Goal: Transaction & Acquisition: Purchase product/service

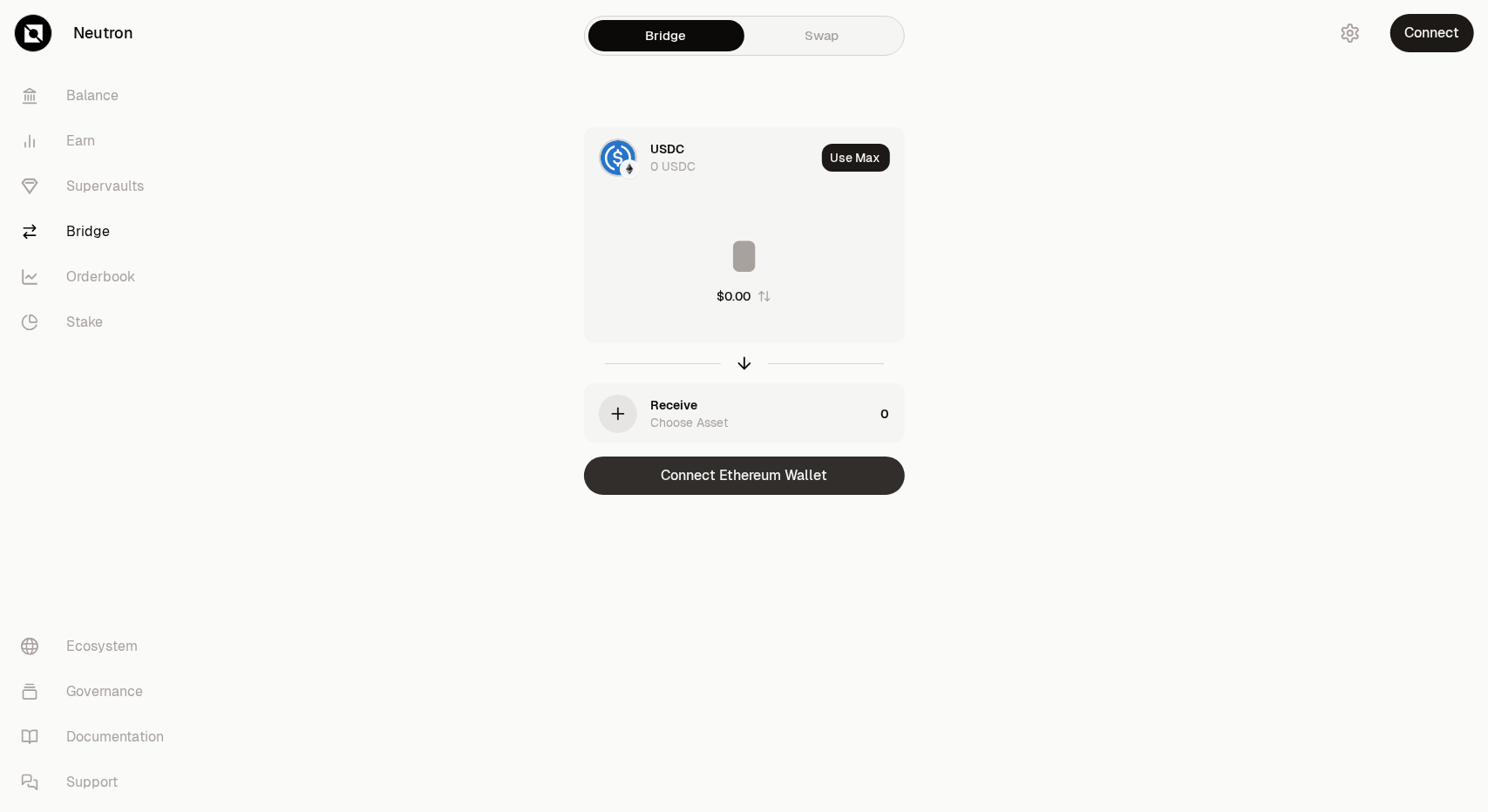
click at [812, 477] on button "Connect Ethereum Wallet" at bounding box center [744, 475] width 321 height 38
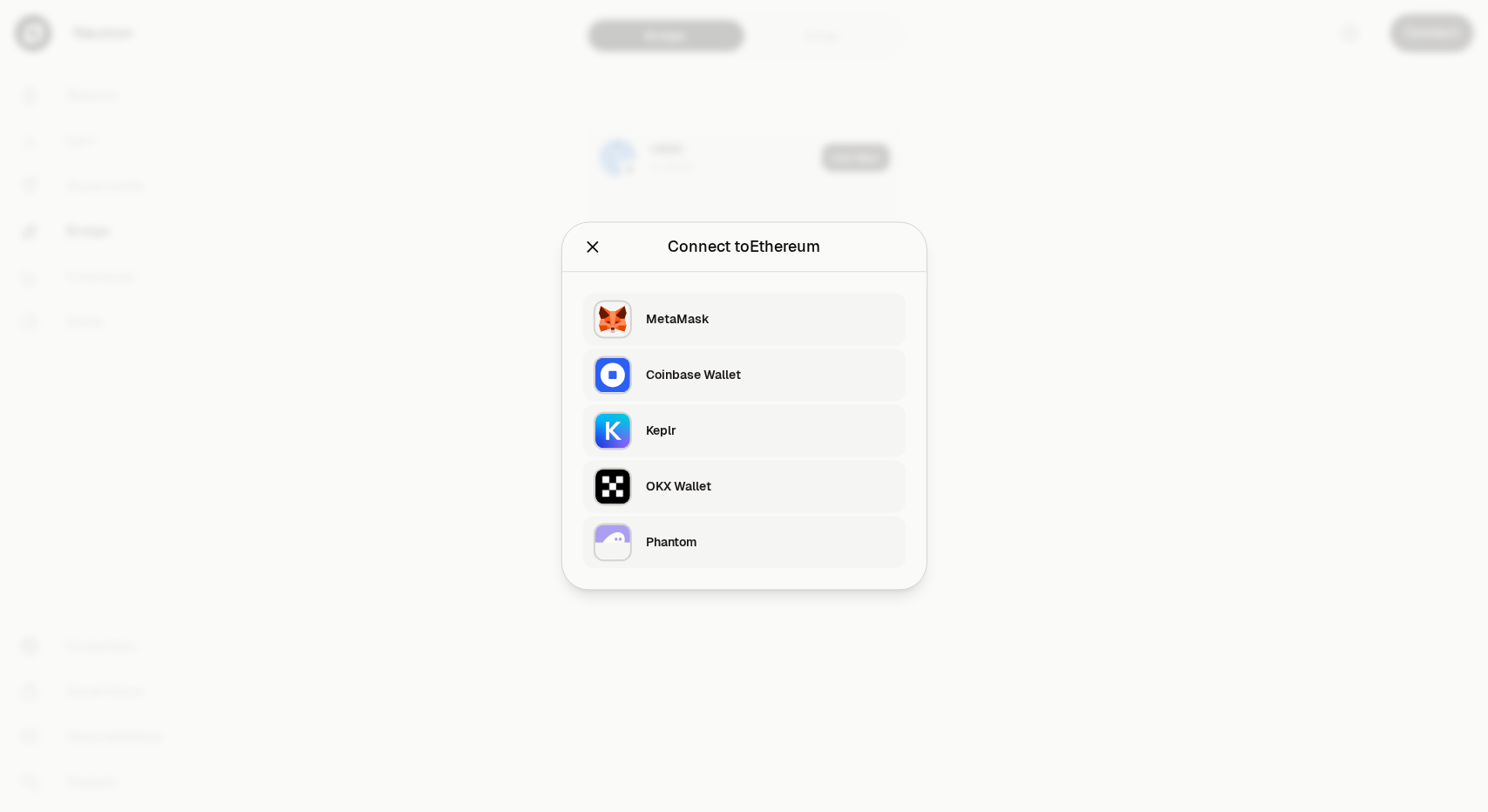
click at [662, 433] on div "Keplr" at bounding box center [770, 431] width 250 height 18
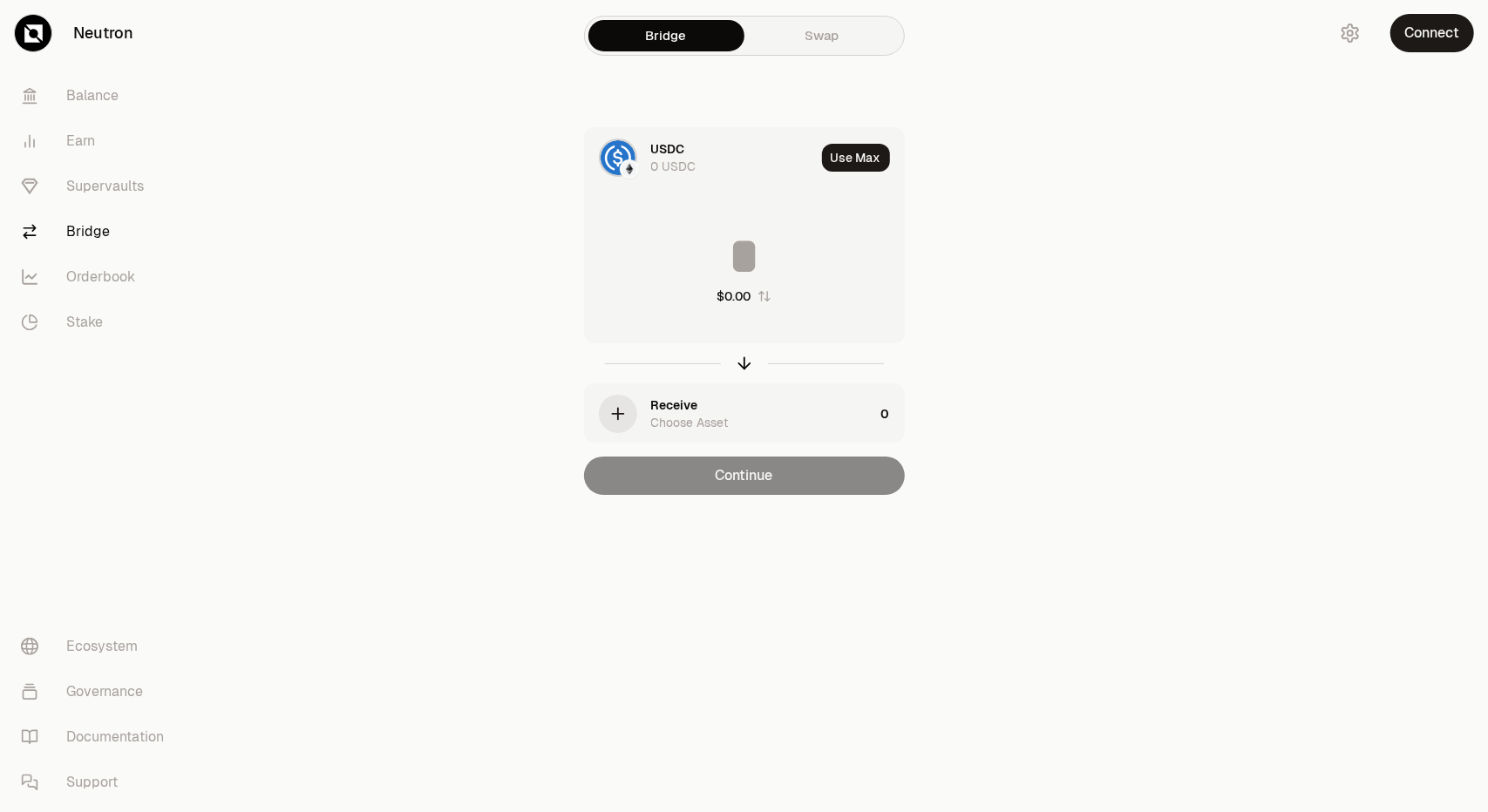
click at [634, 166] on img at bounding box center [629, 168] width 16 height 16
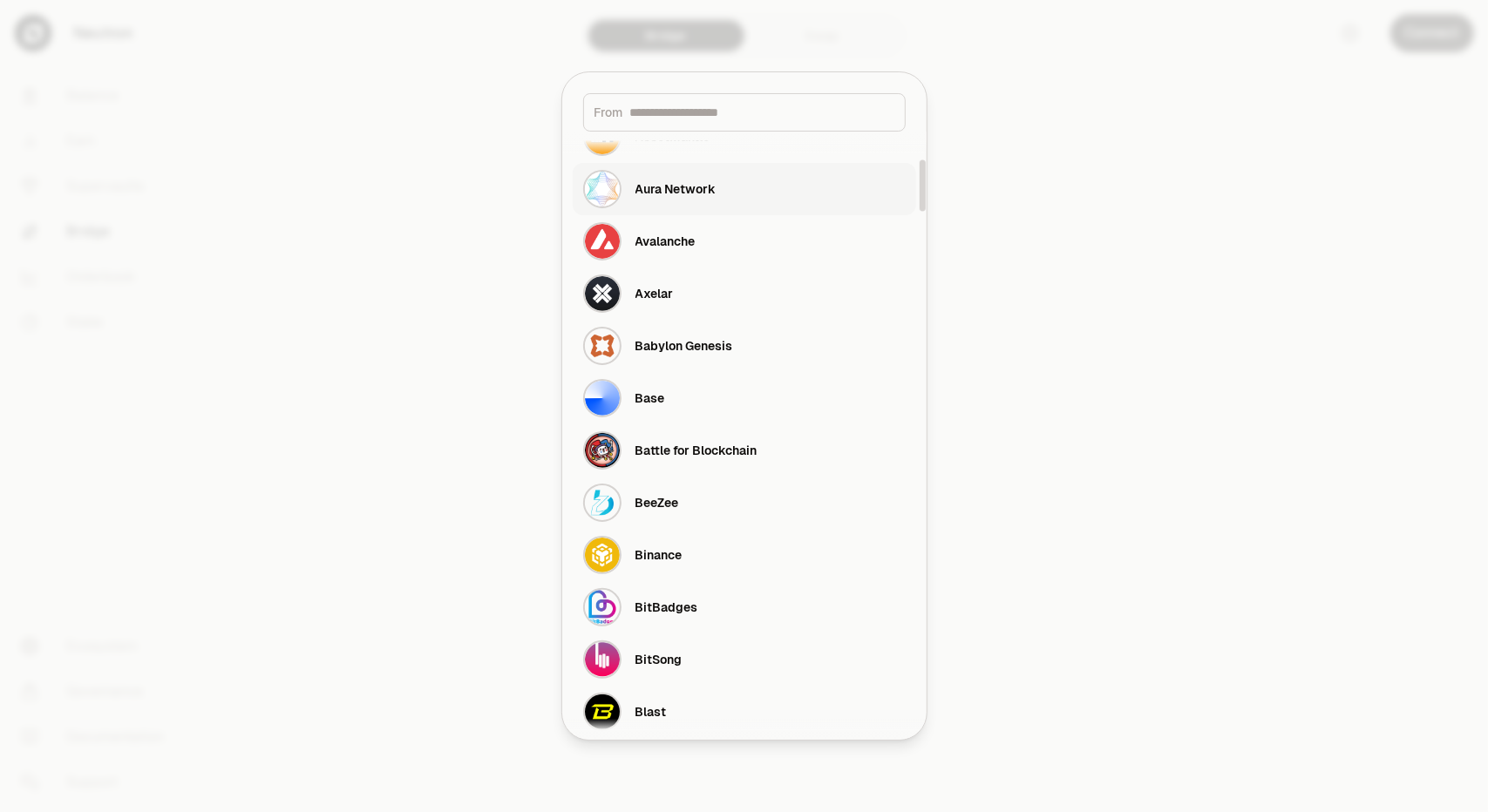
scroll to position [436, 0]
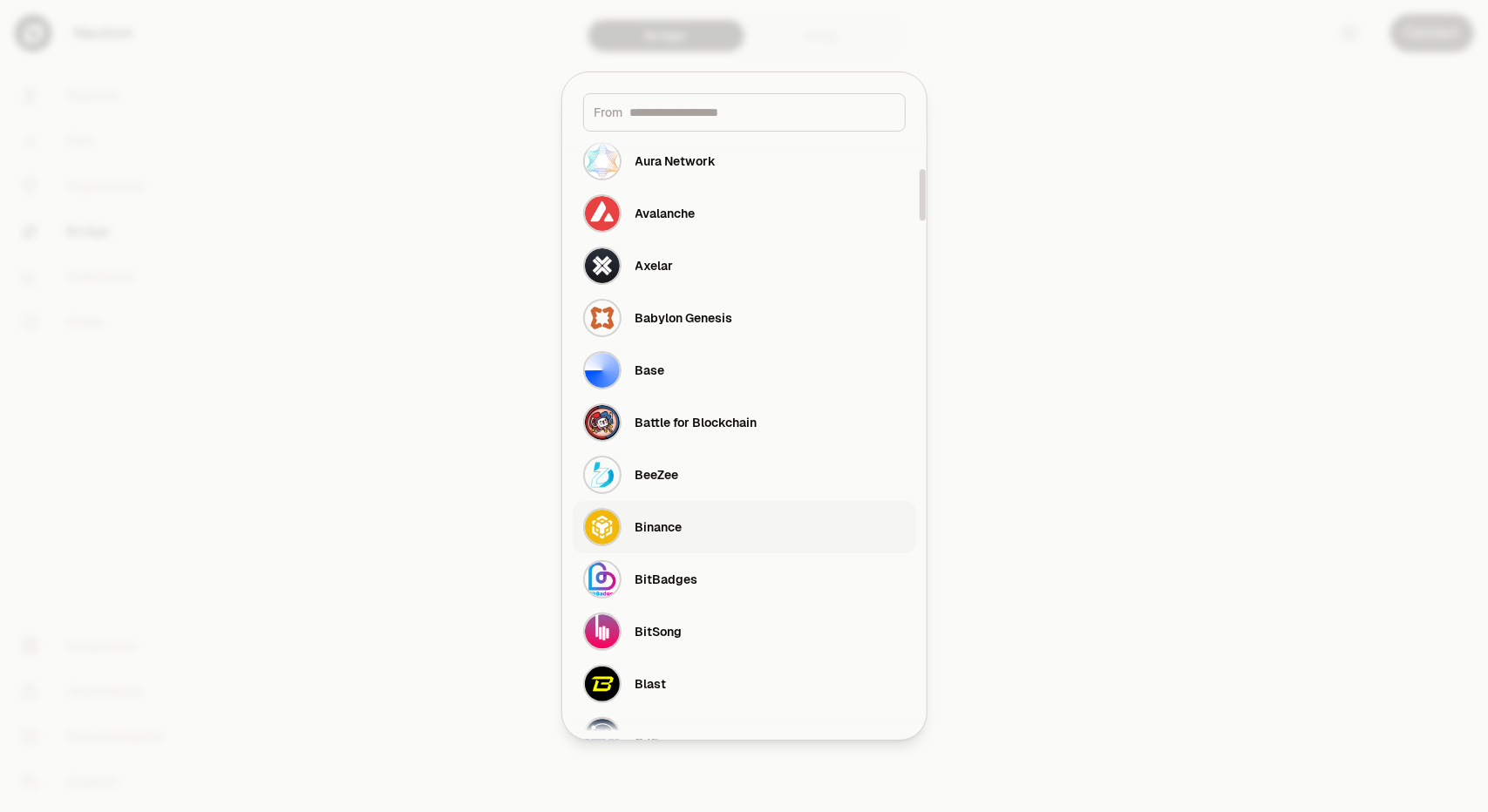
click at [654, 532] on div "Binance" at bounding box center [658, 527] width 47 height 18
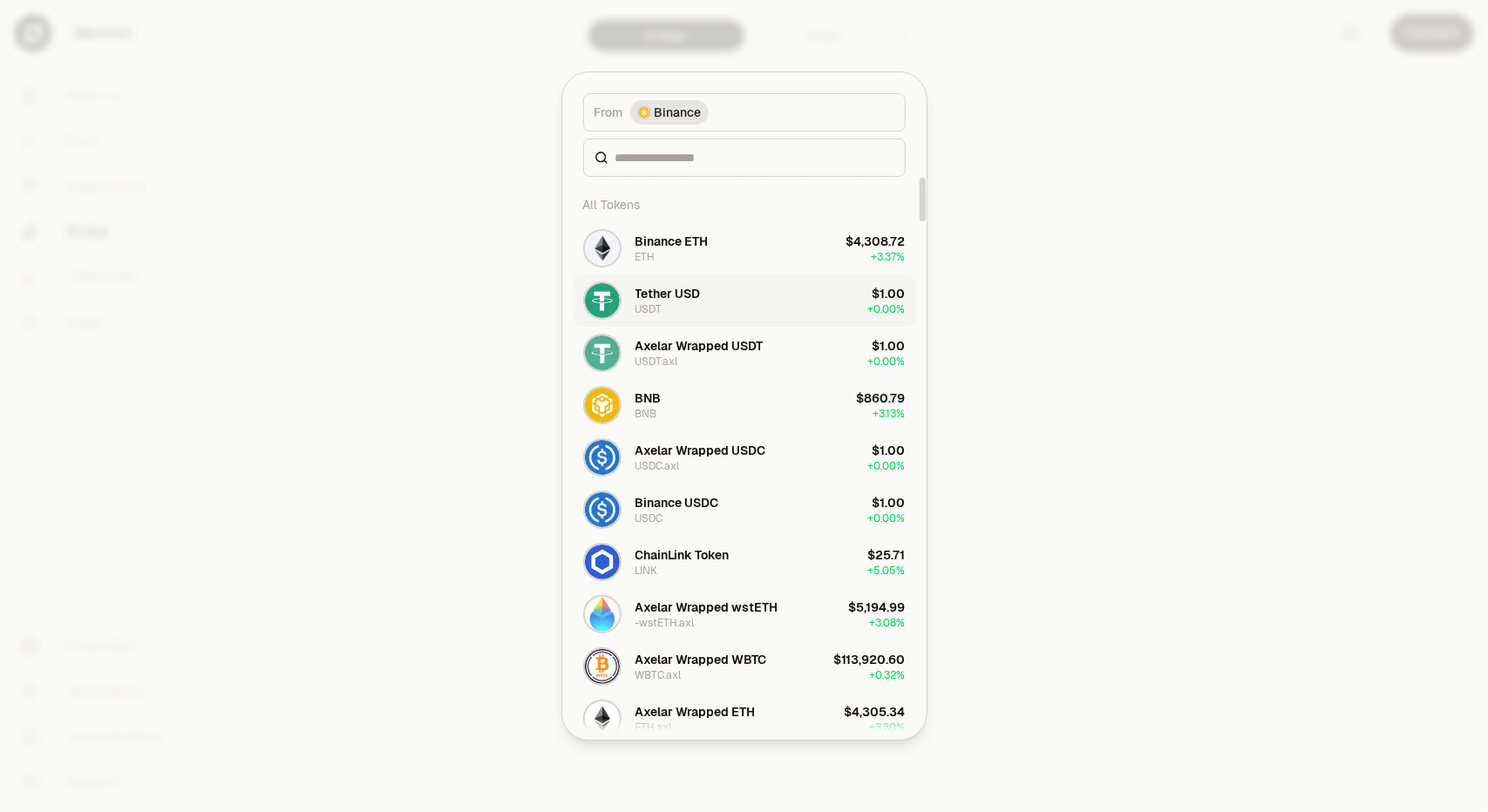
click at [685, 291] on div "Tether USD" at bounding box center [668, 293] width 66 height 18
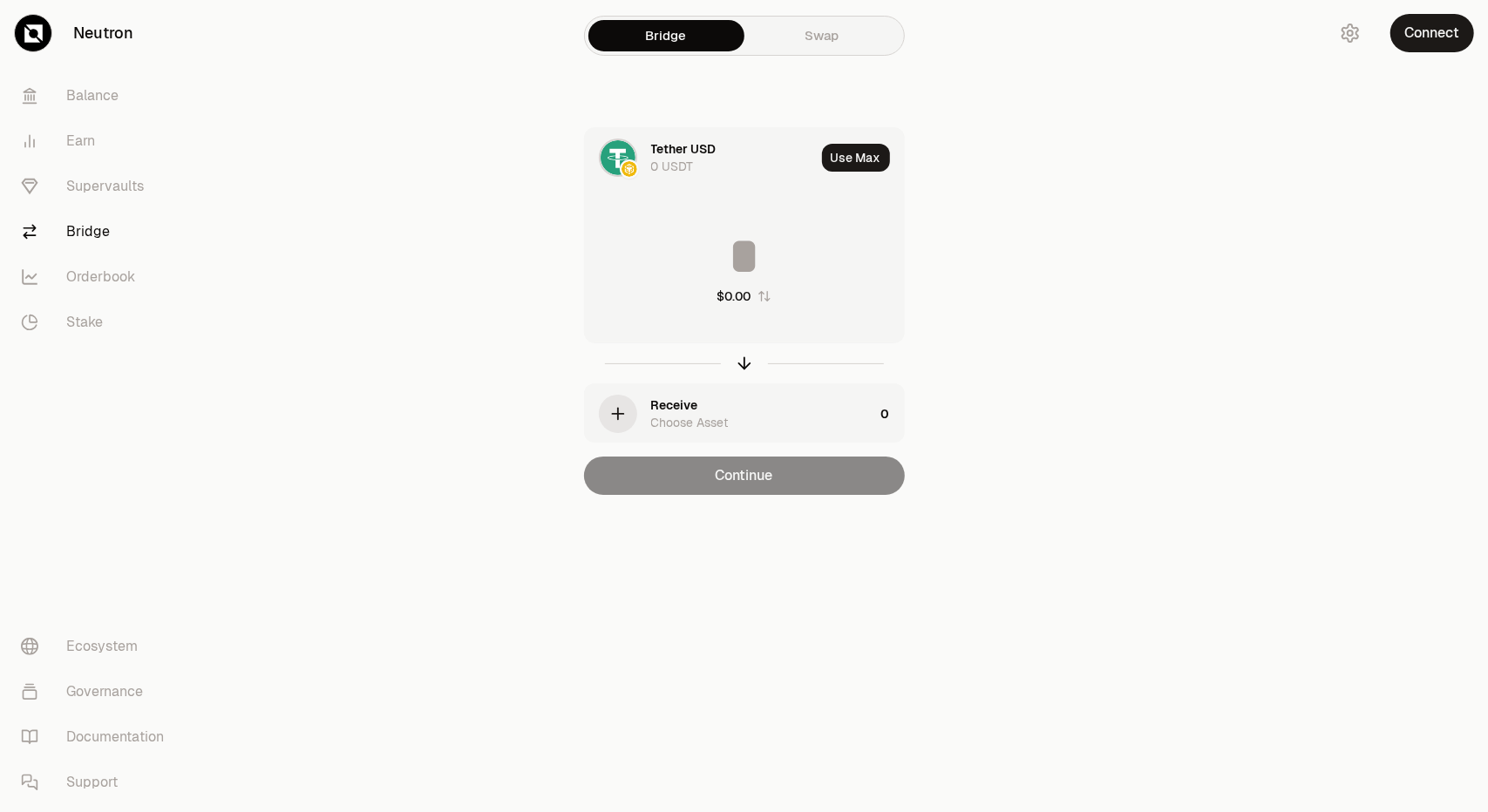
click at [745, 277] on input at bounding box center [744, 256] width 319 height 53
type input "***"
click at [1065, 319] on section "Bridge Swap Tether USD 0 USDT Use Max *** Not enough USDT Receive Choose Asset …" at bounding box center [744, 282] width 670 height 565
click at [714, 407] on div "Receive Choose Asset" at bounding box center [762, 414] width 223 height 35
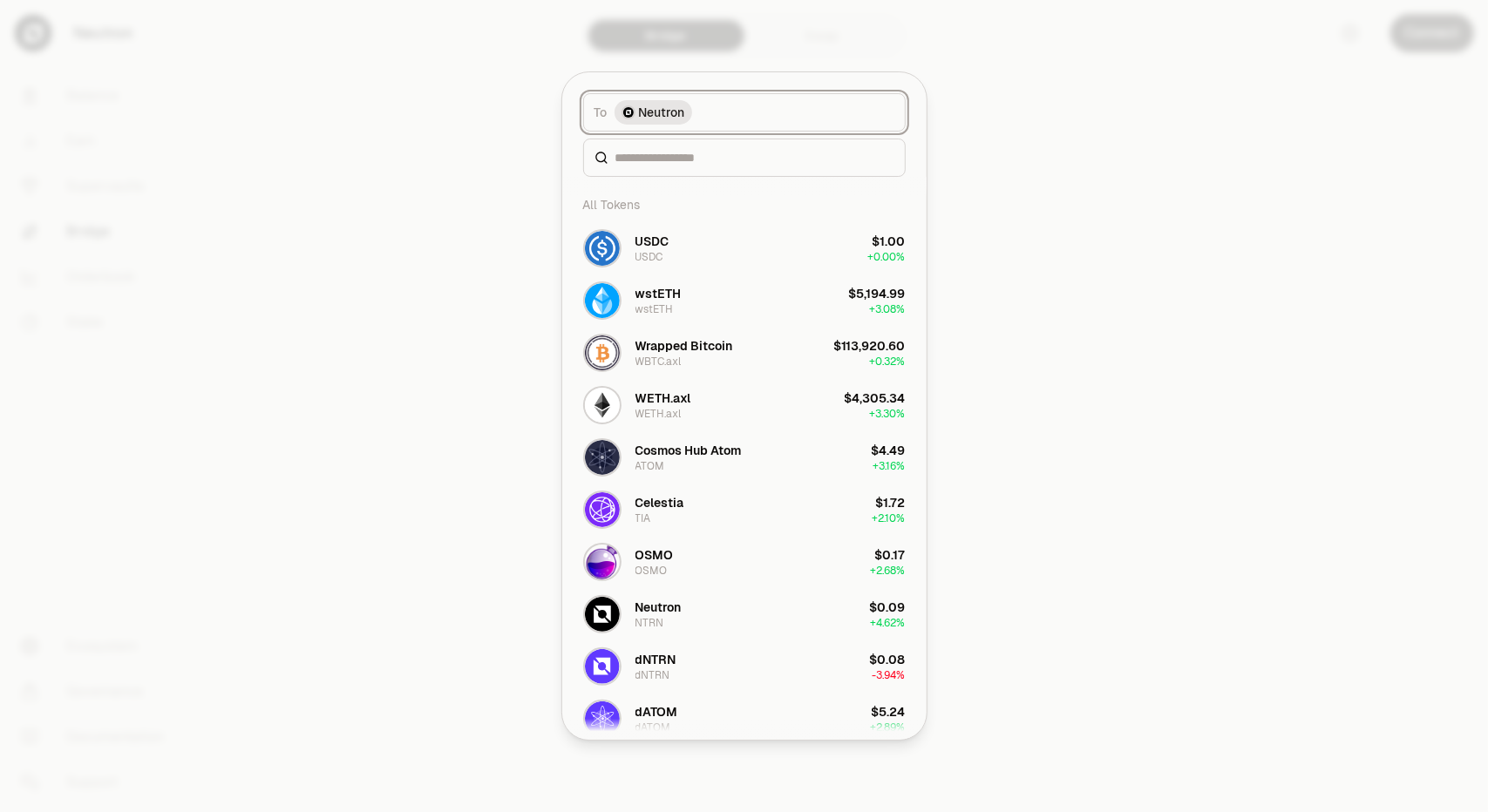
click at [652, 115] on span "Neutron" at bounding box center [662, 112] width 46 height 18
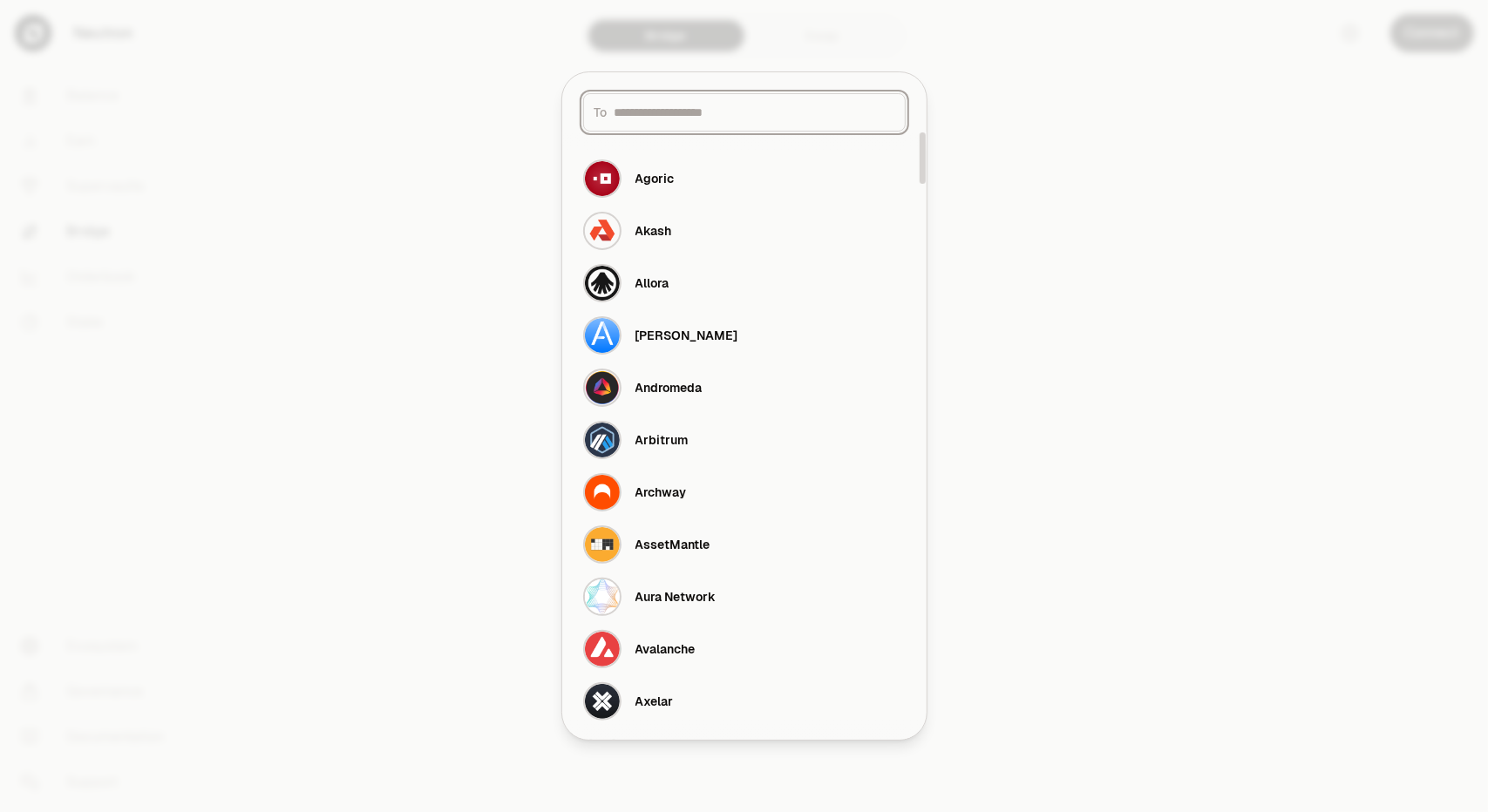
click at [652, 119] on input at bounding box center [754, 112] width 280 height 18
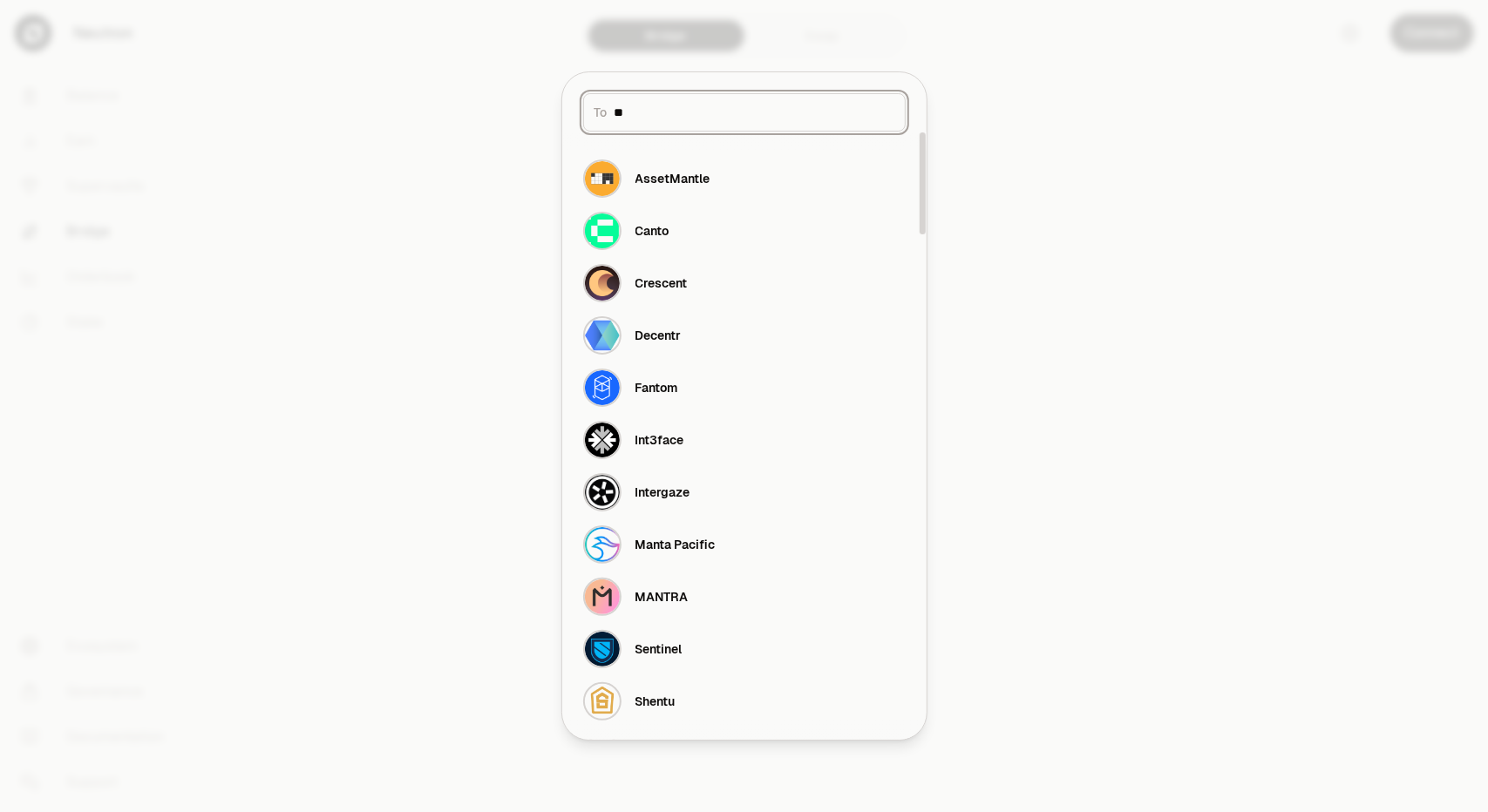
type input "*"
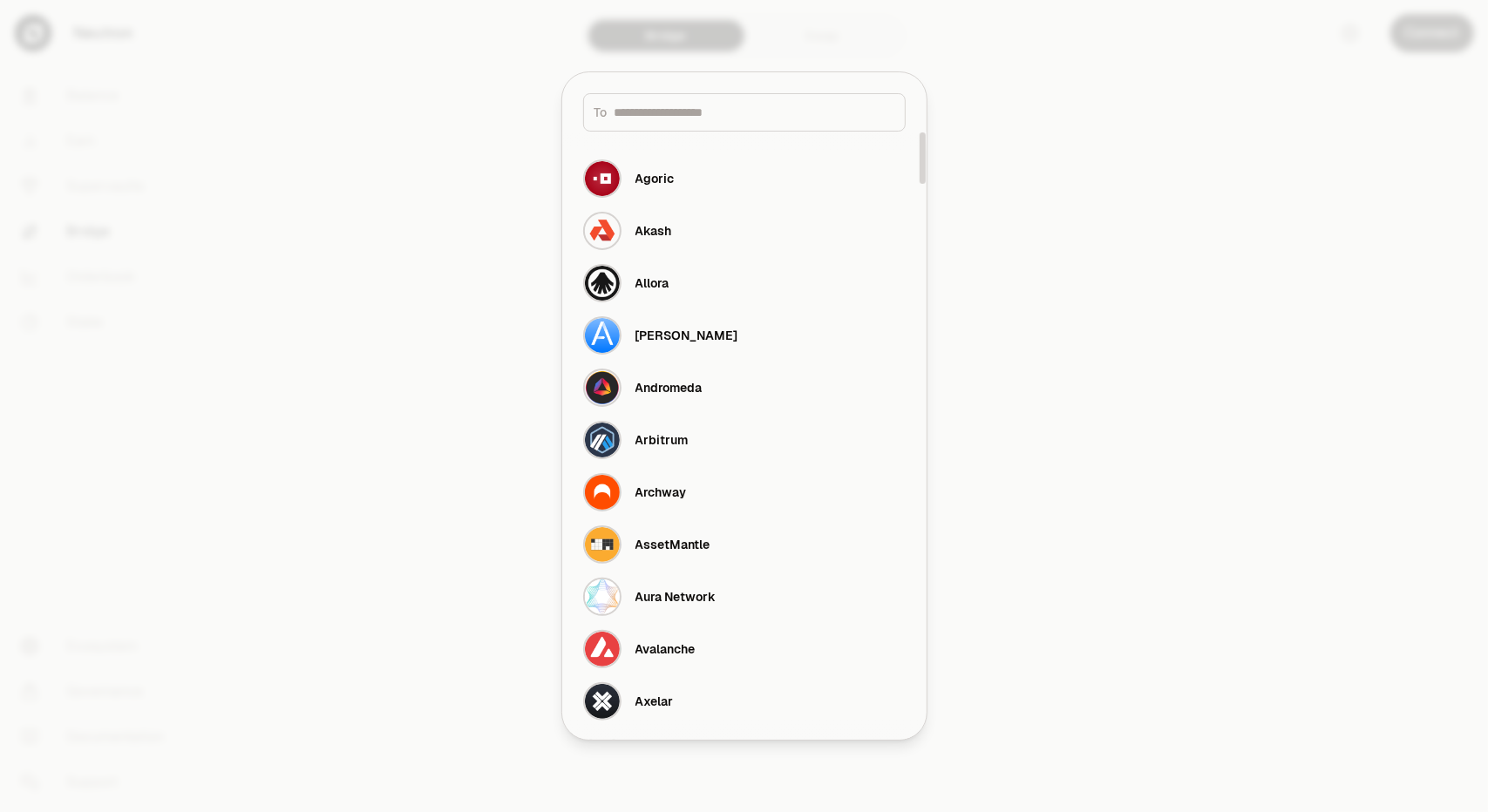
click at [1158, 306] on div at bounding box center [744, 406] width 1488 height 812
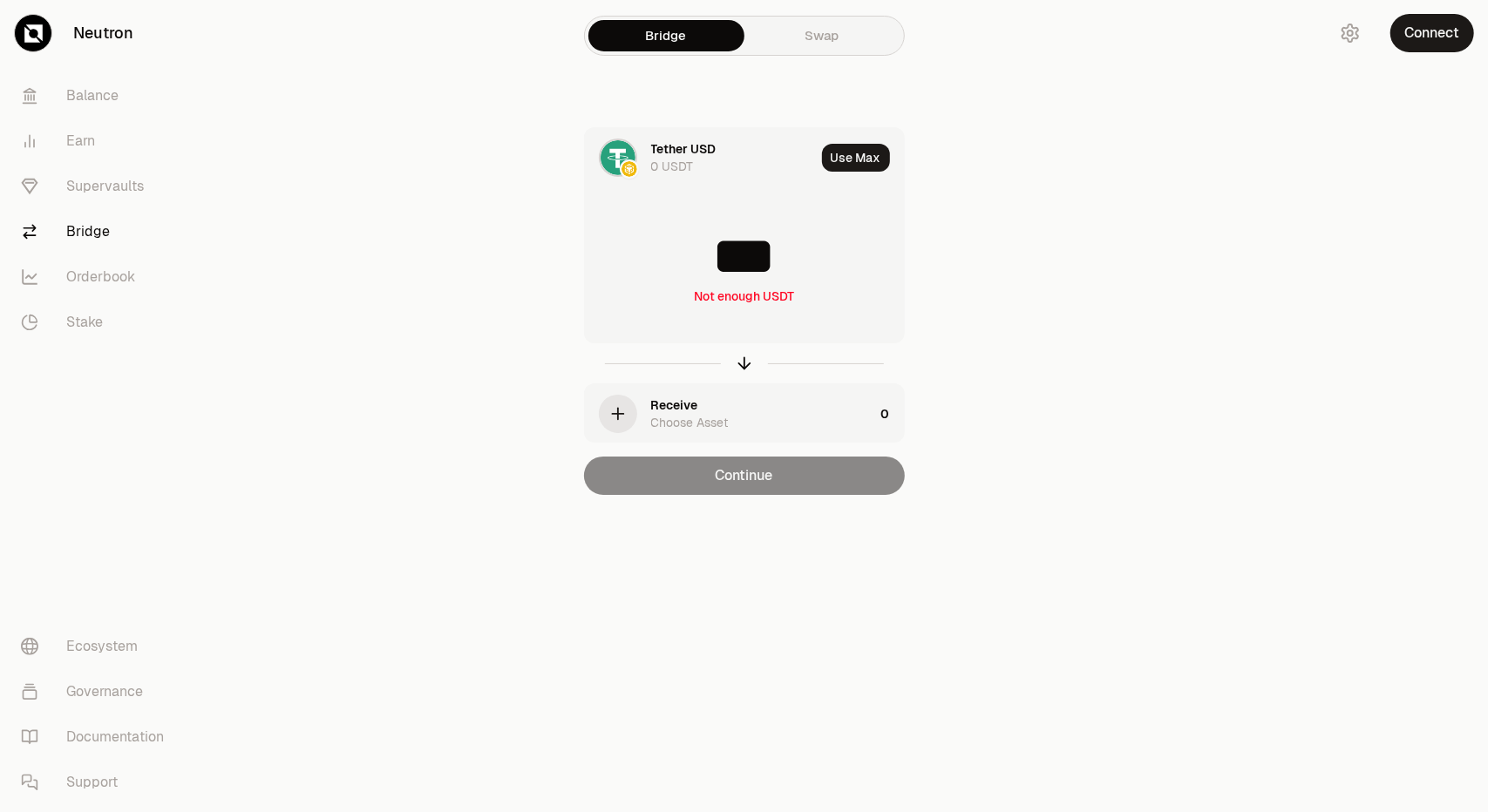
click at [726, 411] on div "Receive Choose Asset" at bounding box center [762, 414] width 223 height 35
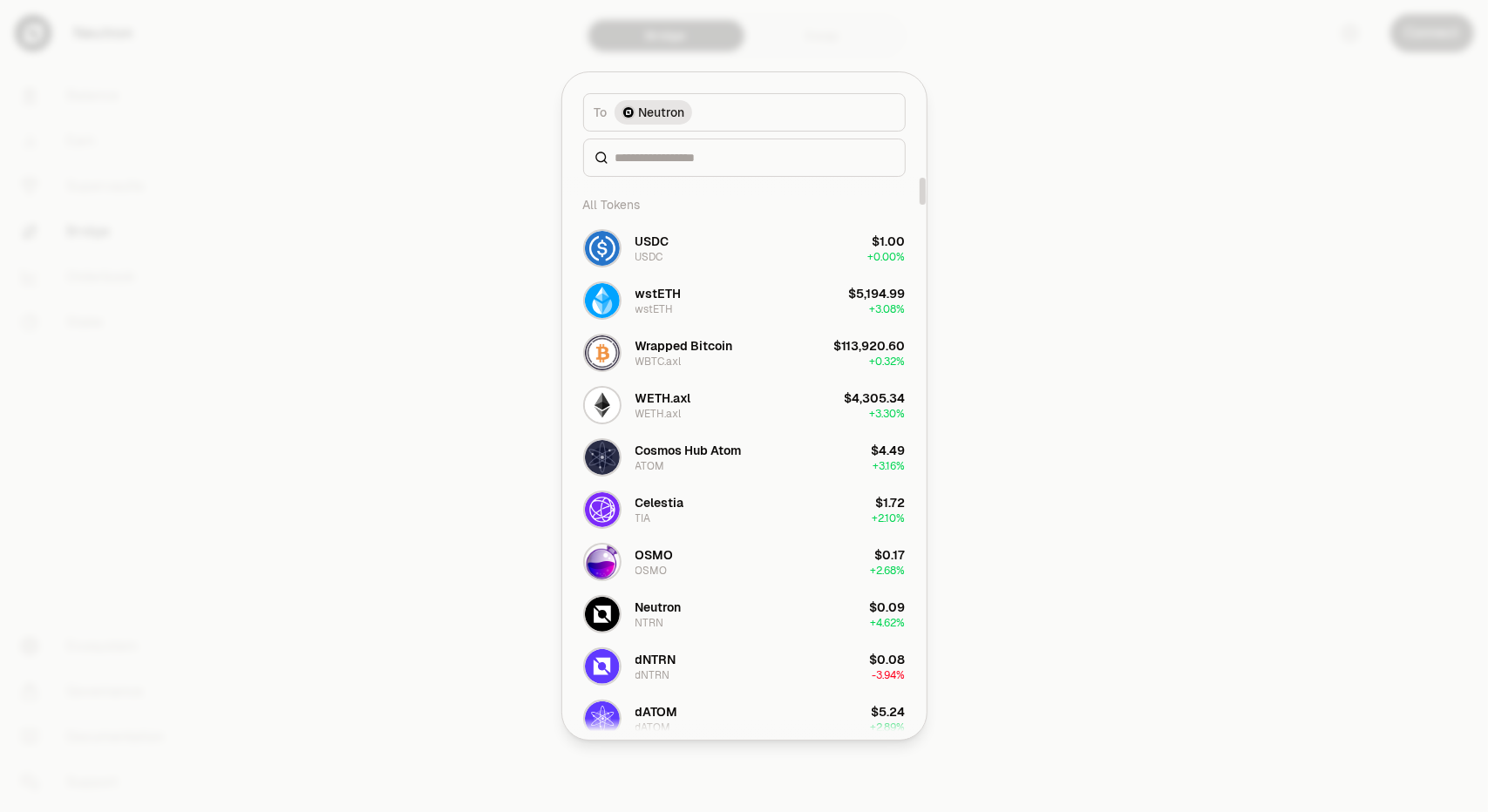
click at [1107, 458] on div at bounding box center [744, 406] width 1488 height 812
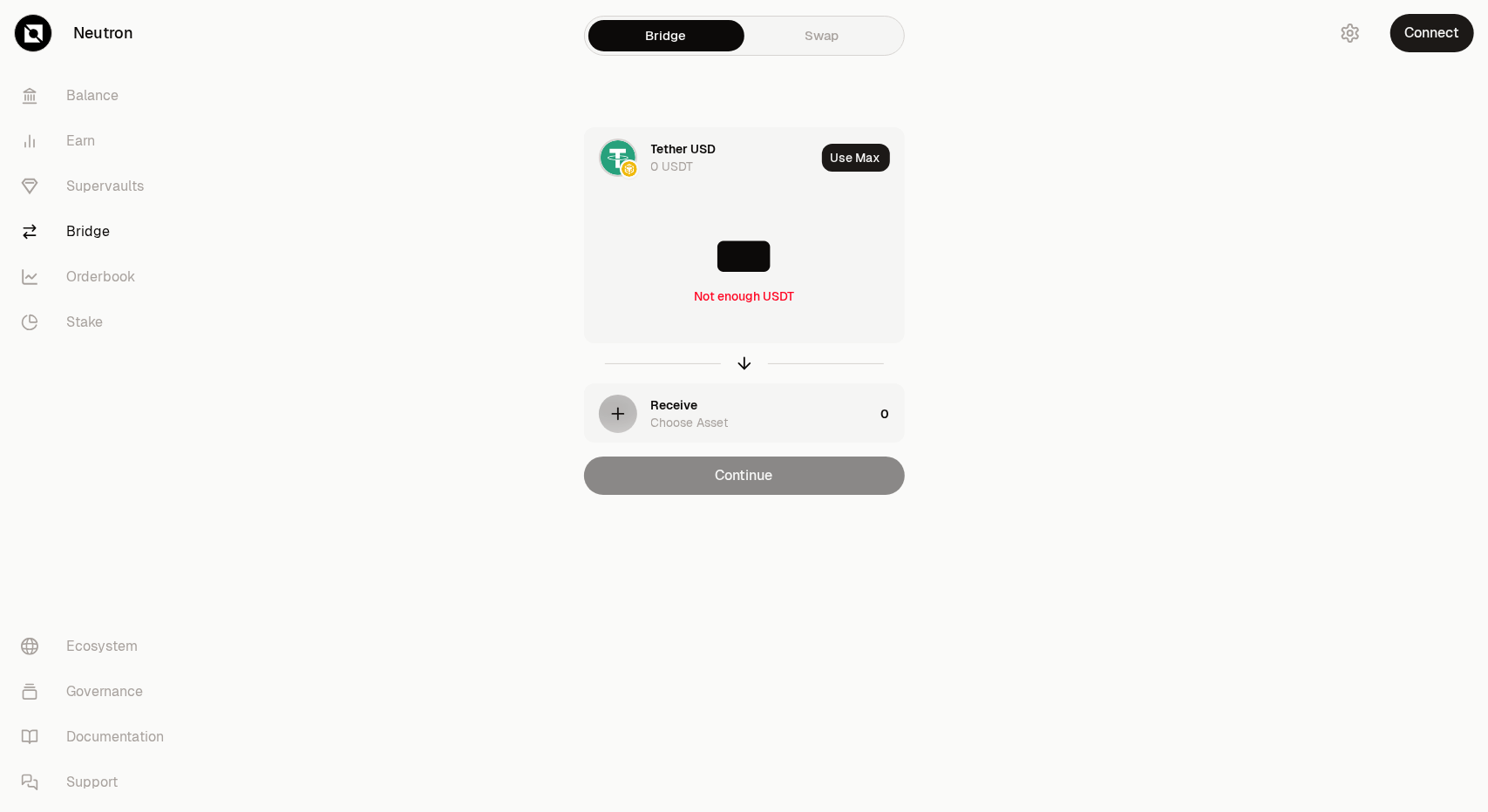
click at [628, 411] on div "button" at bounding box center [617, 413] width 38 height 38
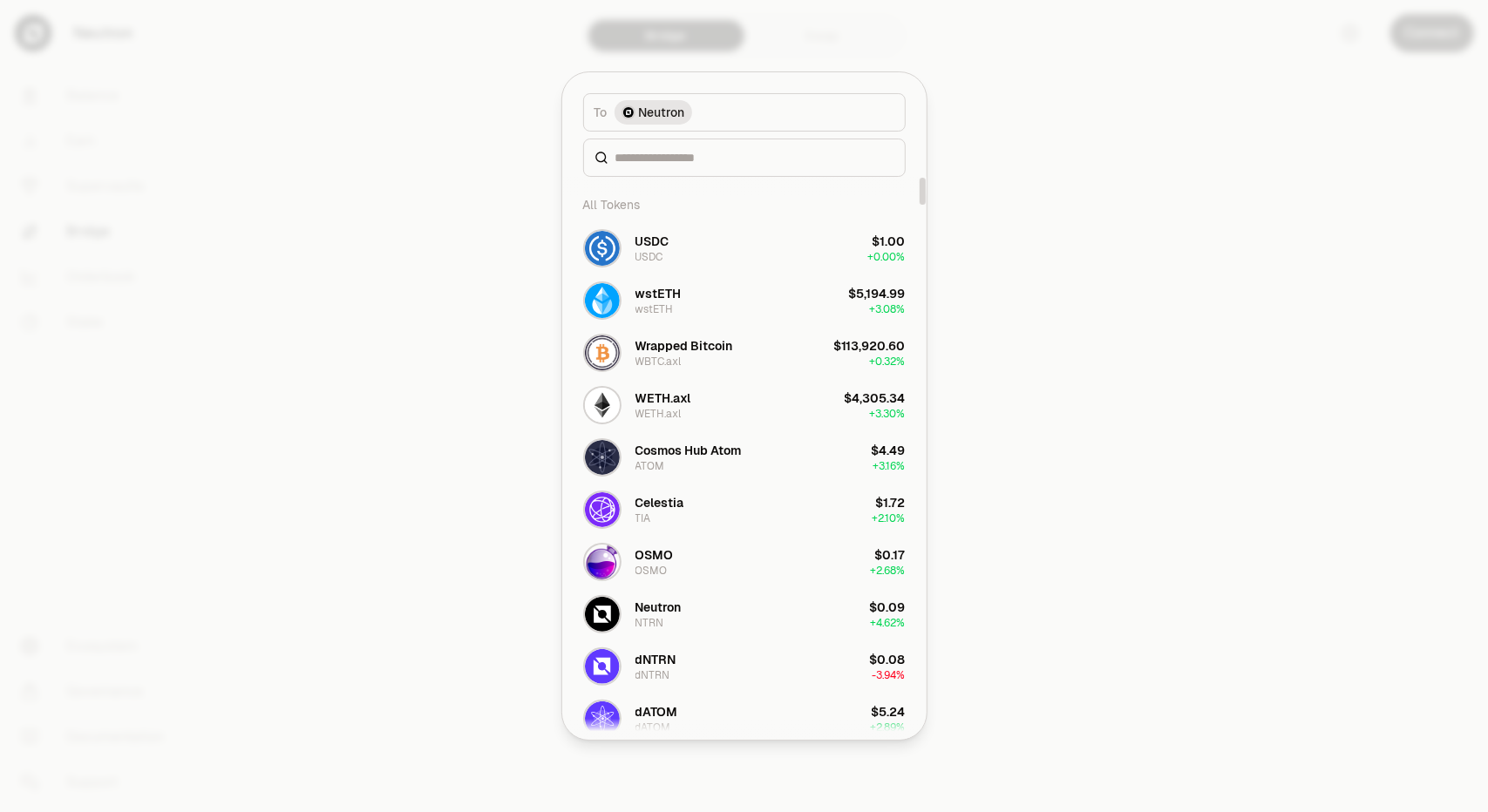
click at [1102, 280] on div at bounding box center [744, 406] width 1488 height 812
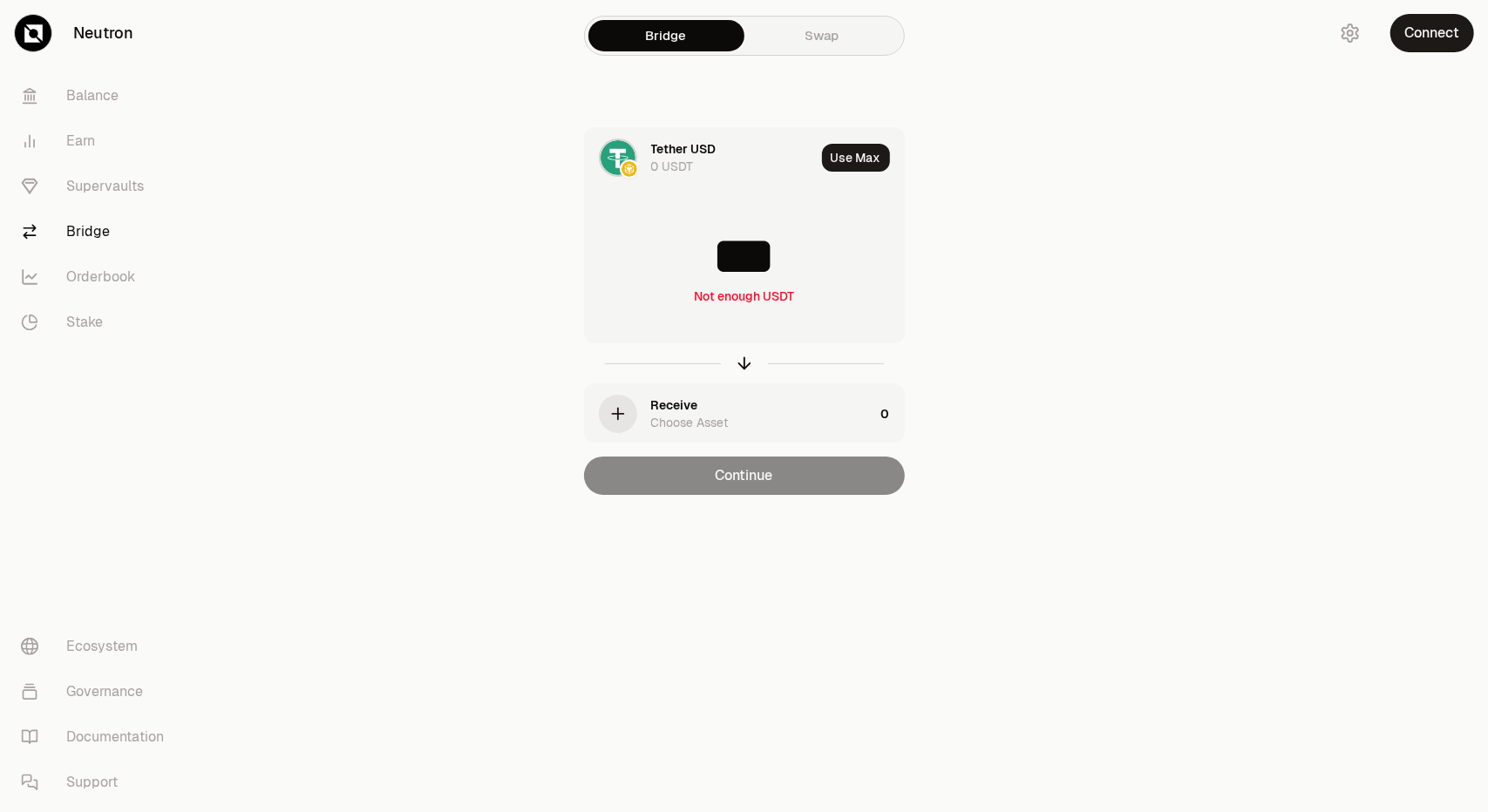
click at [967, 153] on div "Tether USD 0 USDT Use Max *** Not enough USDT Receive Choose Asset 0 Continue" at bounding box center [744, 312] width 585 height 368
click at [376, 351] on main "Bridge Swap Tether USD 0 USDT Use Max *** Not enough USDT Receive Choose Asset …" at bounding box center [842, 282] width 1293 height 565
click at [930, 238] on div "Tether USD 0 USDT Use Max *** Not enough USDT Receive Choose Asset 0 Continue" at bounding box center [744, 312] width 585 height 368
click at [743, 248] on input "***" at bounding box center [744, 256] width 319 height 53
click at [746, 247] on input at bounding box center [744, 256] width 319 height 53
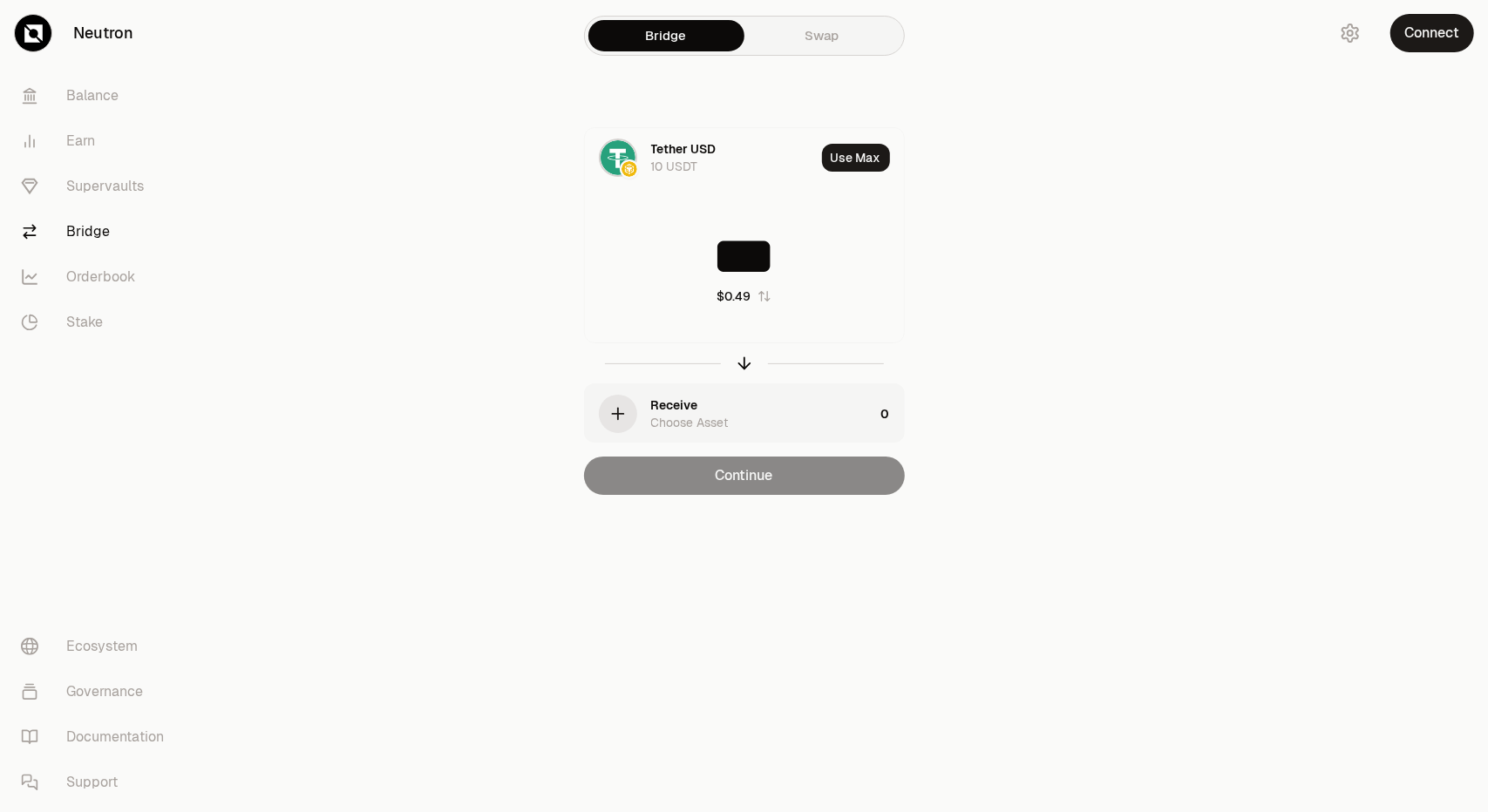
type input "***"
click at [1015, 302] on div "Tether USD 10 USDT Use Max *** $0.49 Receive Choose Asset 0 Continue" at bounding box center [744, 312] width 585 height 368
click at [683, 416] on div "Choose Asset" at bounding box center [690, 423] width 78 height 18
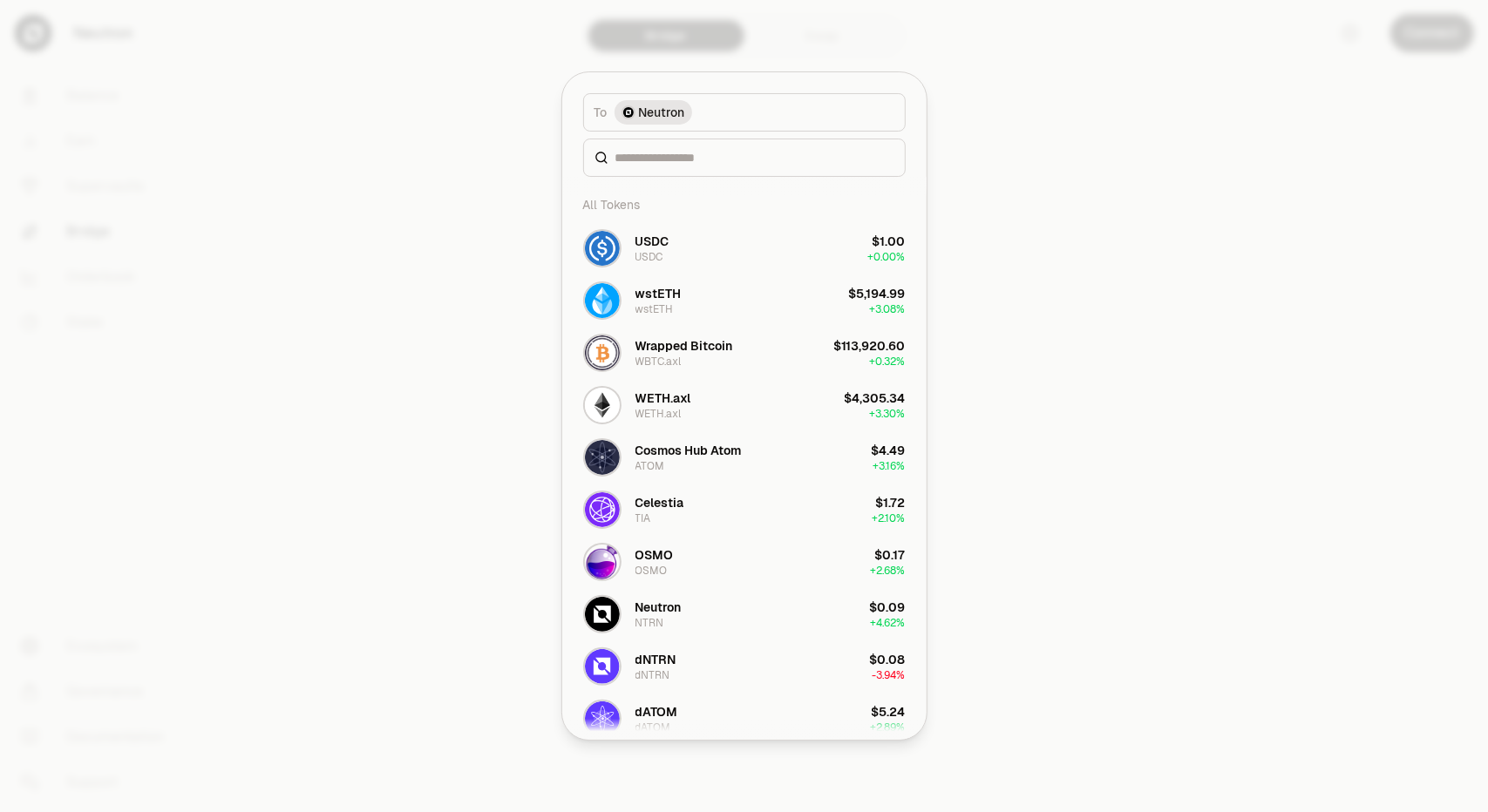
click at [658, 116] on span "Neutron" at bounding box center [662, 112] width 46 height 18
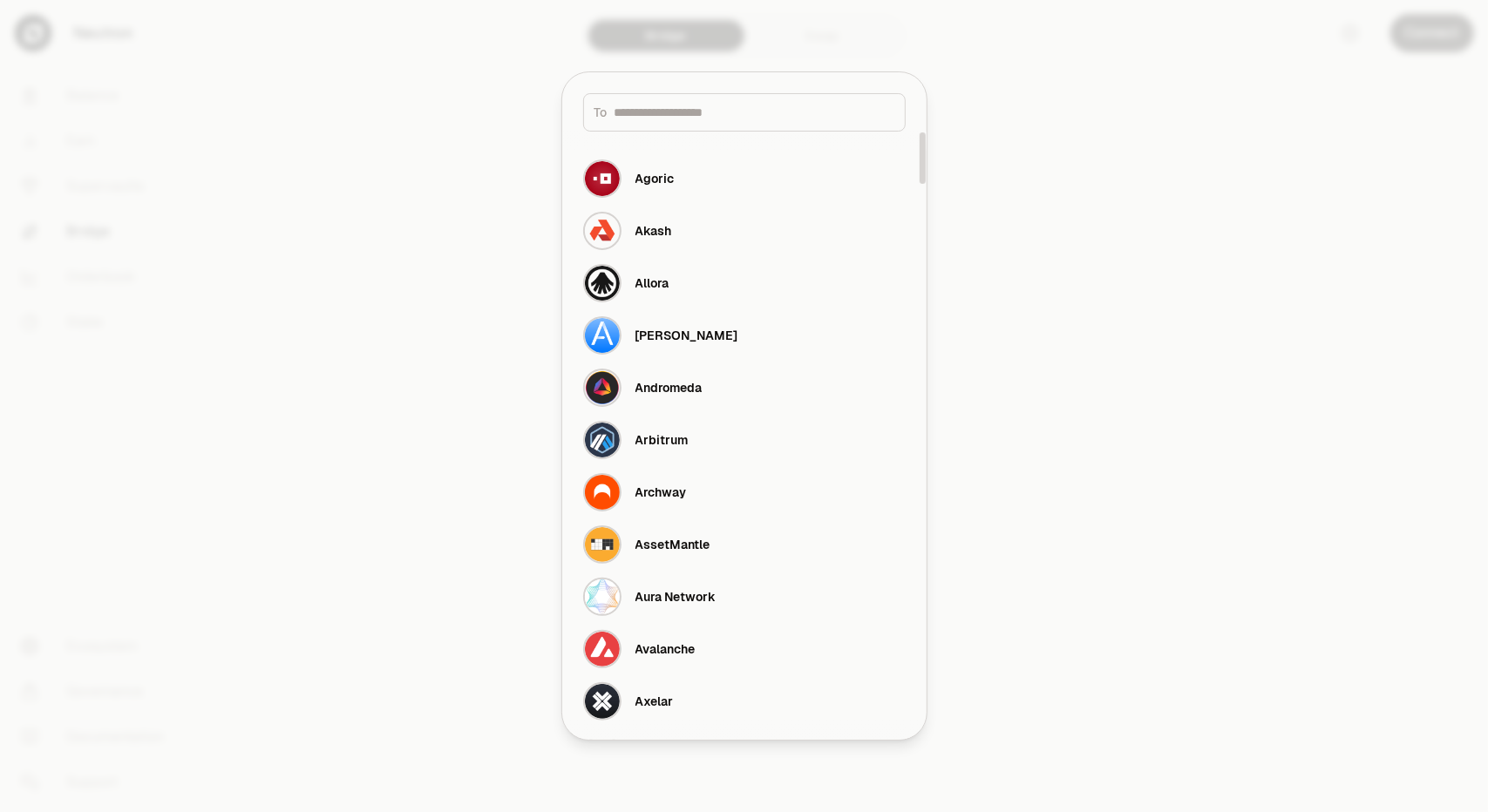
click at [967, 149] on div at bounding box center [744, 406] width 1488 height 812
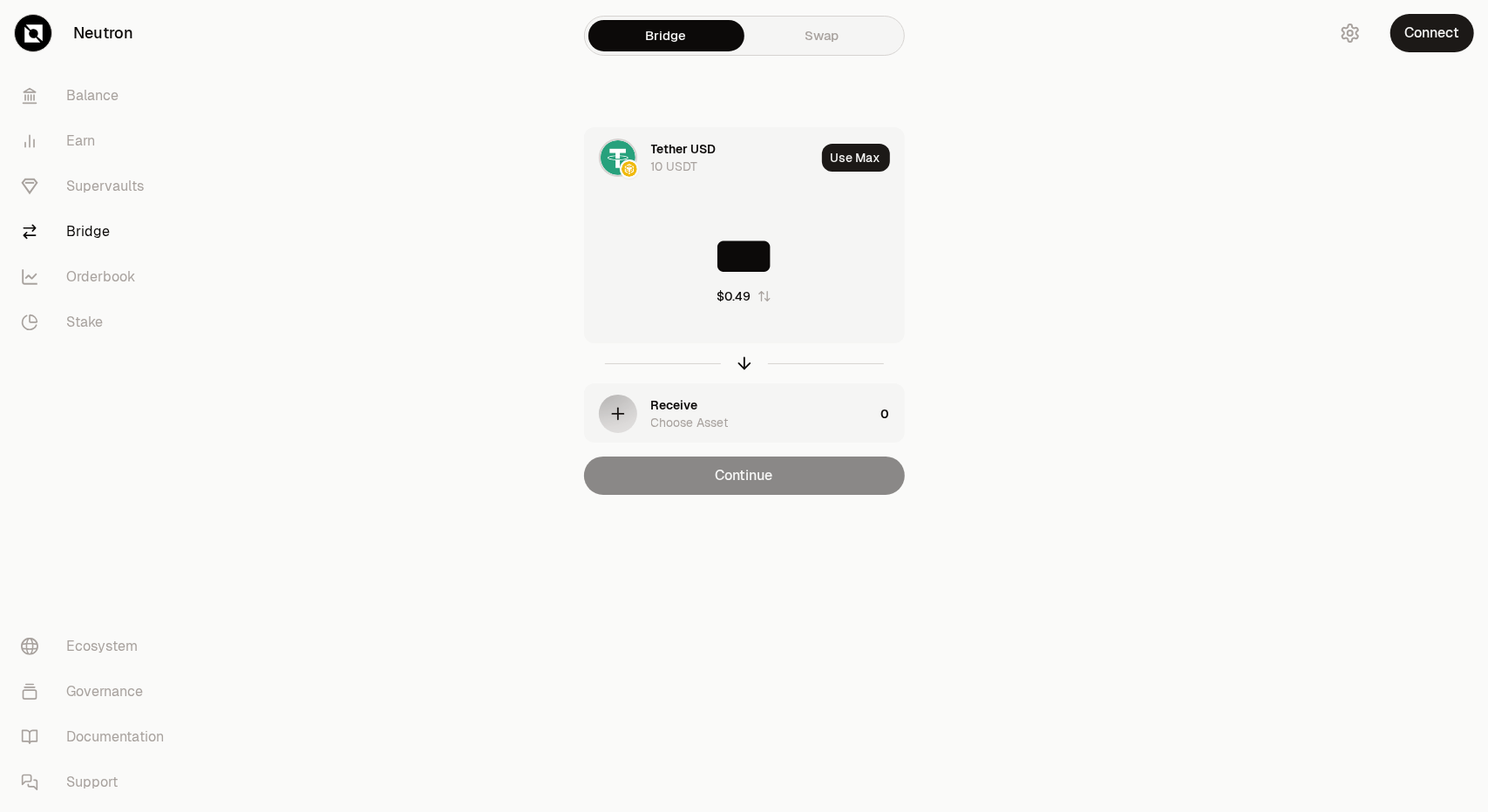
click at [670, 414] on div "Choose Asset" at bounding box center [690, 423] width 78 height 18
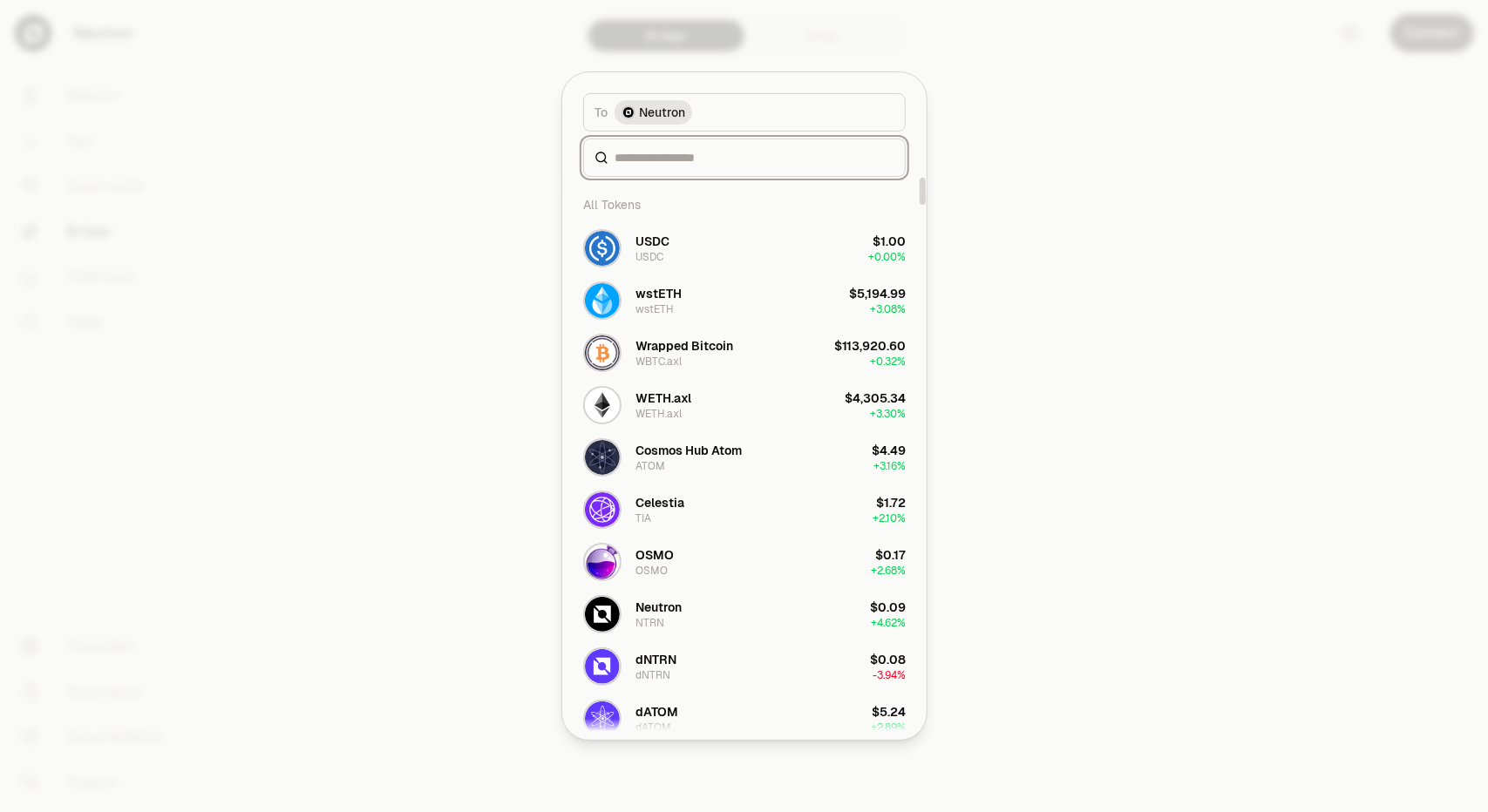
click at [689, 164] on input at bounding box center [755, 157] width 279 height 18
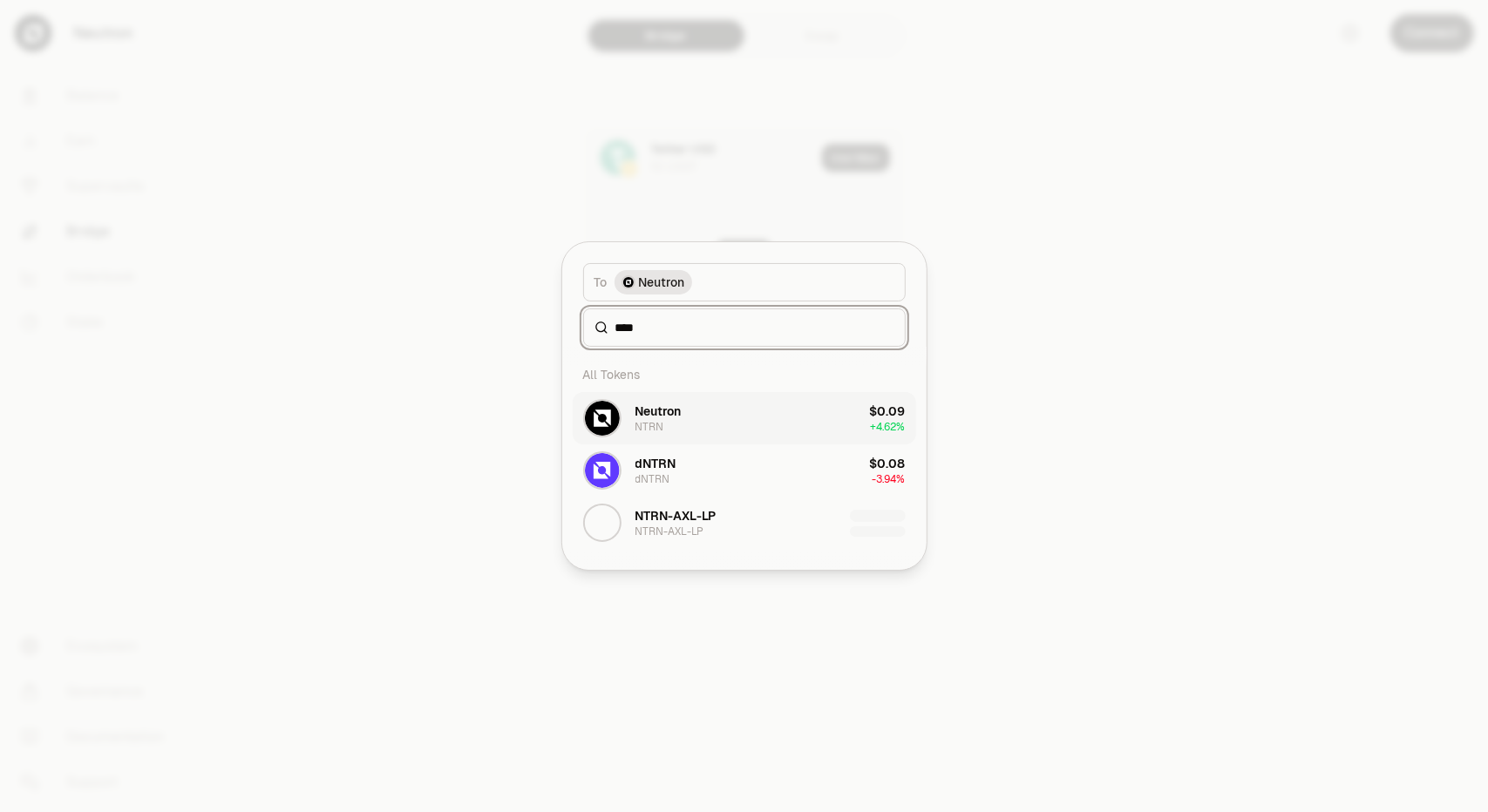
type input "****"
click at [767, 406] on button "Neutron NTRN $0.09 + 4.62%" at bounding box center [744, 418] width 343 height 53
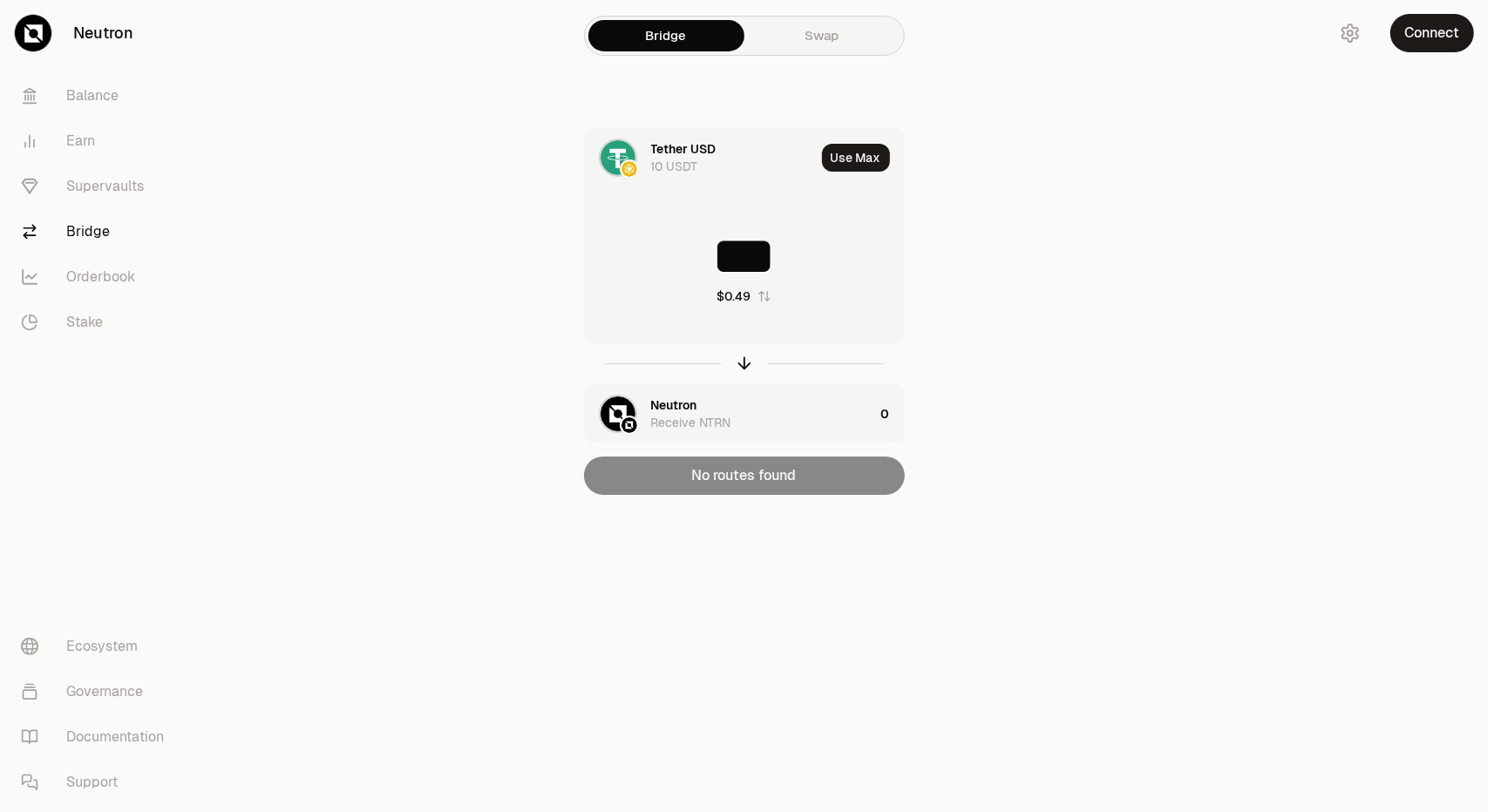
click at [799, 261] on input "***" at bounding box center [744, 256] width 319 height 53
drag, startPoint x: 796, startPoint y: 252, endPoint x: 609, endPoint y: 217, distance: 190.2
click at [609, 217] on div "*** $0.49" at bounding box center [744, 267] width 319 height 154
type input "*"
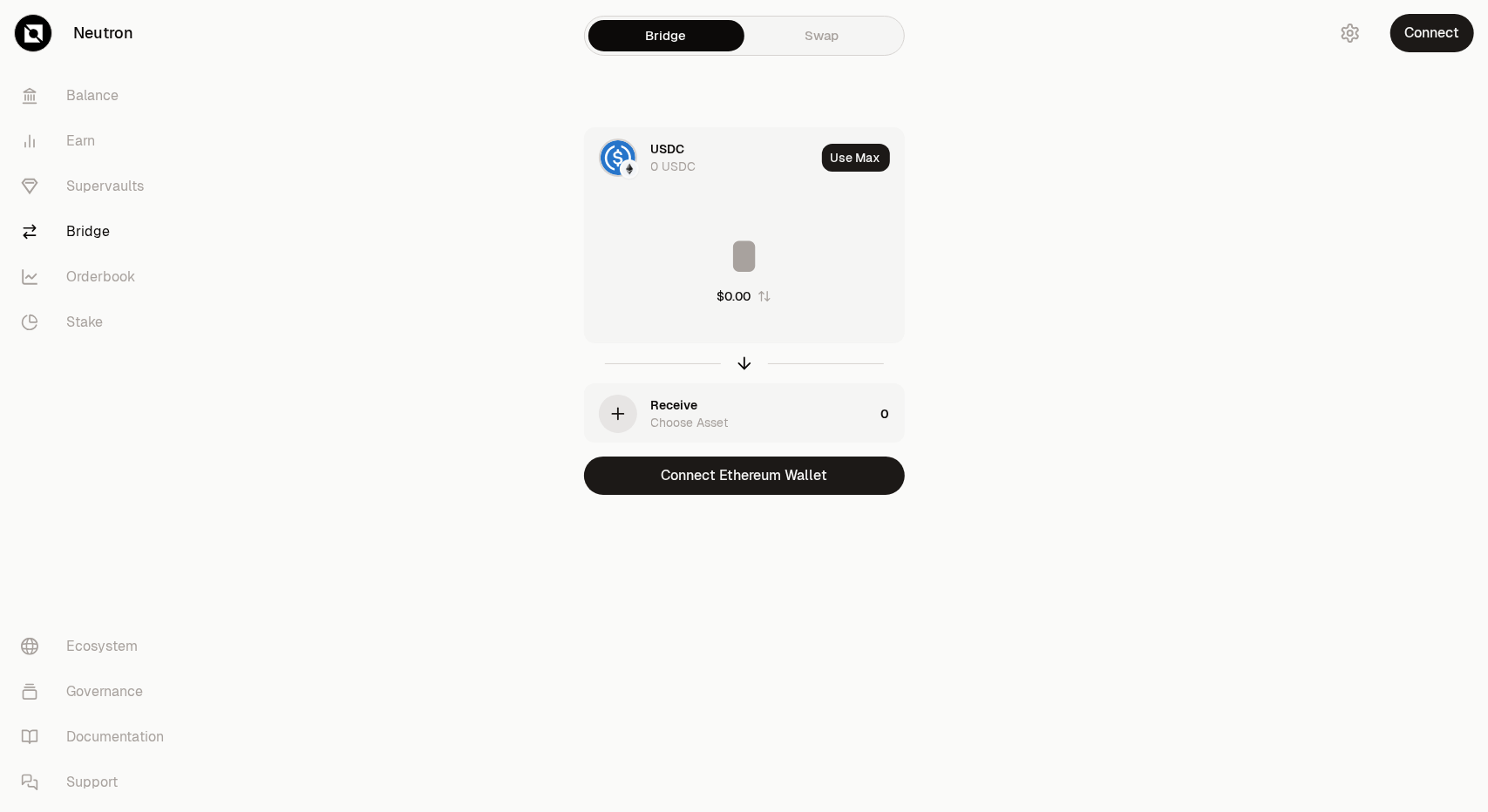
click at [751, 255] on input at bounding box center [744, 256] width 319 height 53
click at [676, 154] on div "USDC" at bounding box center [668, 149] width 34 height 18
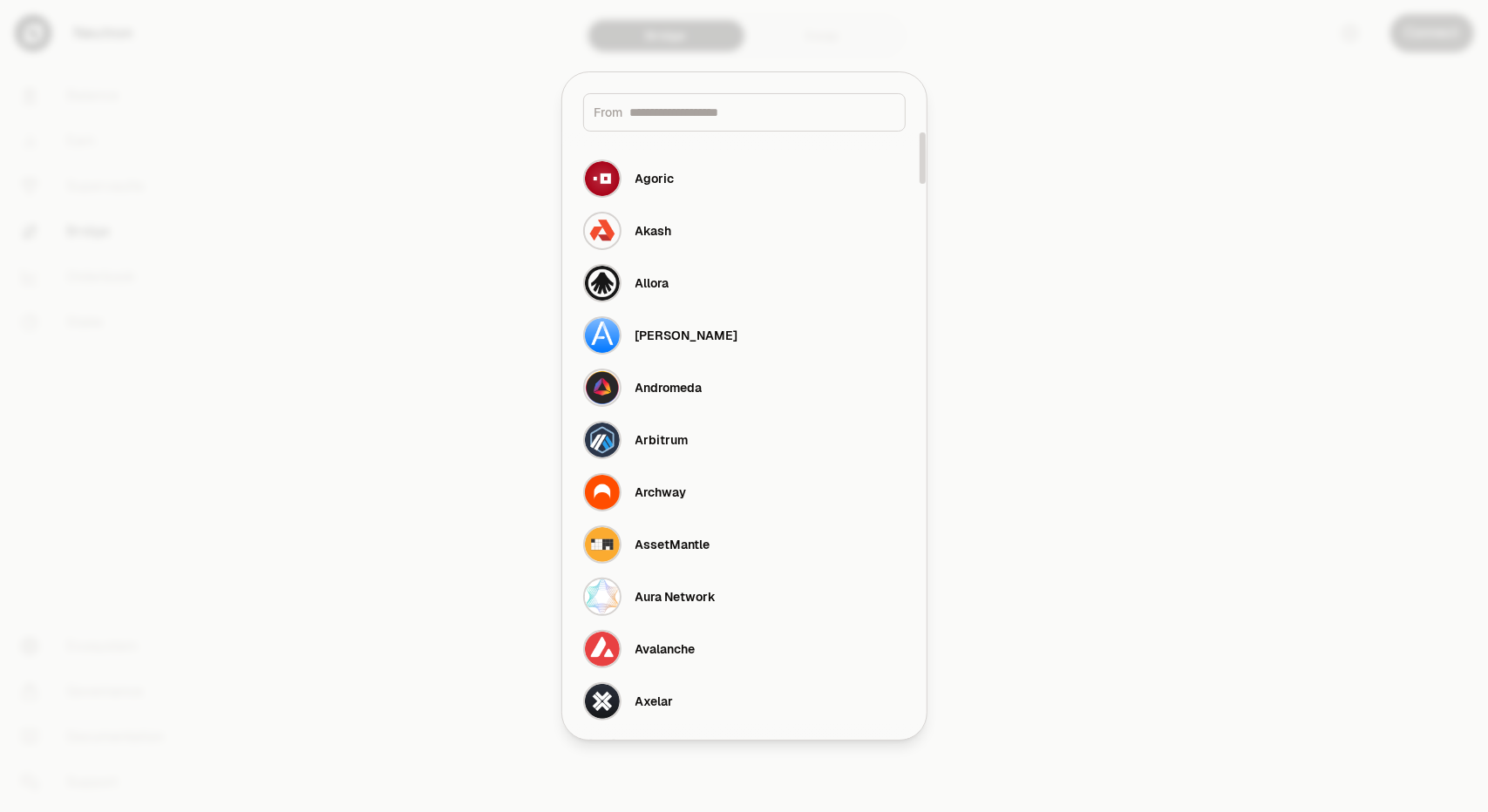
click at [1065, 232] on div at bounding box center [744, 406] width 1488 height 812
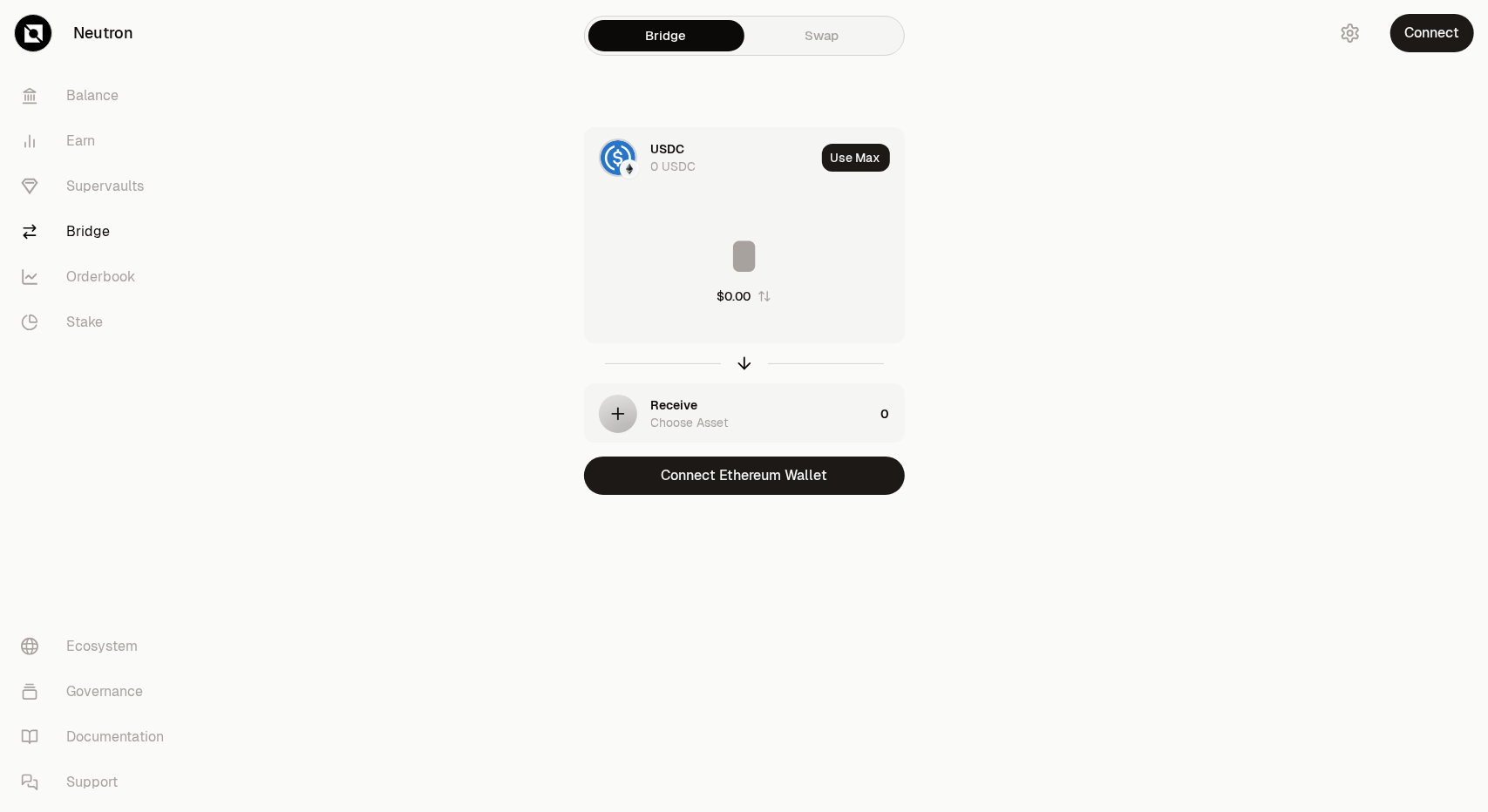
click at [674, 154] on div "USDC" at bounding box center [668, 149] width 34 height 18
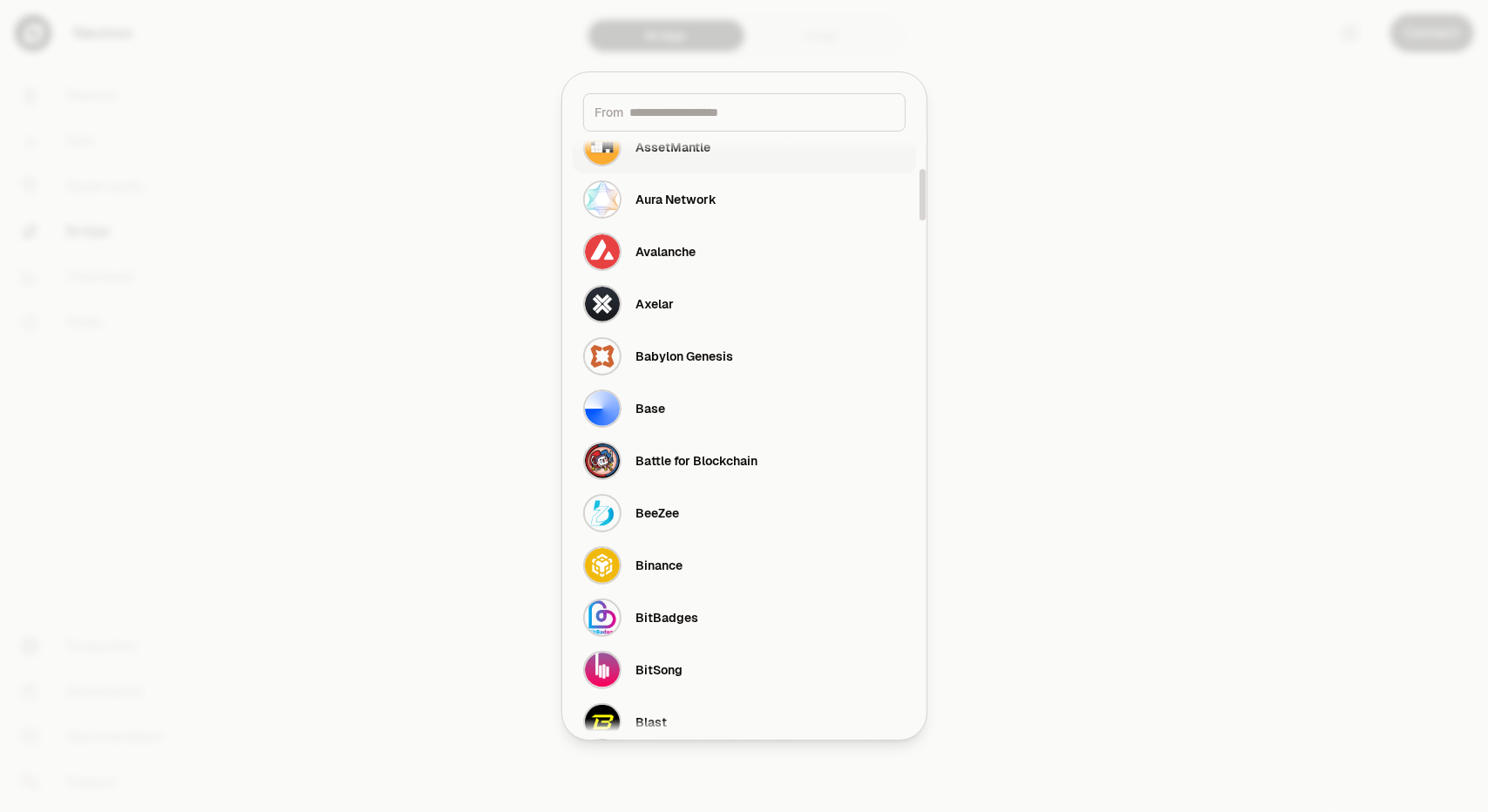
scroll to position [436, 0]
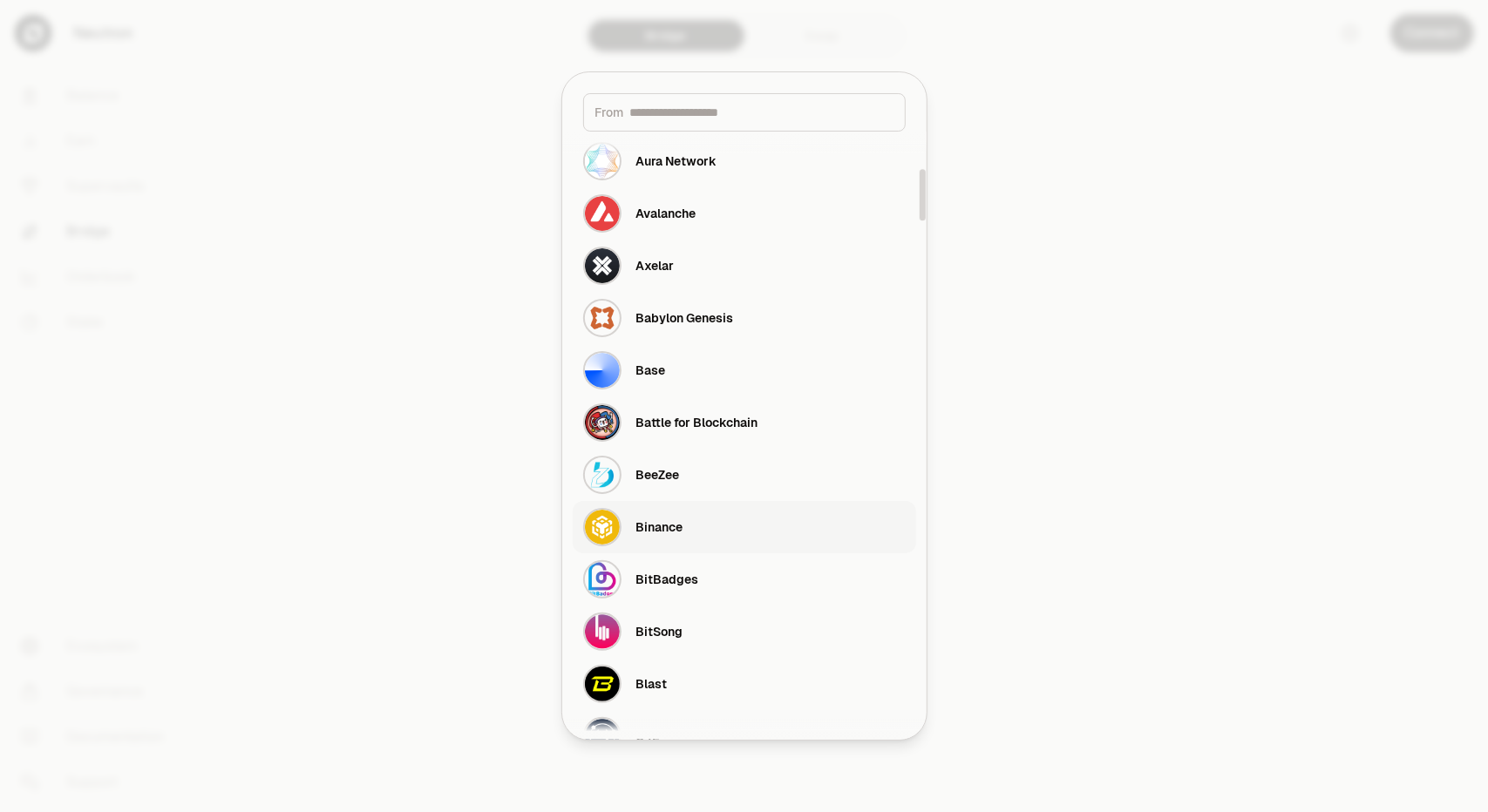
click at [676, 535] on div "Binance" at bounding box center [658, 527] width 47 height 18
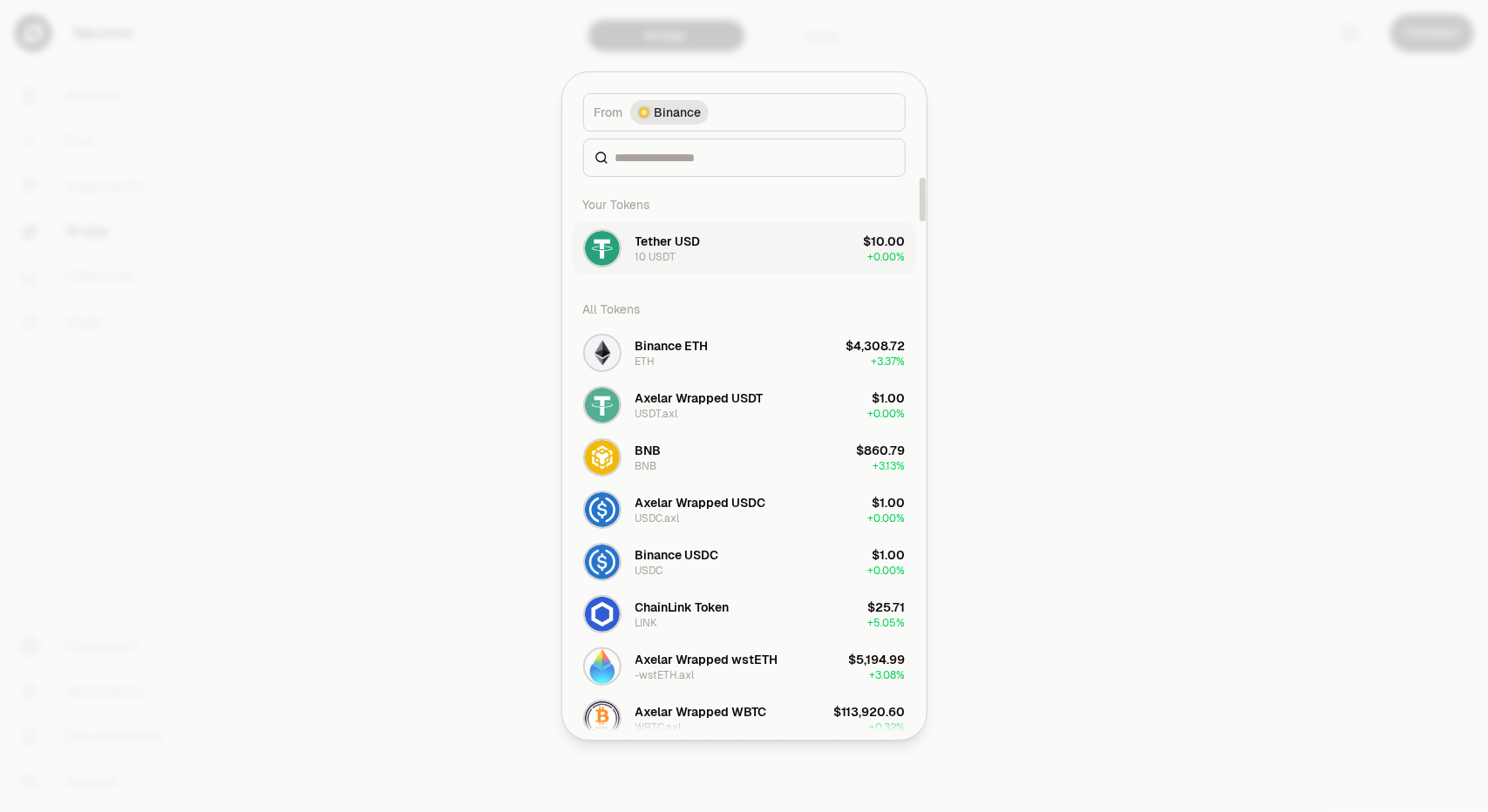
click at [719, 248] on button "Tether USD 10 USDT $10.00 + 0.00%" at bounding box center [744, 248] width 343 height 53
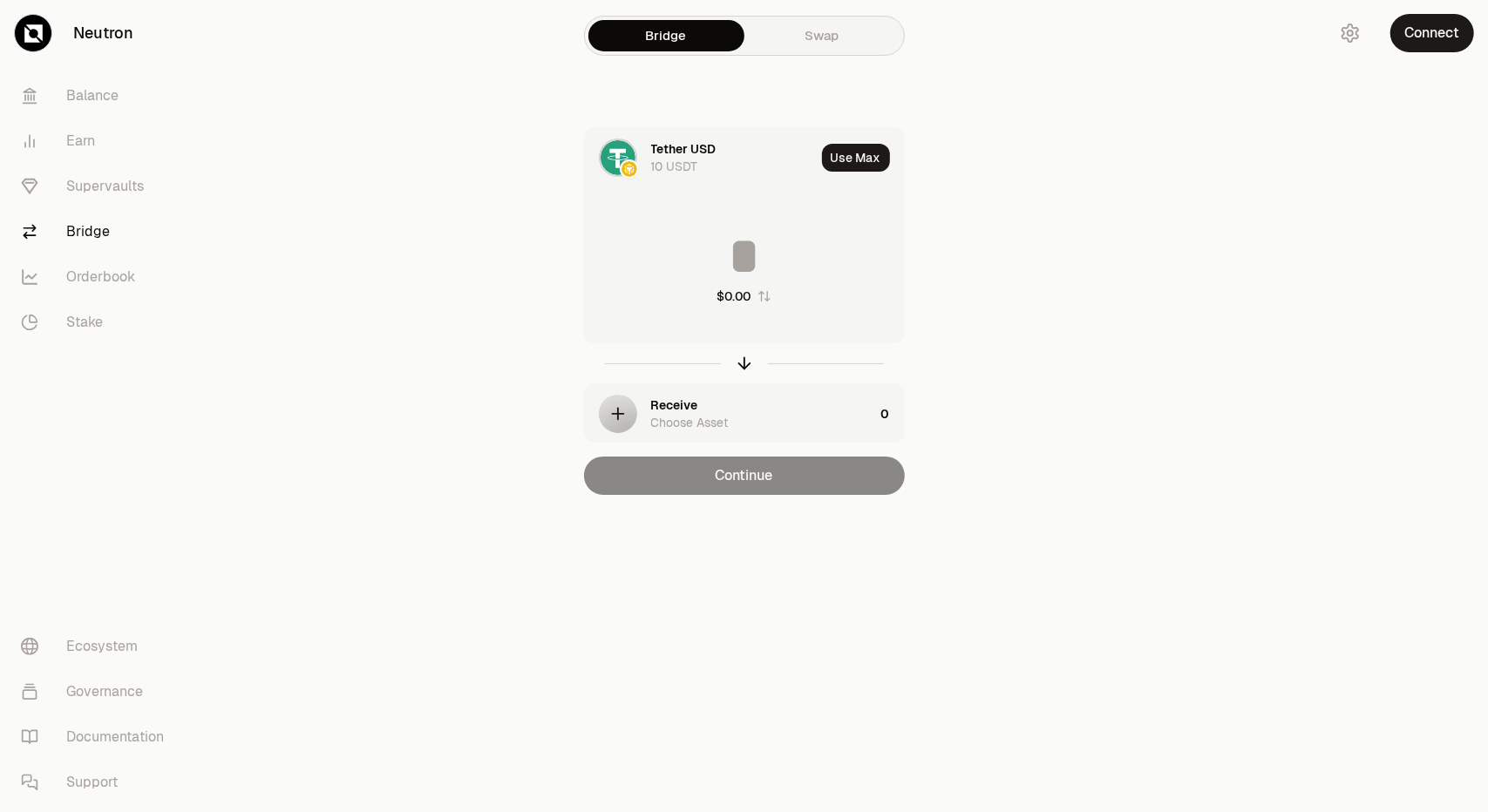
click at [691, 399] on div "Receive" at bounding box center [674, 405] width 47 height 18
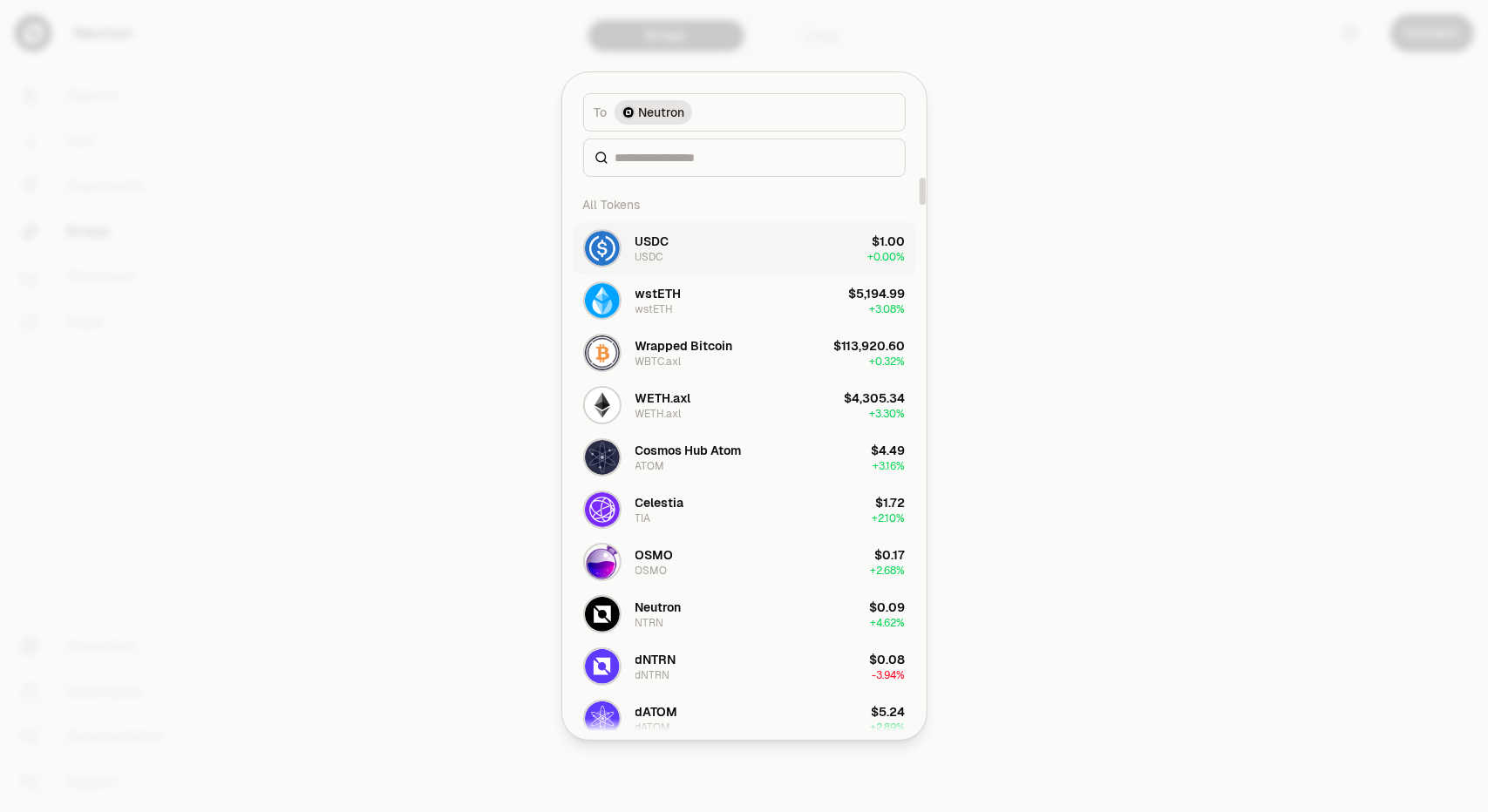
click at [665, 238] on div "USDC" at bounding box center [652, 241] width 34 height 18
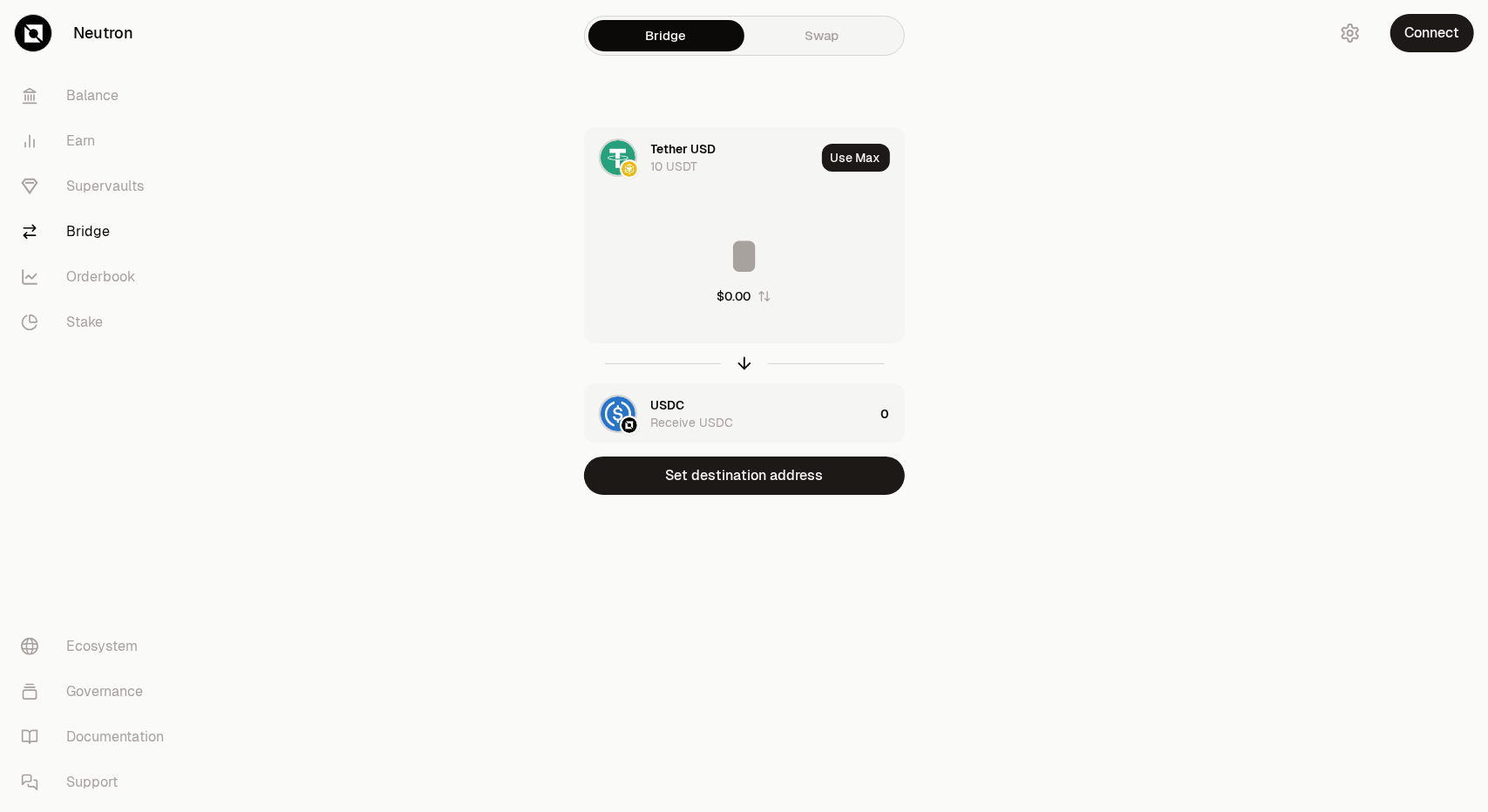
click at [780, 257] on input at bounding box center [744, 256] width 319 height 53
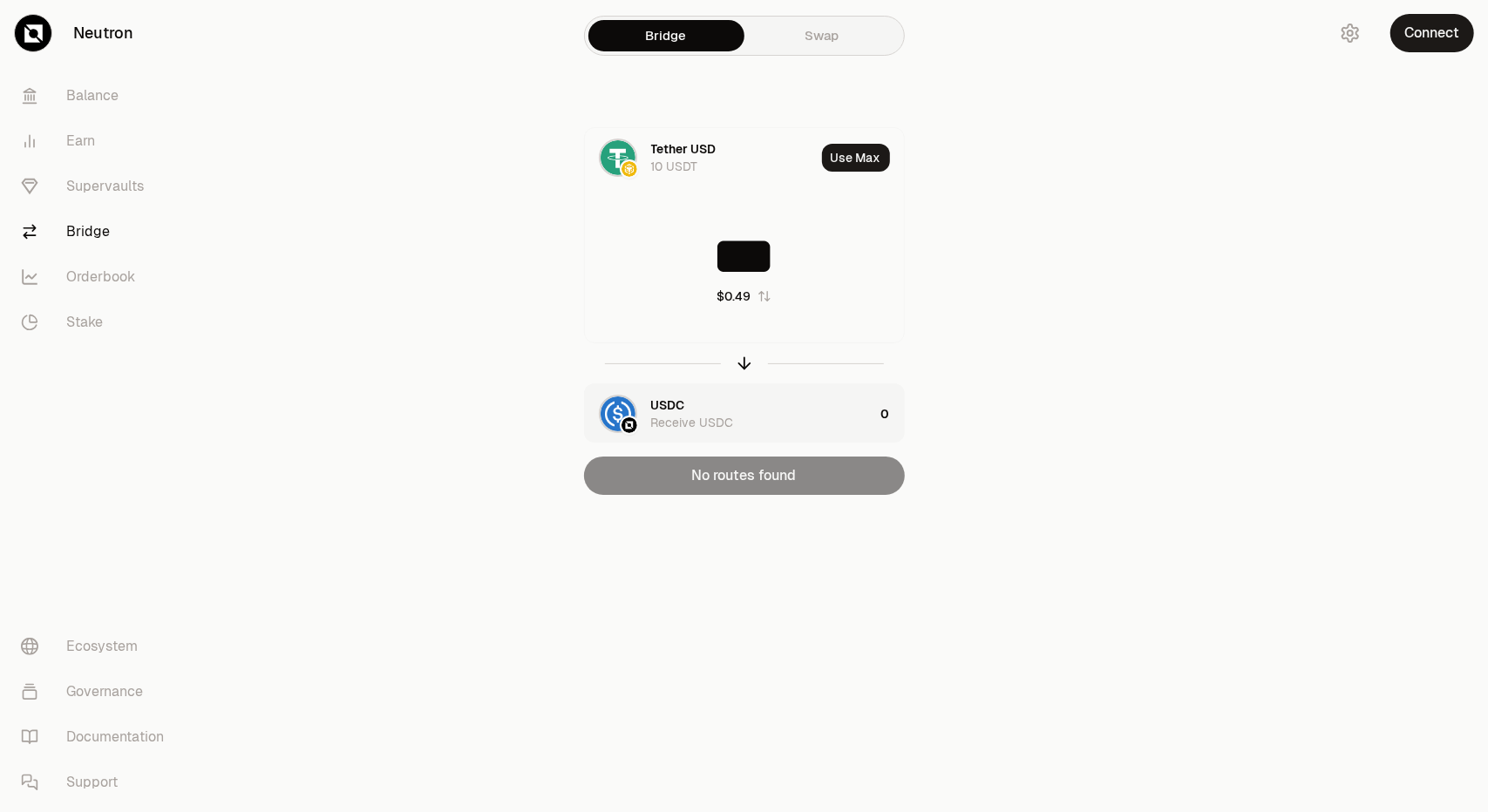
type input "***"
click at [769, 400] on div "USDC Receive USDC" at bounding box center [762, 414] width 223 height 35
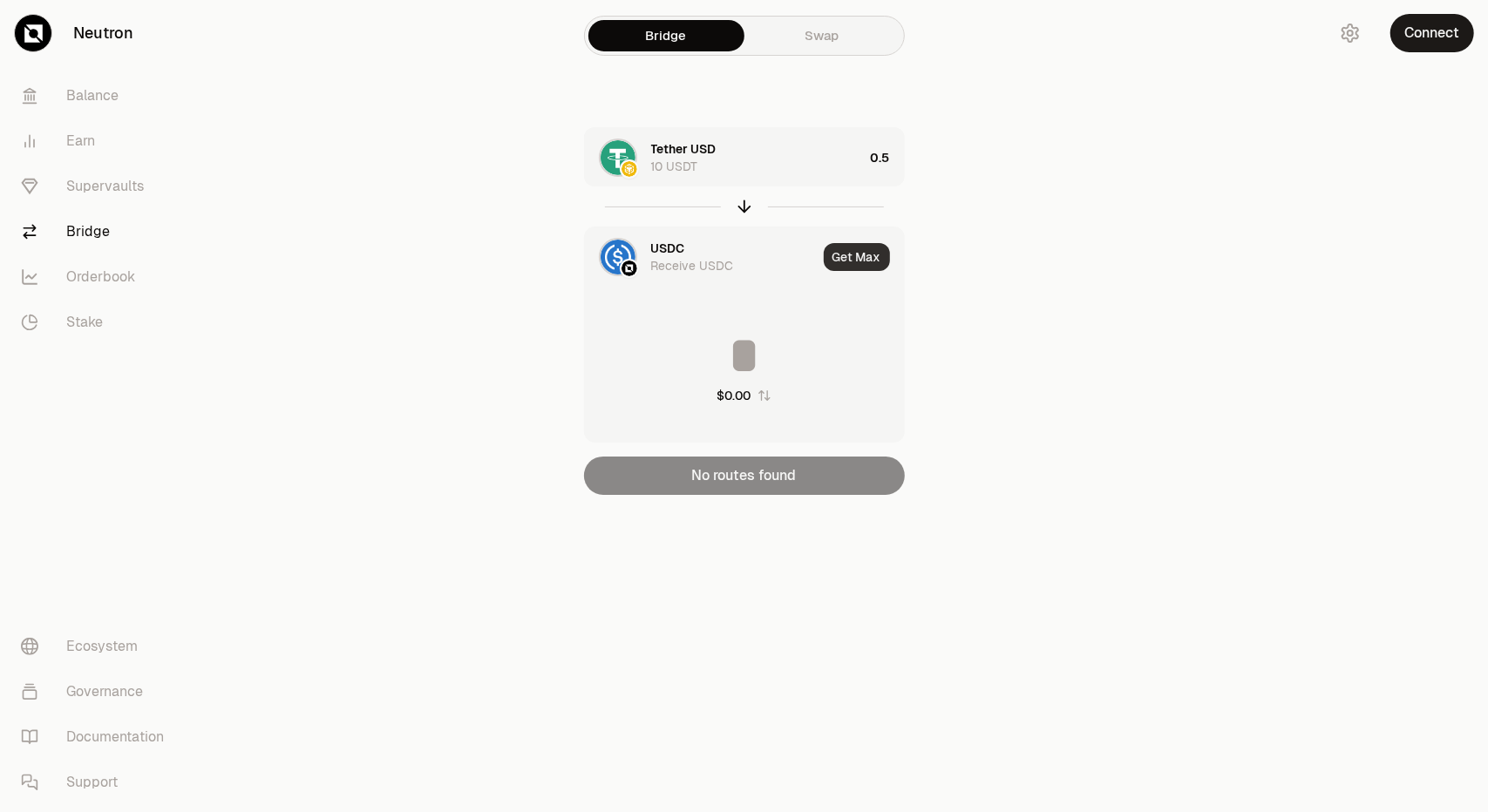
click at [855, 263] on button "Get Max" at bounding box center [857, 257] width 67 height 28
click at [882, 158] on div "10" at bounding box center [890, 158] width 28 height 59
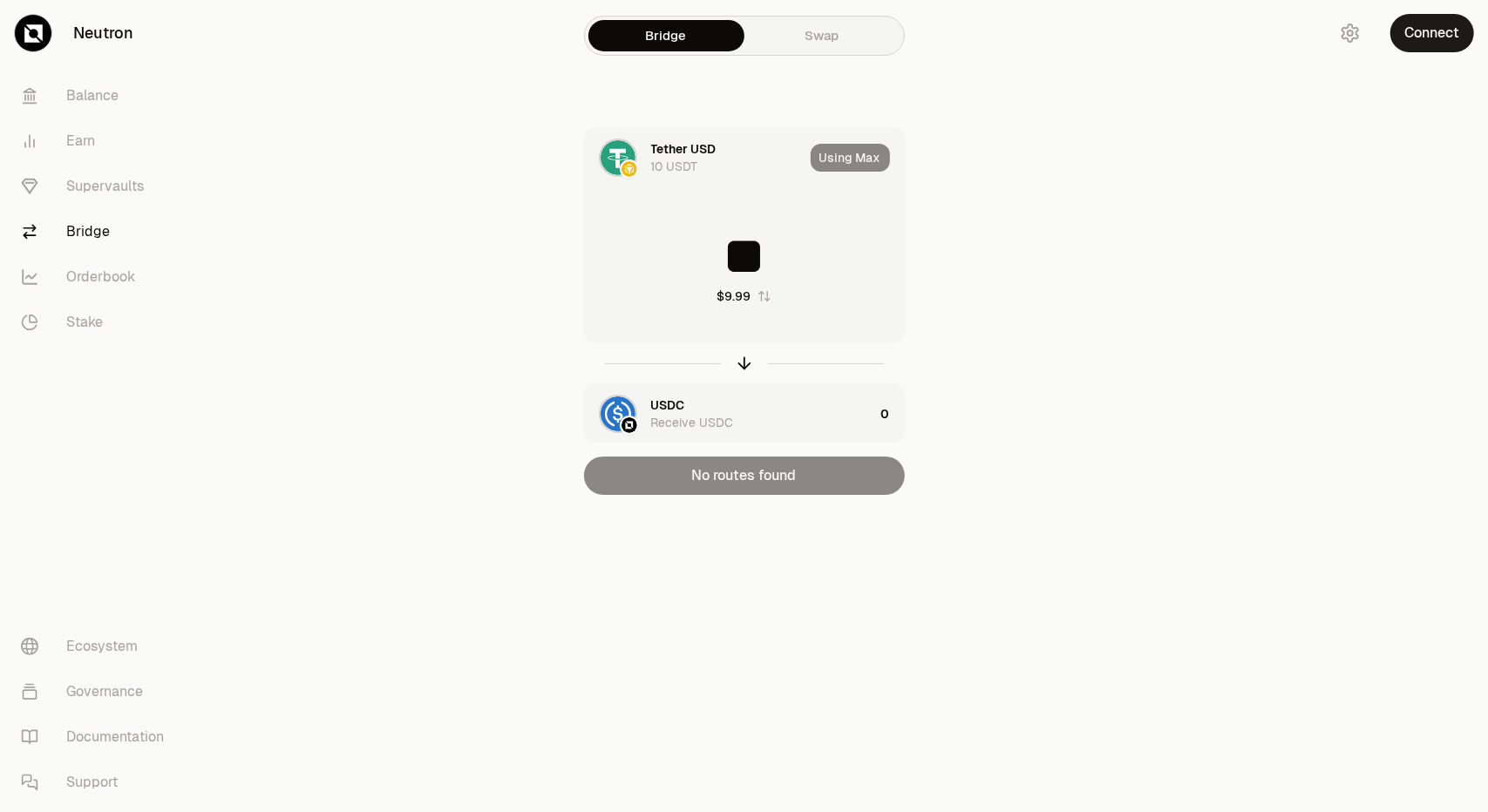
click at [780, 265] on input "**" at bounding box center [744, 256] width 319 height 53
drag, startPoint x: 784, startPoint y: 263, endPoint x: 486, endPoint y: 250, distance: 298.3
click at [486, 250] on div "Tether USD 10 USDT Using Max ** $9.99 USDC Receive USDC 0 No routes found" at bounding box center [744, 312] width 585 height 368
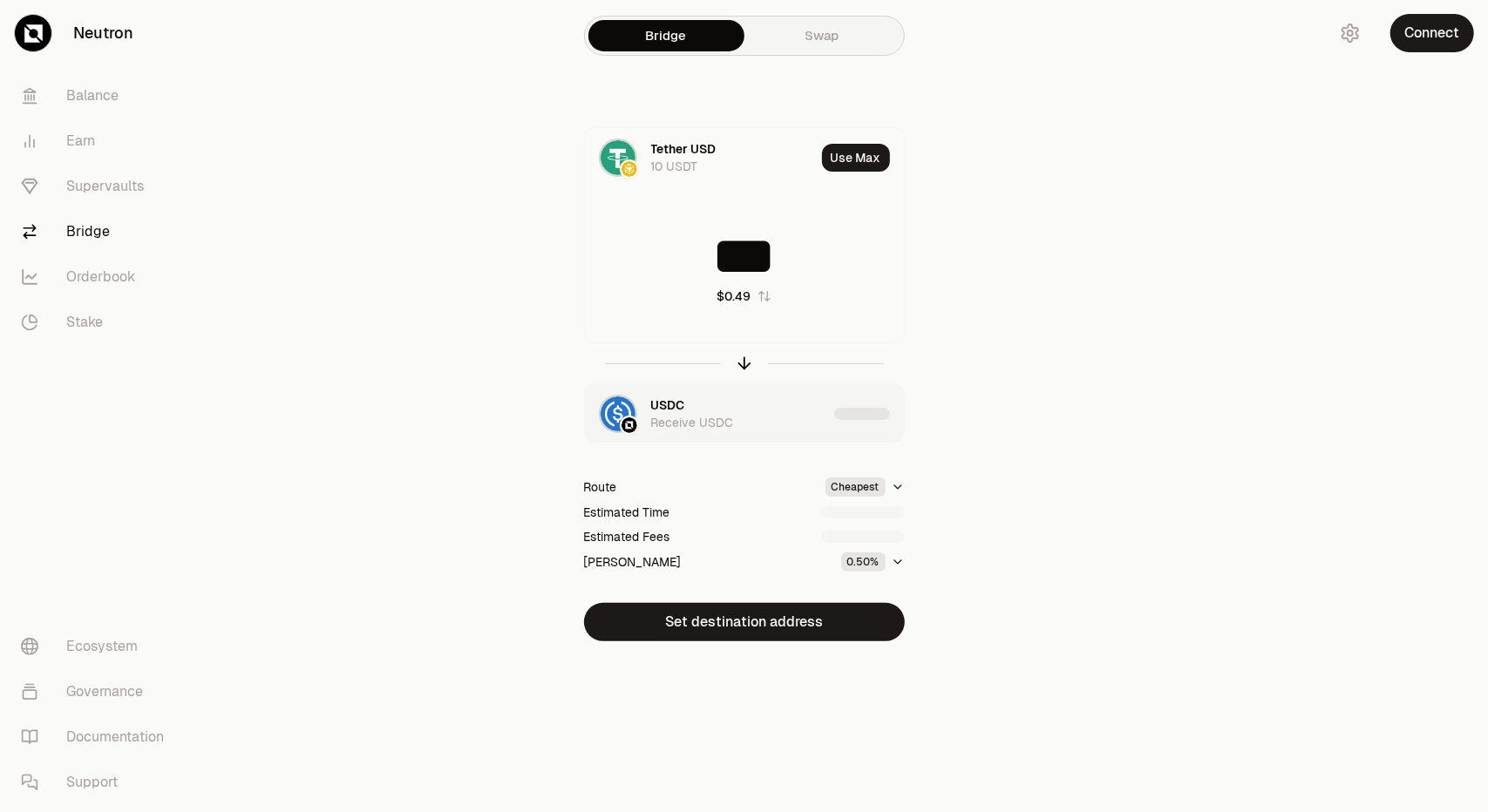
type input "***"
click at [685, 404] on div "USDC Receive USDC" at bounding box center [739, 414] width 176 height 35
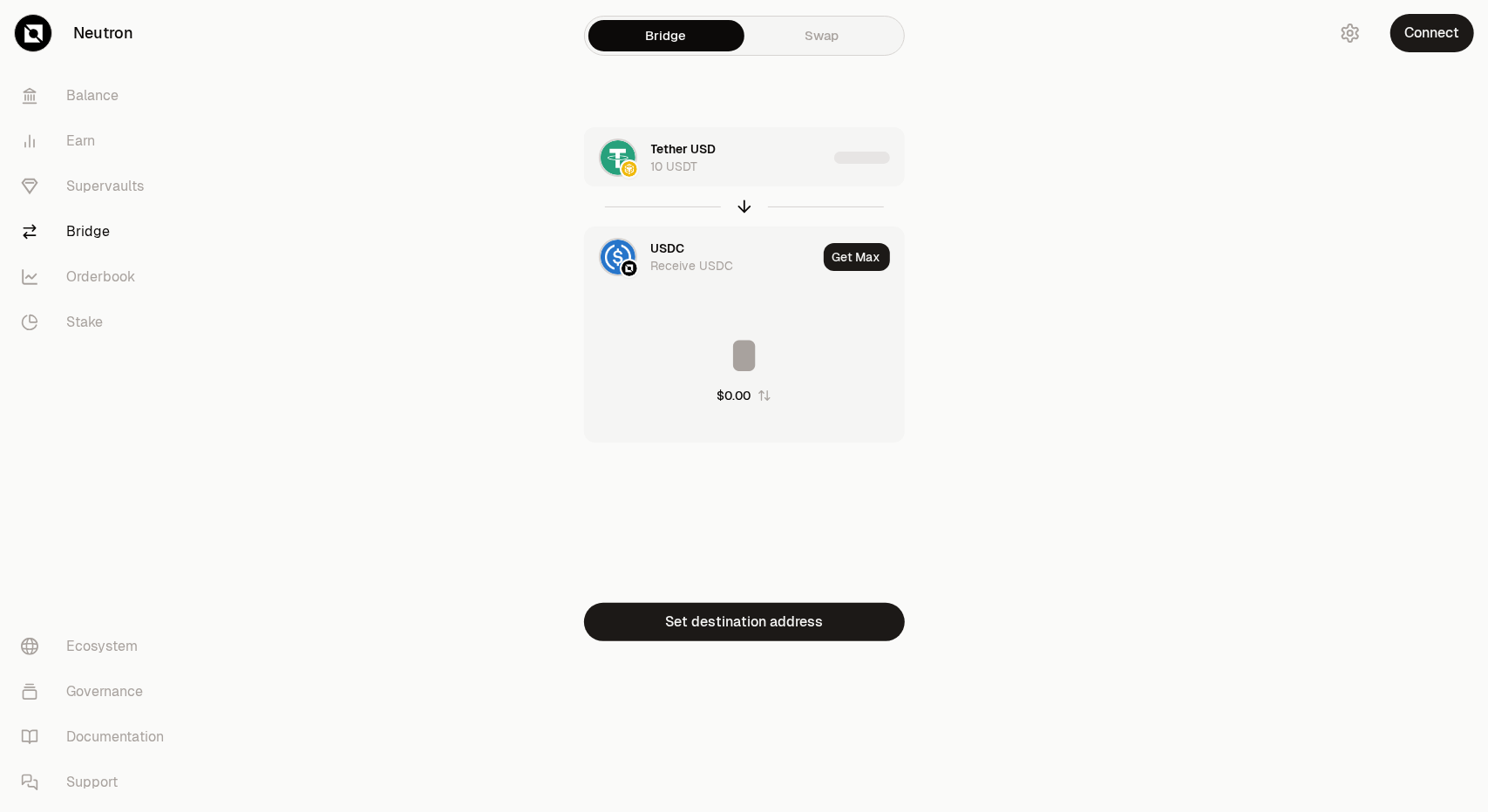
click at [643, 242] on div "USDC Receive USDC" at bounding box center [700, 257] width 232 height 59
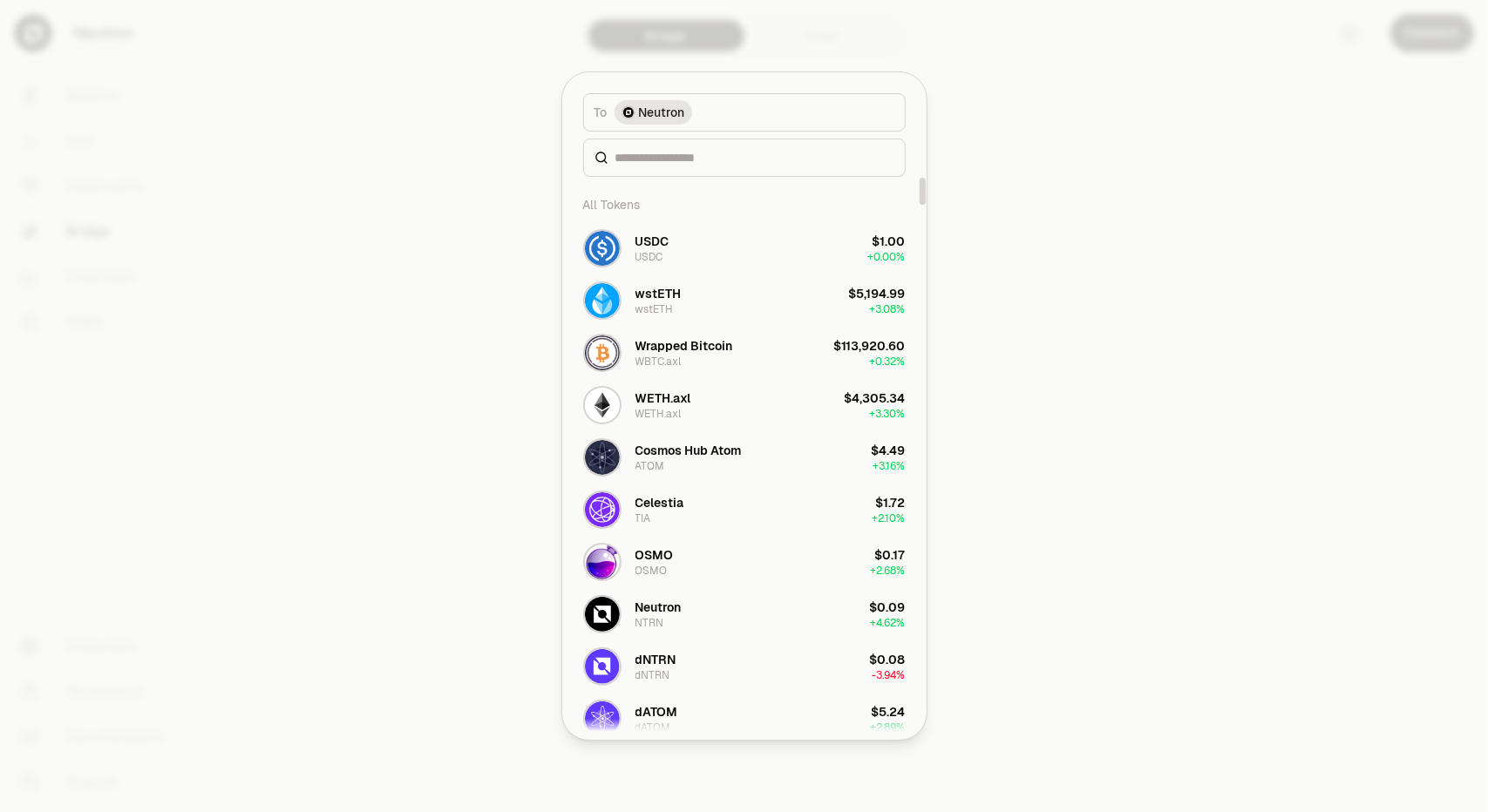
click at [657, 117] on span "Neutron" at bounding box center [662, 112] width 46 height 18
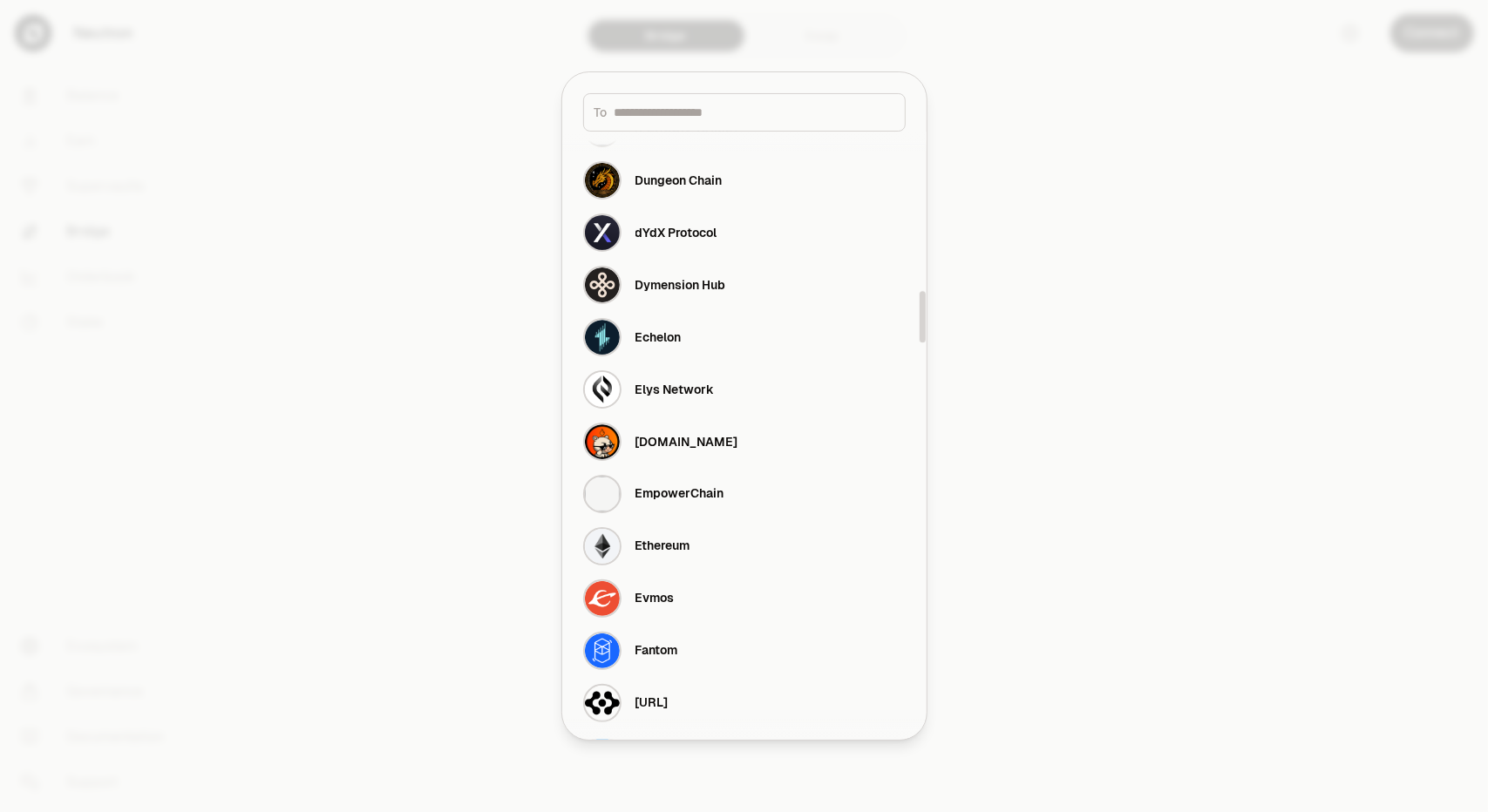
scroll to position [1917, 0]
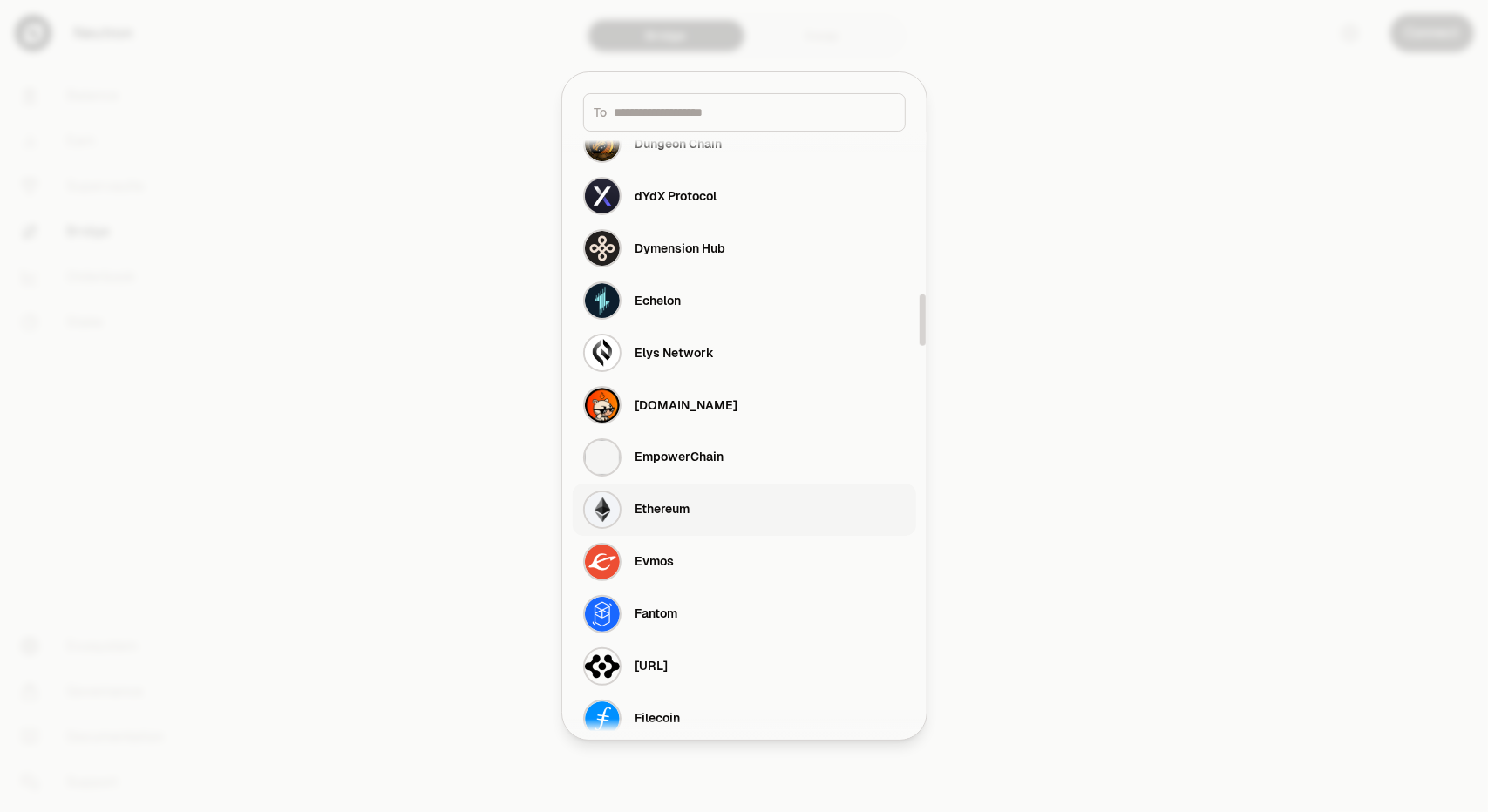
click at [690, 510] on div "Ethereum" at bounding box center [662, 510] width 55 height 18
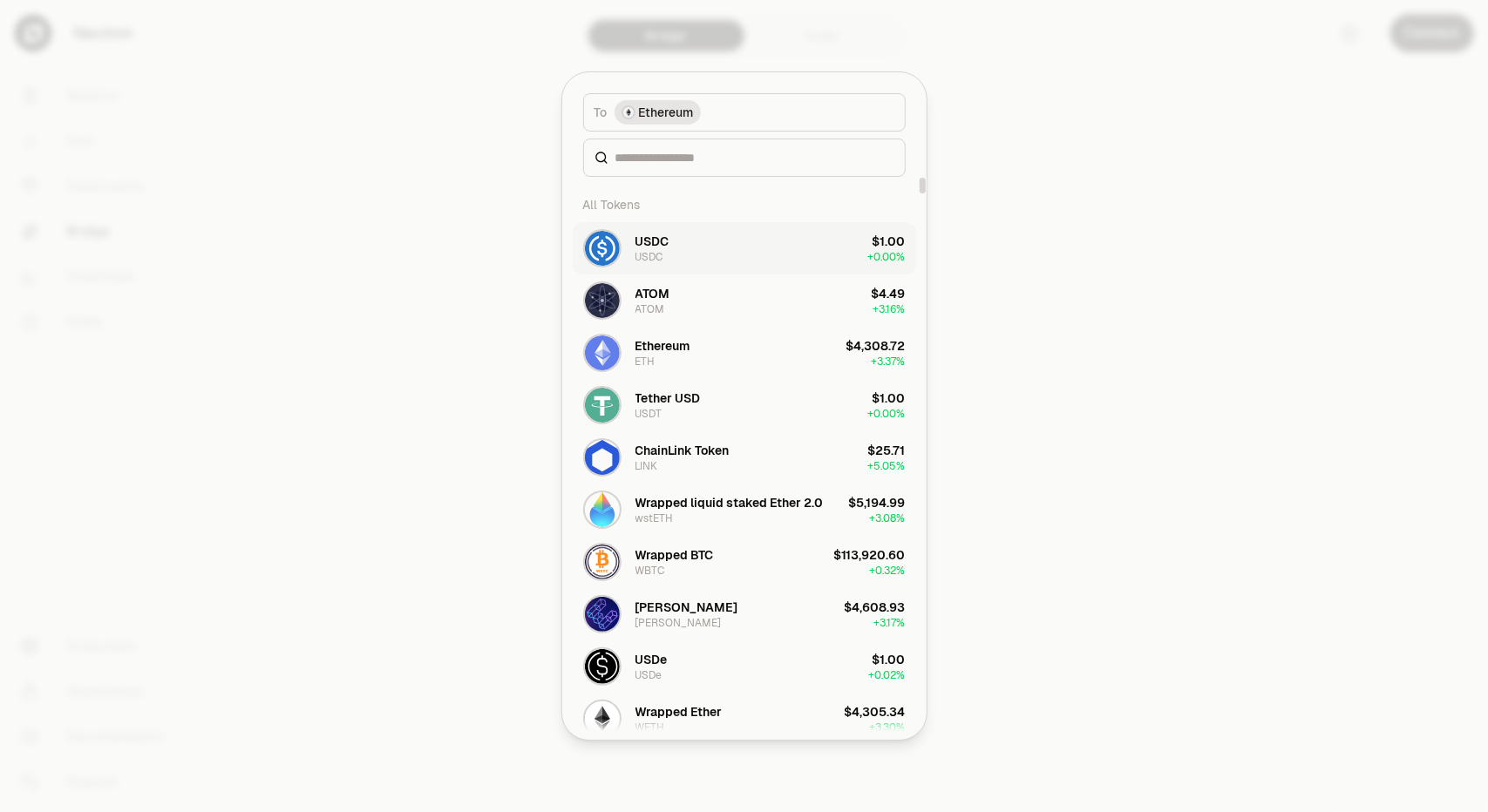
click at [662, 249] on div "USDC" at bounding box center [652, 241] width 34 height 18
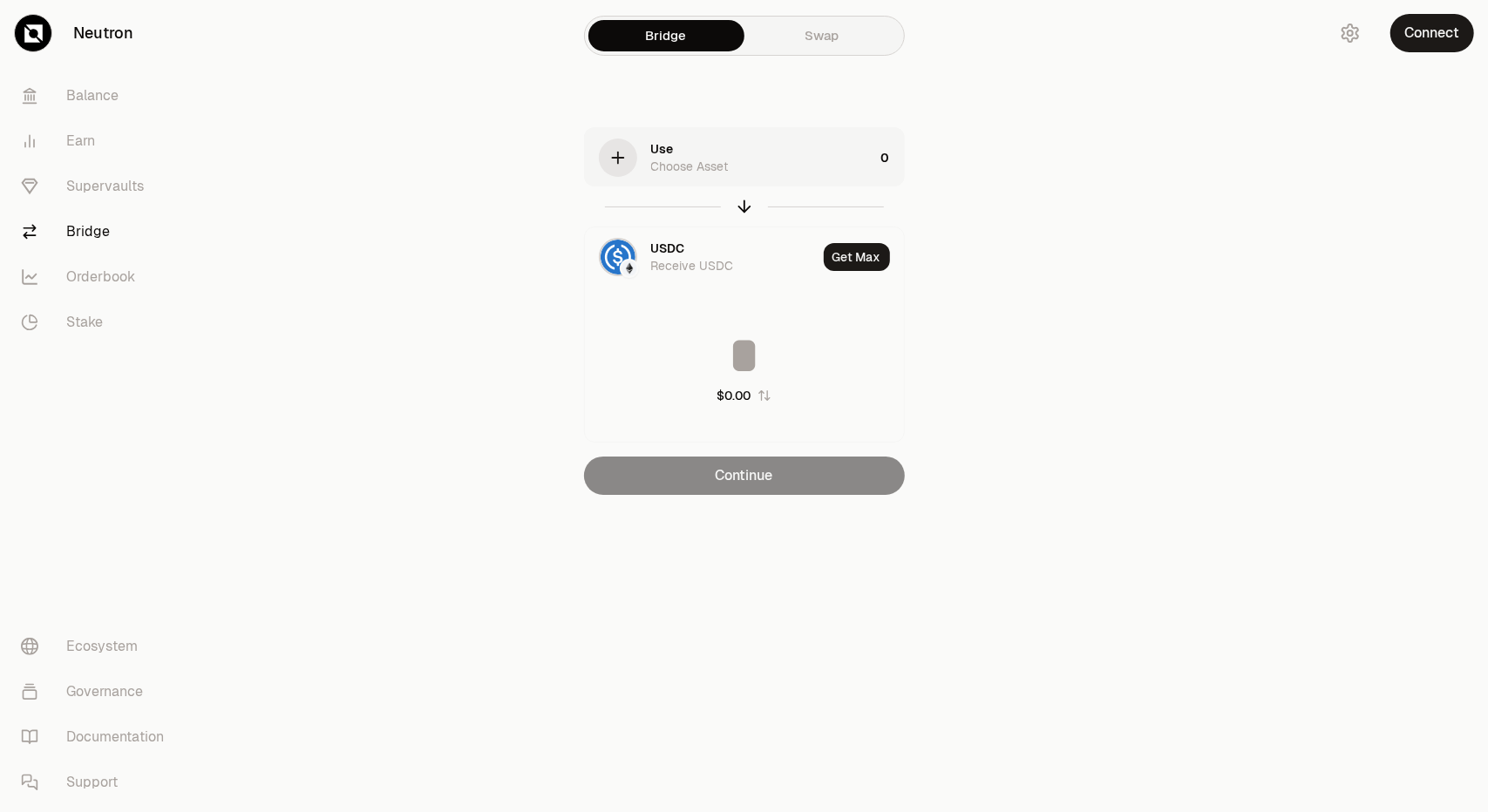
click at [666, 151] on div "Use" at bounding box center [662, 149] width 23 height 18
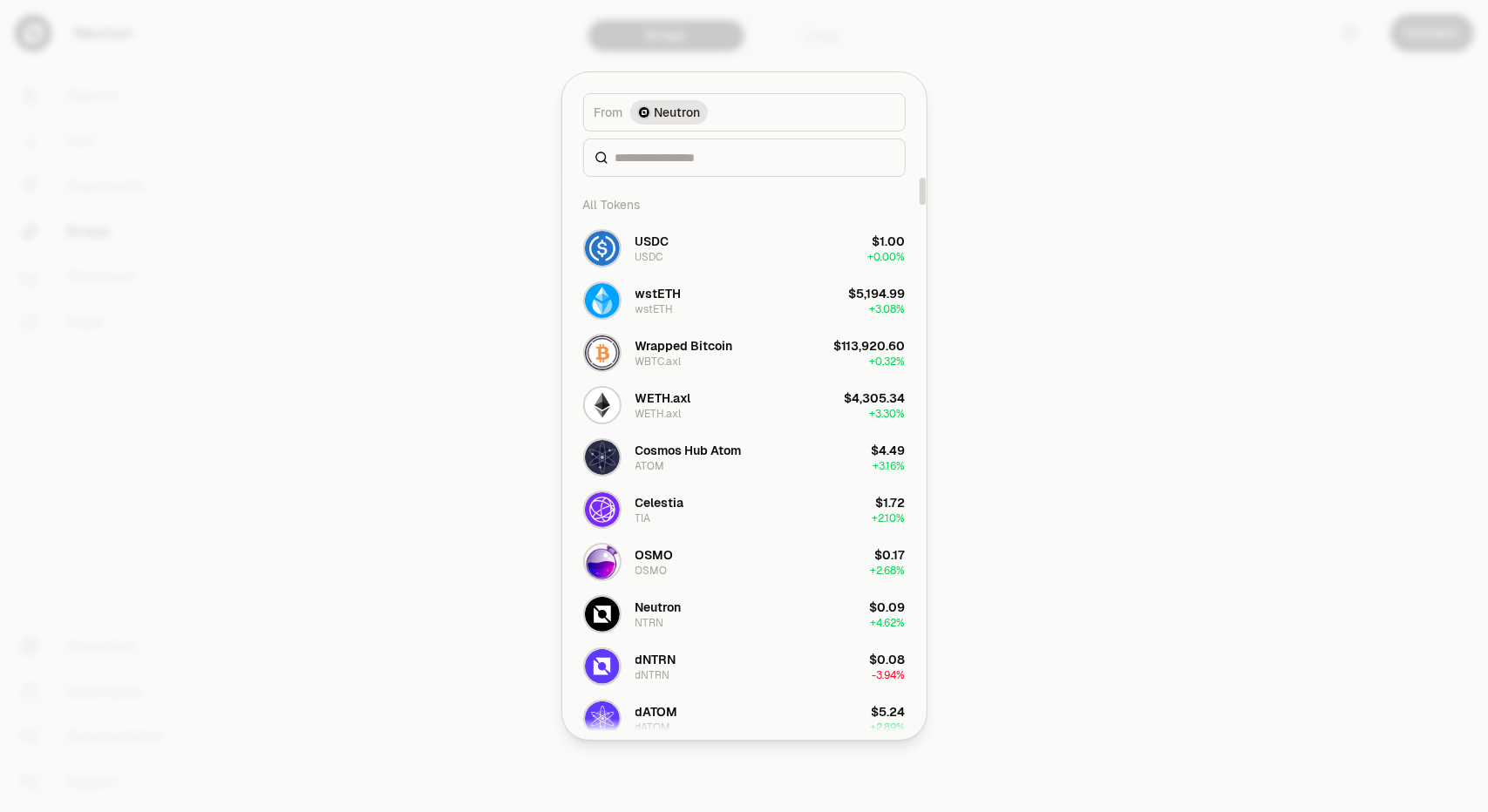
click at [1117, 263] on div at bounding box center [744, 406] width 1488 height 812
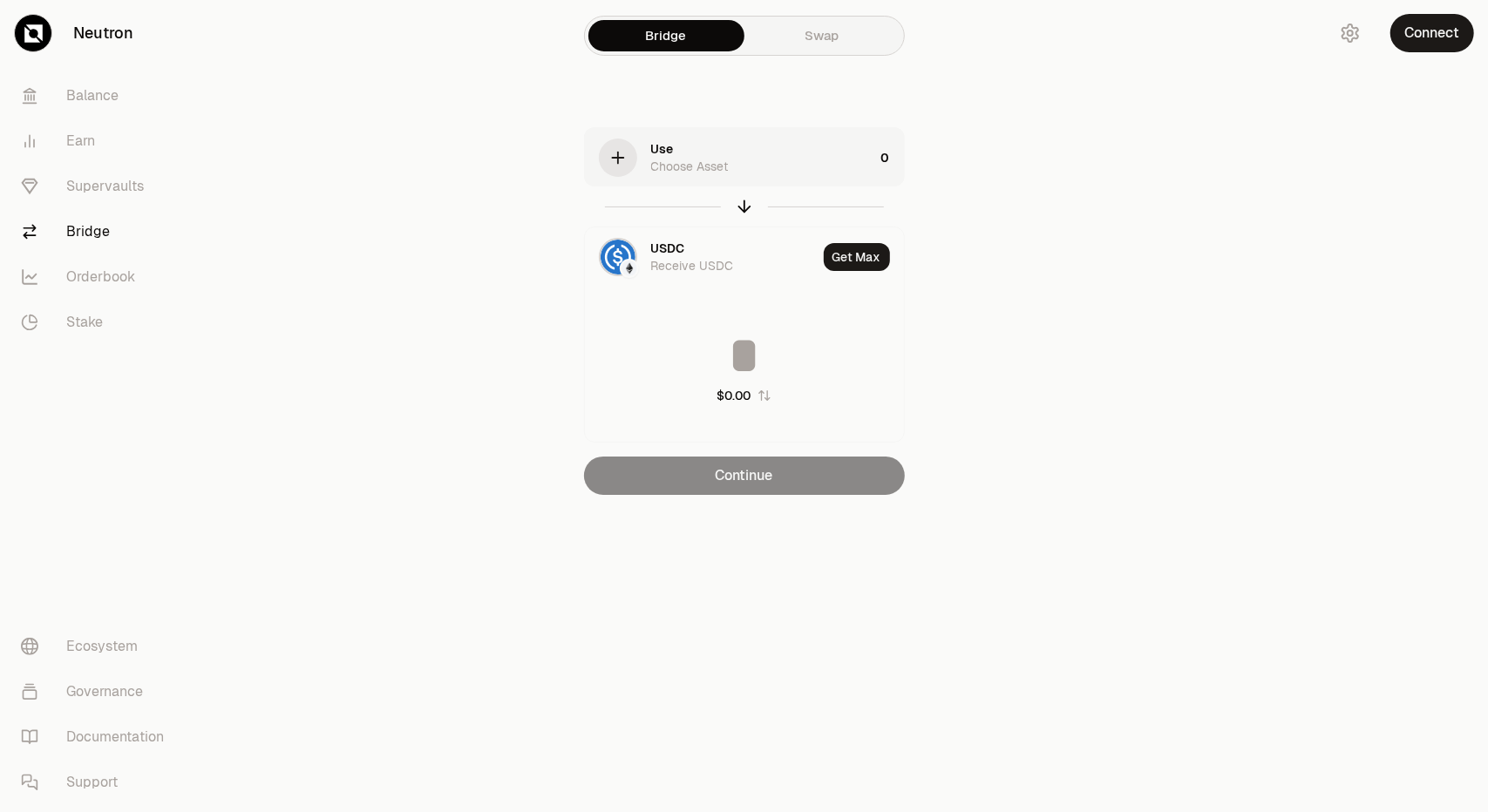
click at [644, 149] on div "Use Choose Asset" at bounding box center [729, 158] width 289 height 59
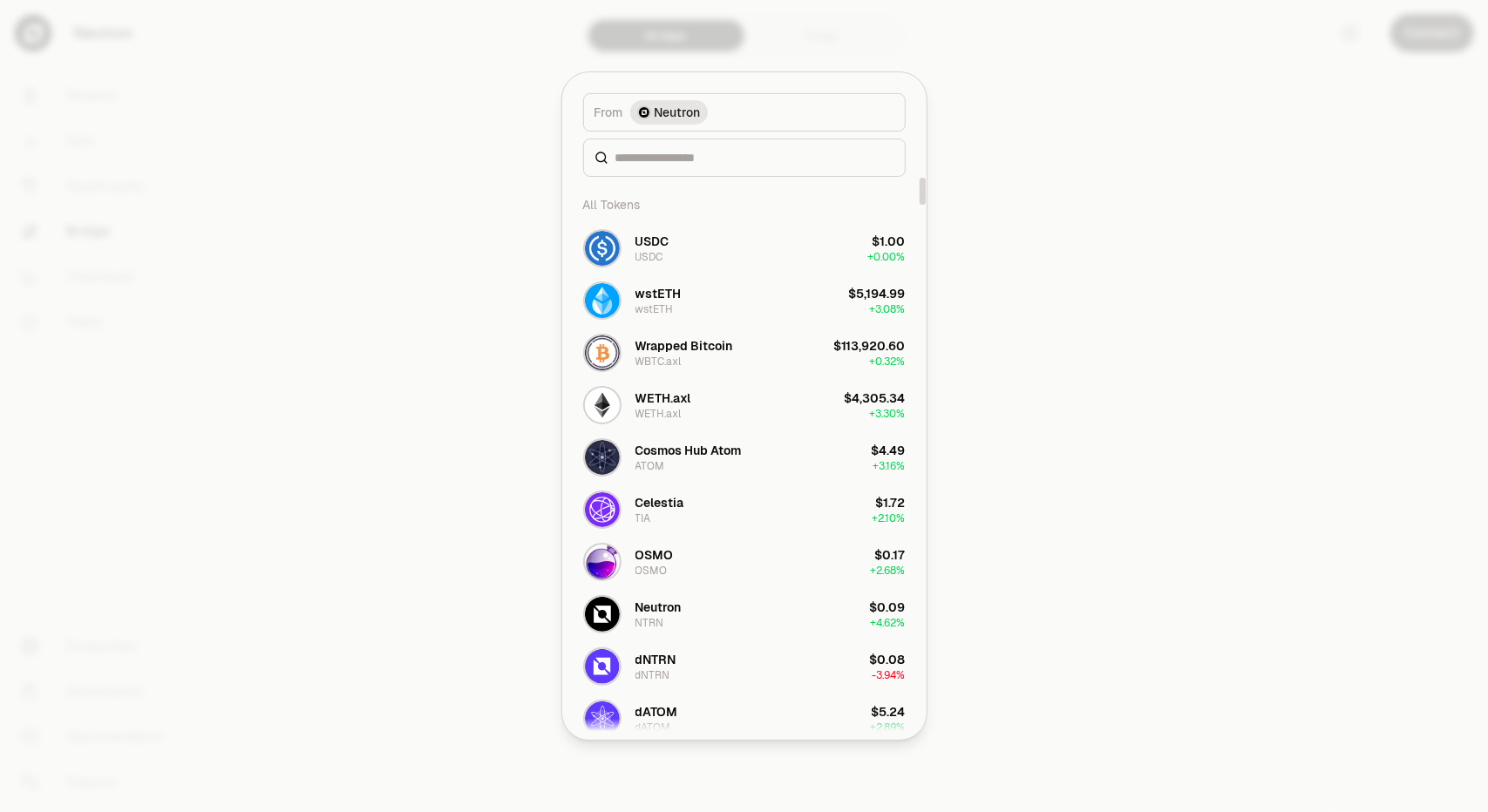
click at [692, 114] on span "Neutron" at bounding box center [678, 112] width 46 height 18
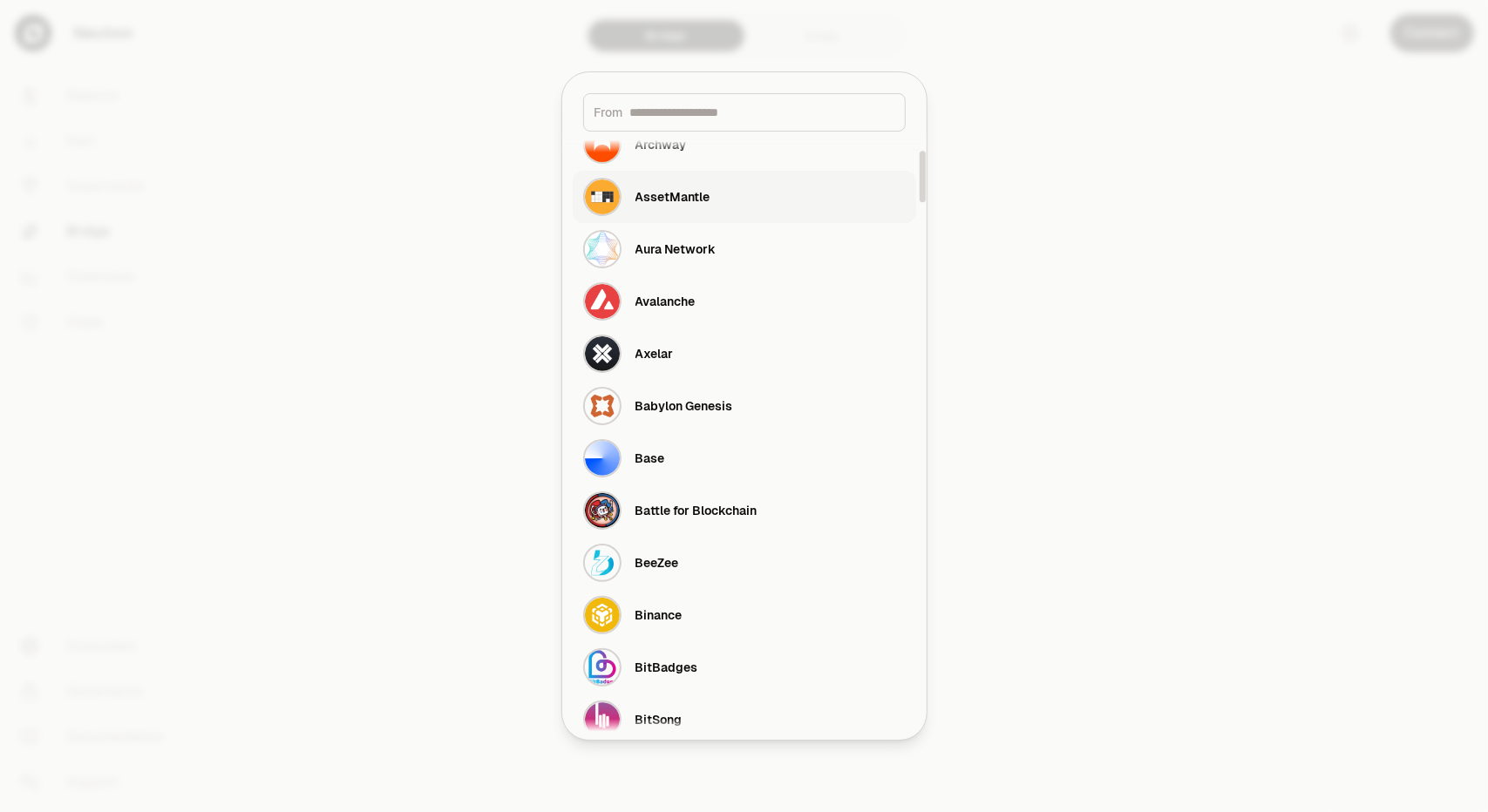
scroll to position [349, 0]
click at [673, 614] on div "Binance" at bounding box center [658, 614] width 47 height 18
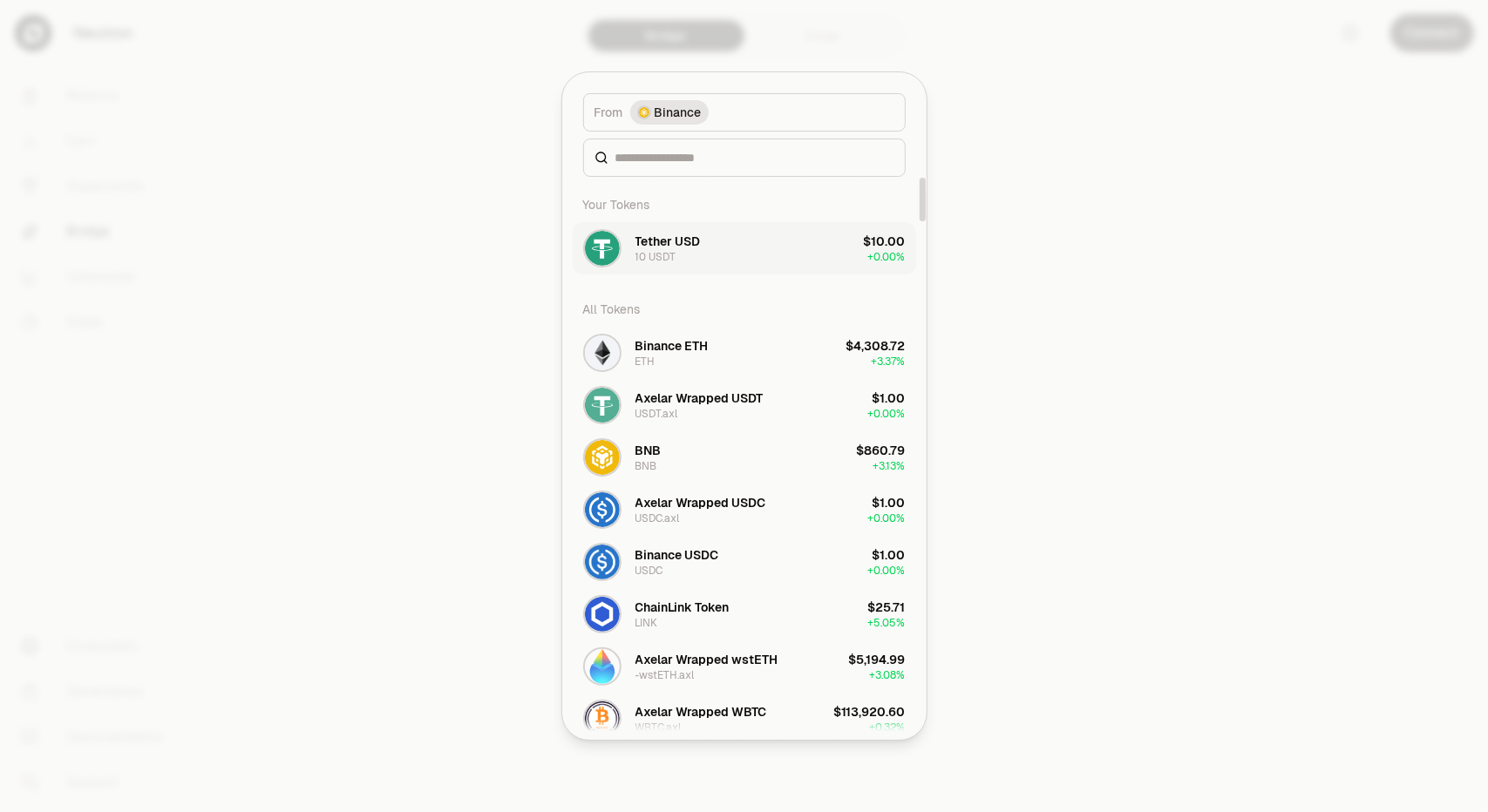
click at [687, 253] on div "Tether USD 10 USDT" at bounding box center [668, 249] width 66 height 31
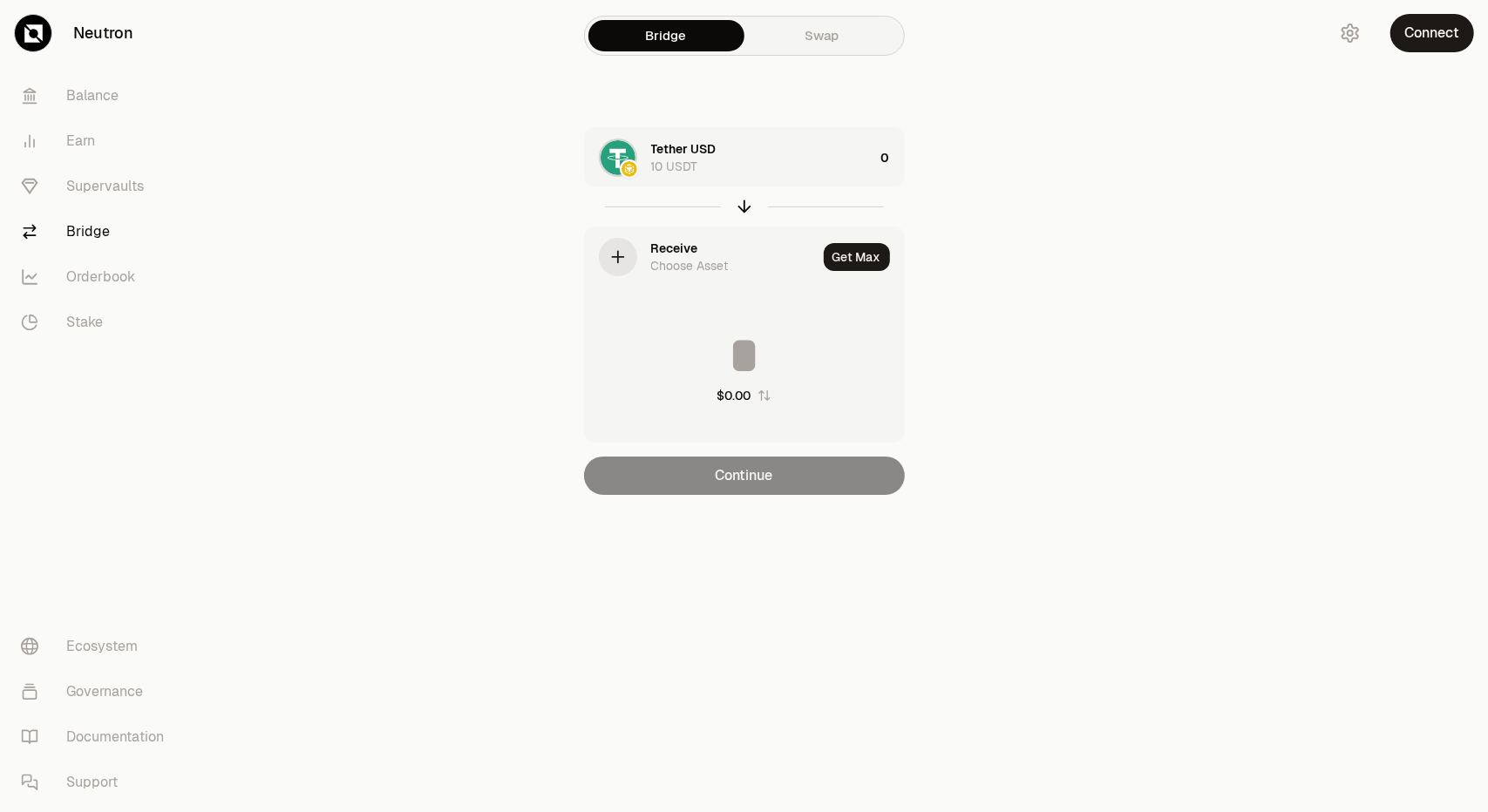
click at [663, 261] on div "Choose Asset" at bounding box center [690, 265] width 78 height 18
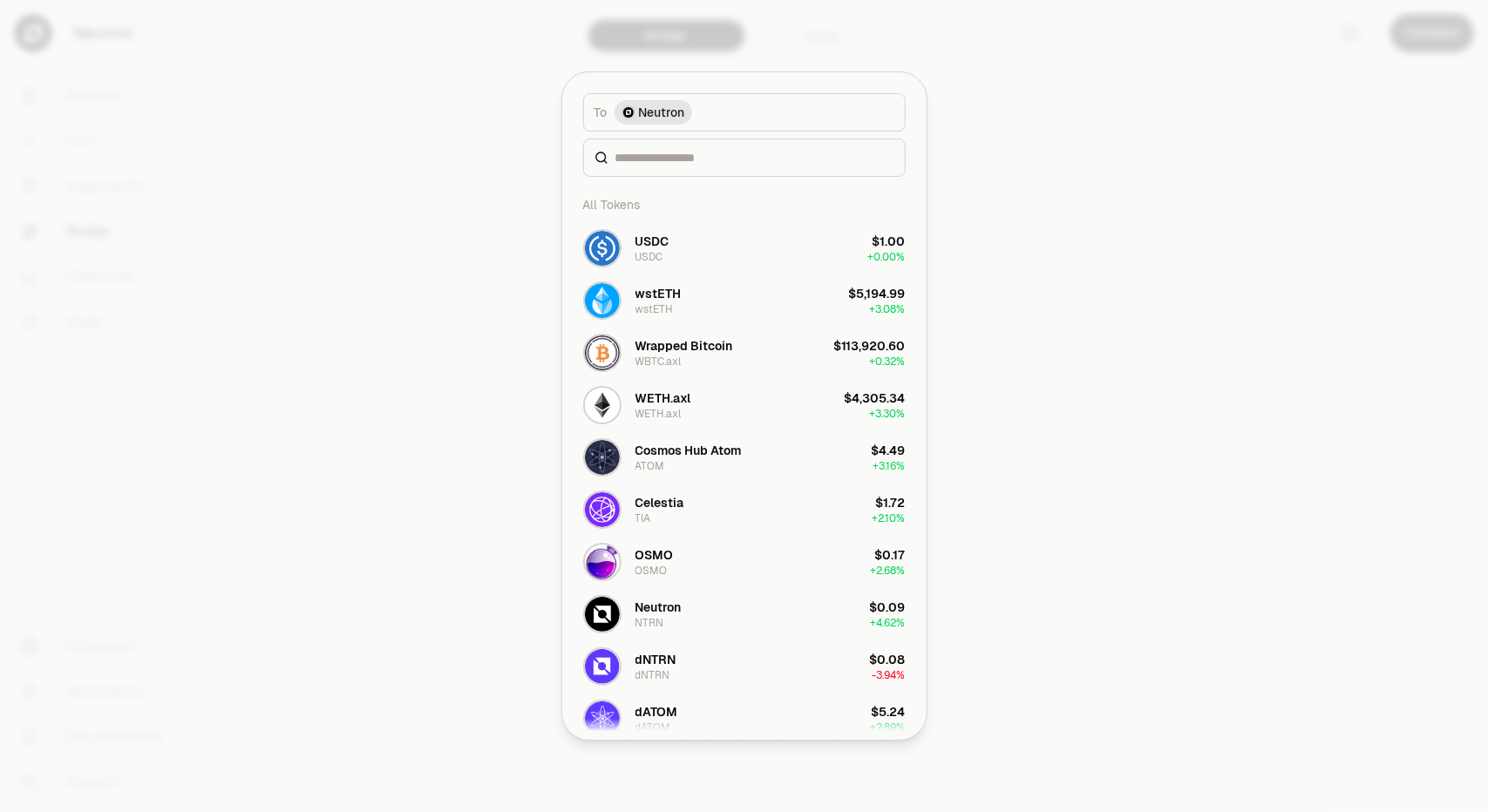
click at [1101, 324] on div at bounding box center [744, 406] width 1488 height 812
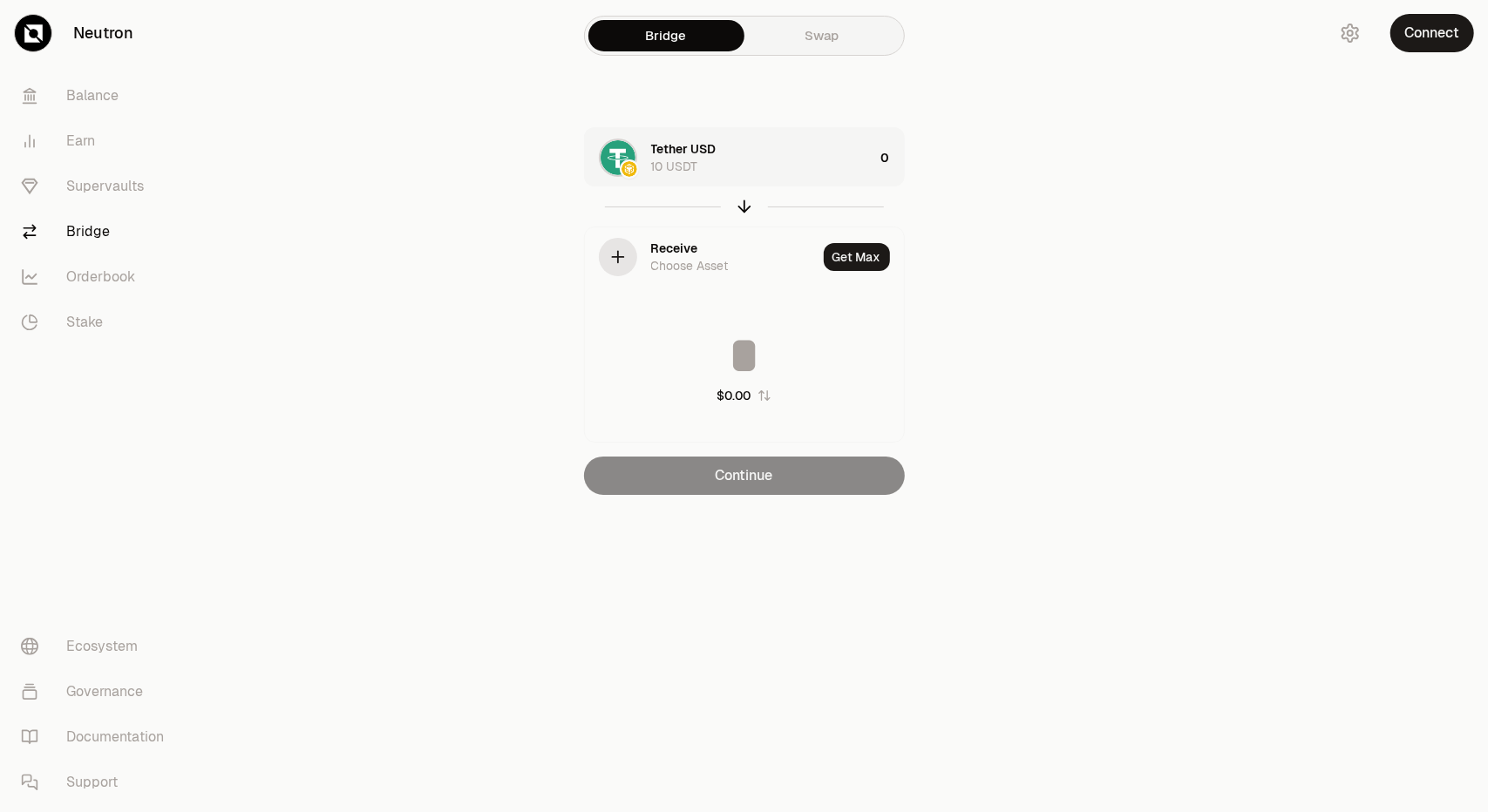
click at [853, 40] on link "Swap" at bounding box center [822, 36] width 156 height 31
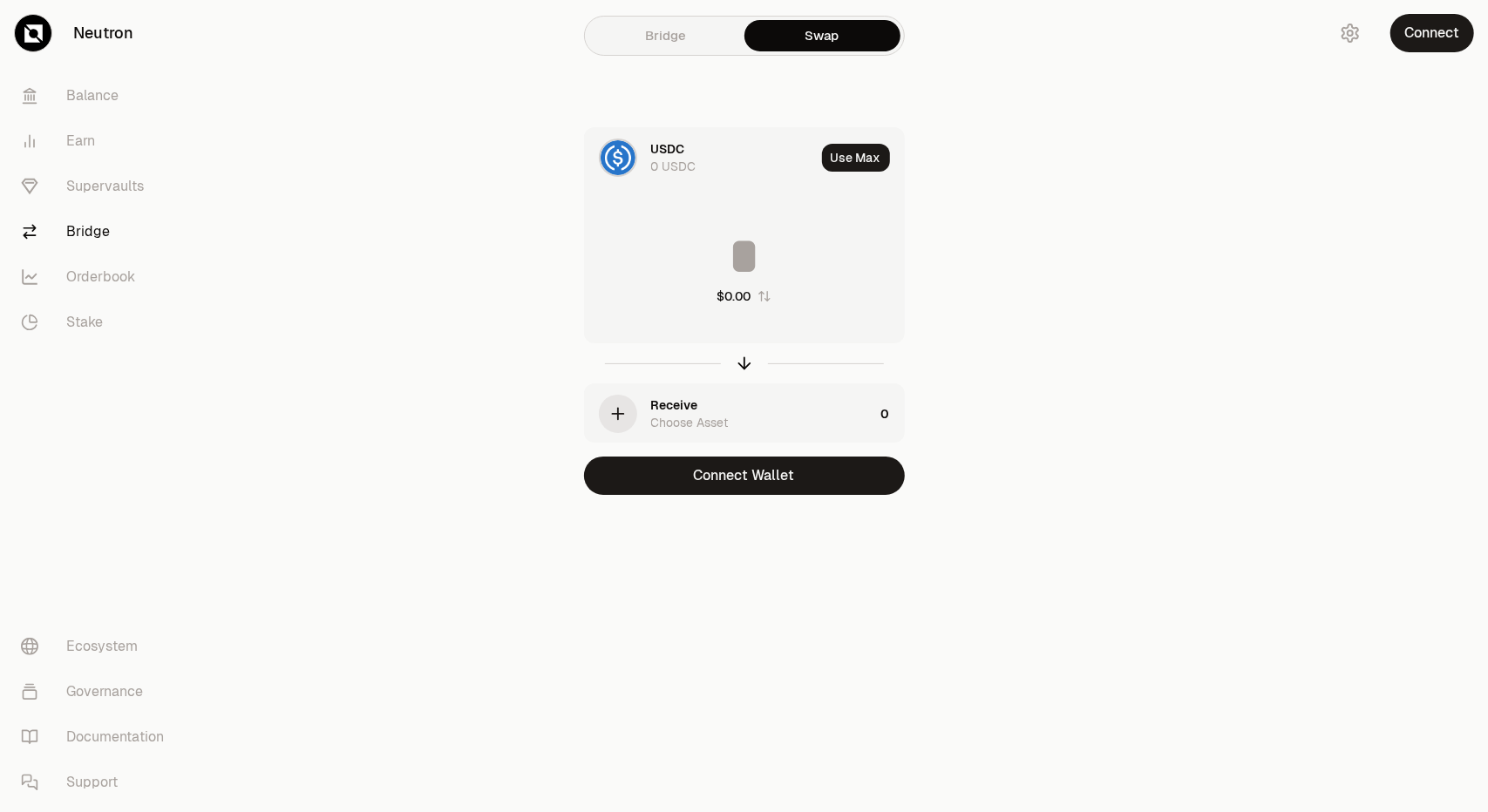
click at [654, 149] on div "USDC" at bounding box center [668, 149] width 34 height 18
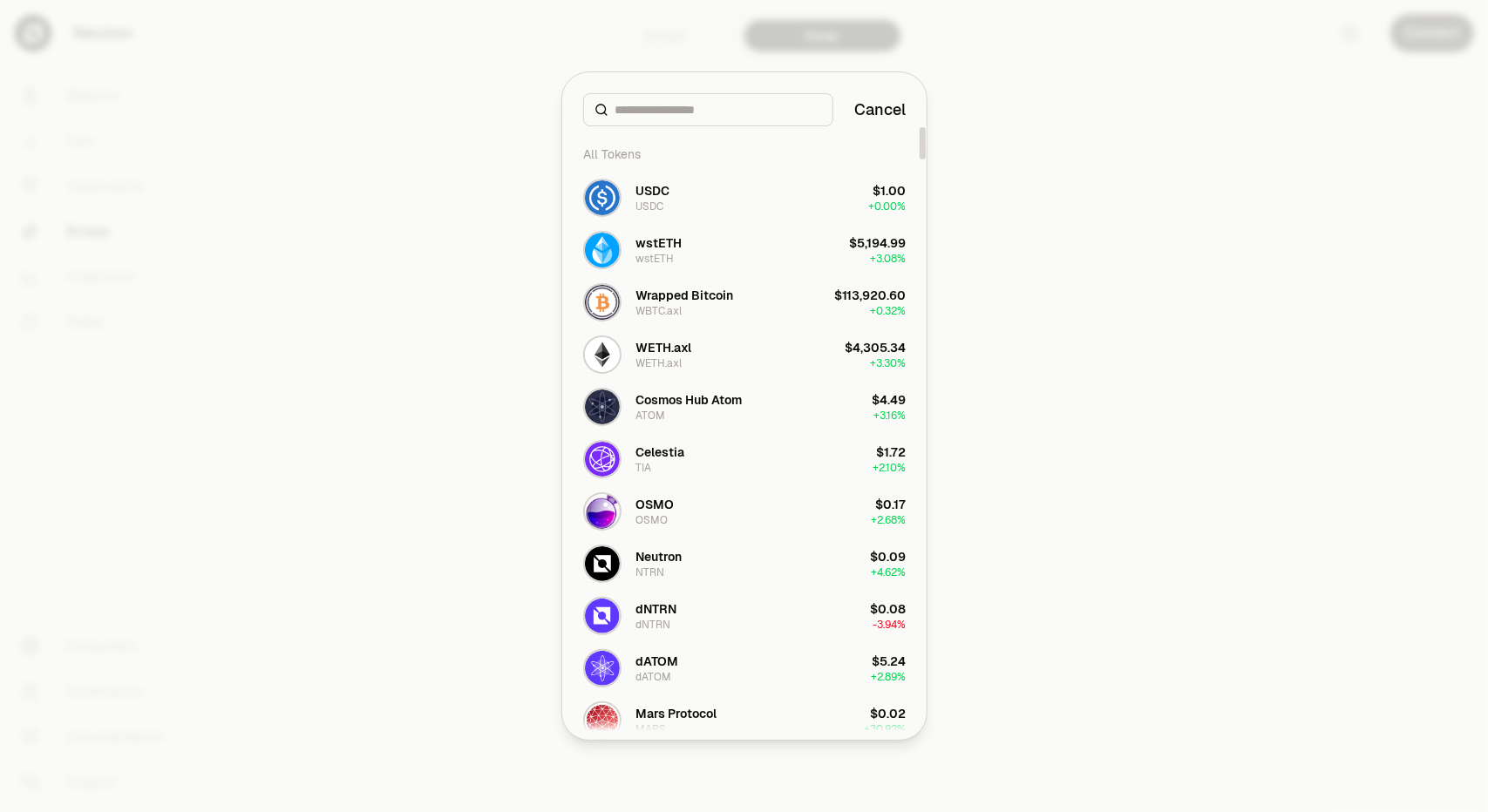
click at [1169, 159] on div at bounding box center [744, 406] width 1488 height 812
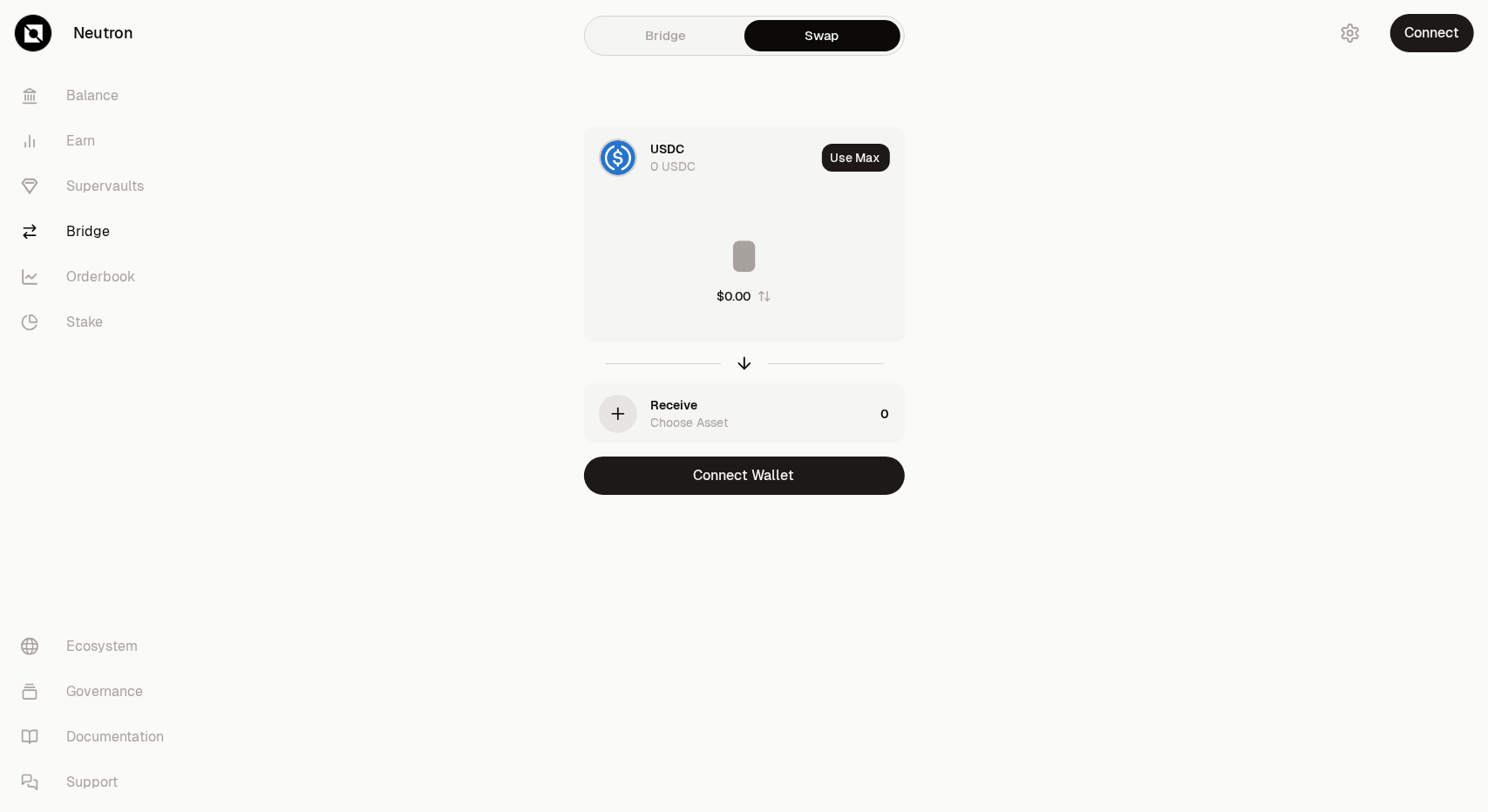
click at [612, 155] on img at bounding box center [618, 158] width 35 height 35
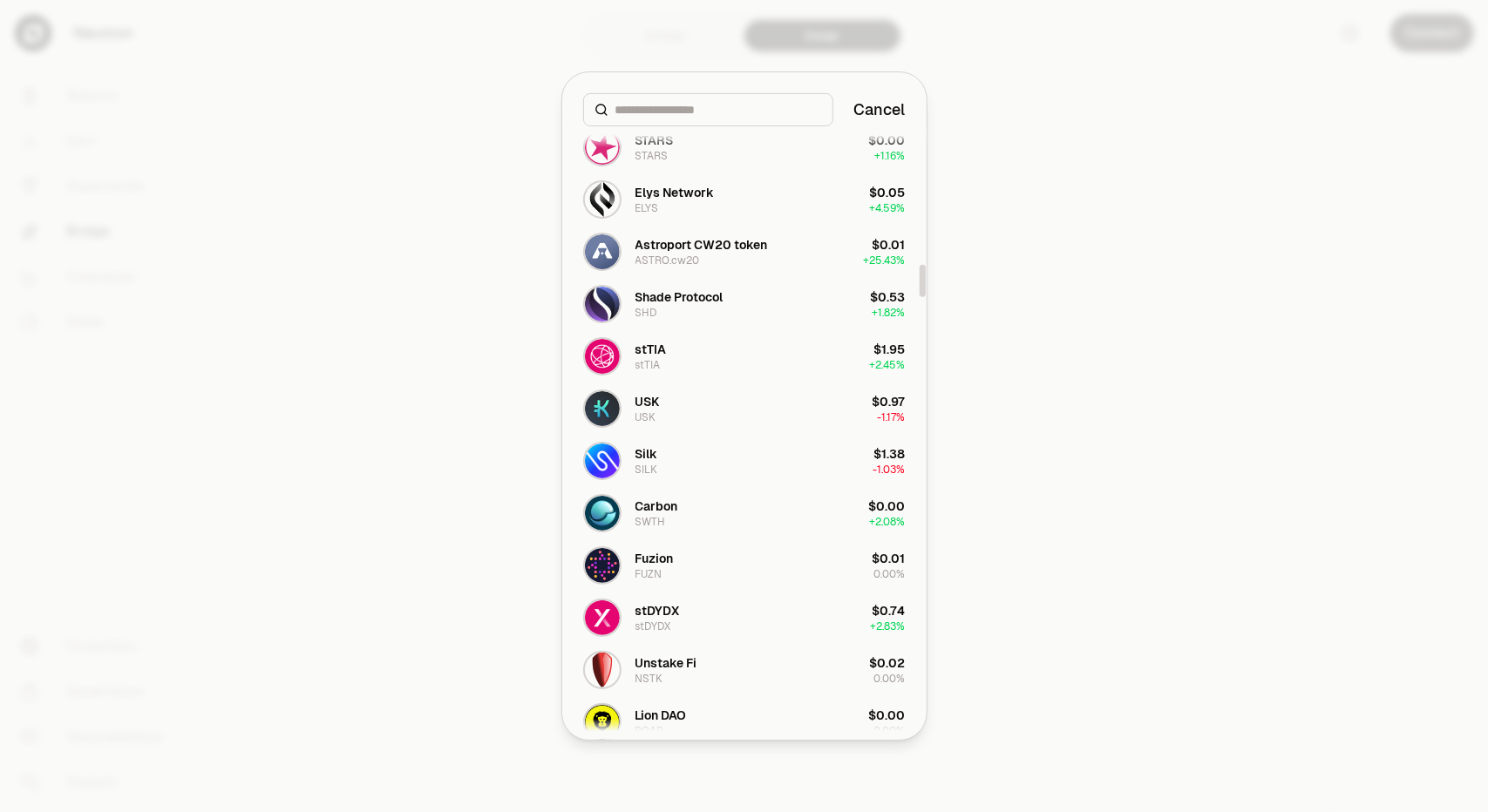
scroll to position [2876, 0]
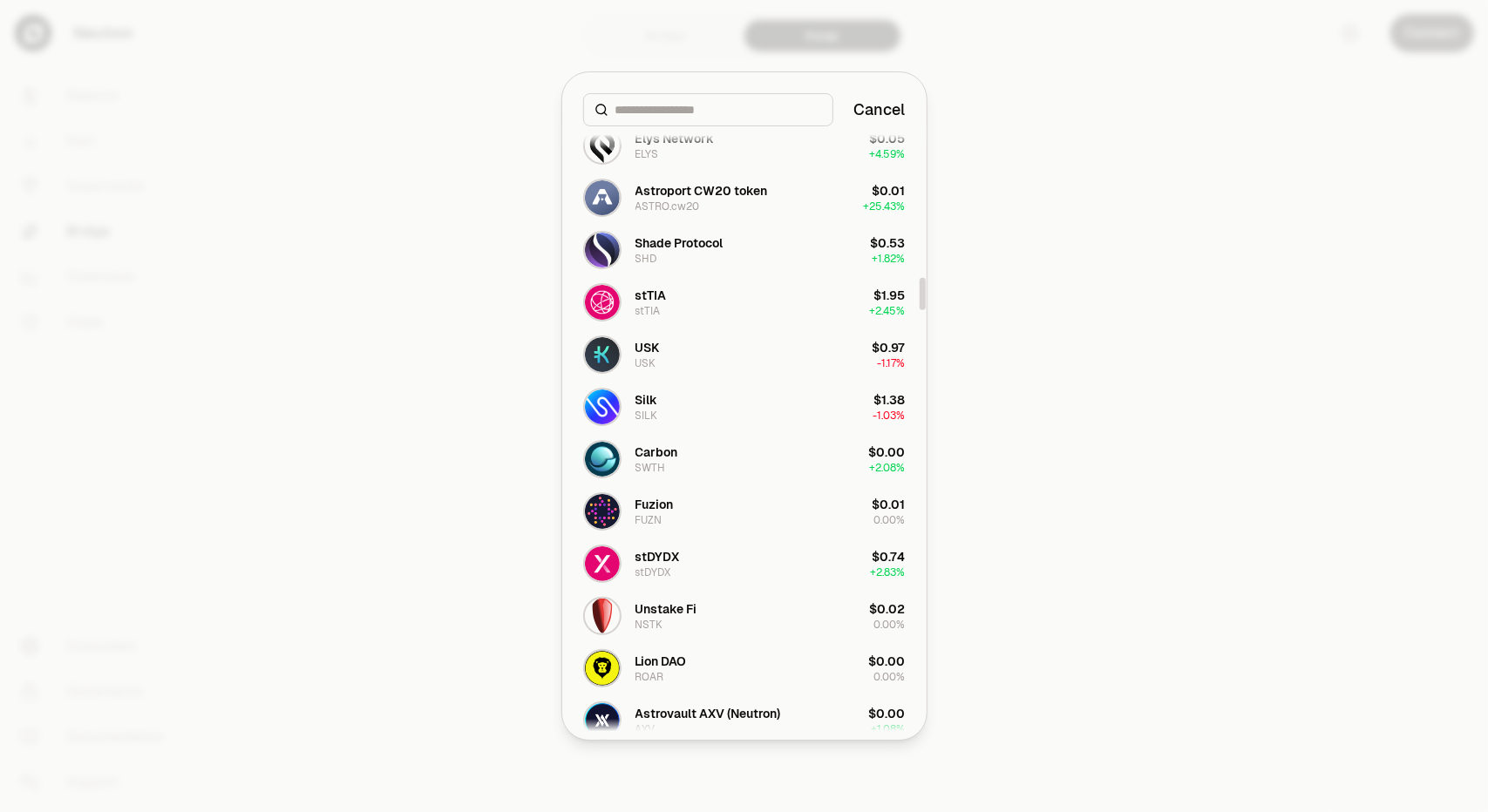
click at [690, 111] on input at bounding box center [718, 109] width 206 height 18
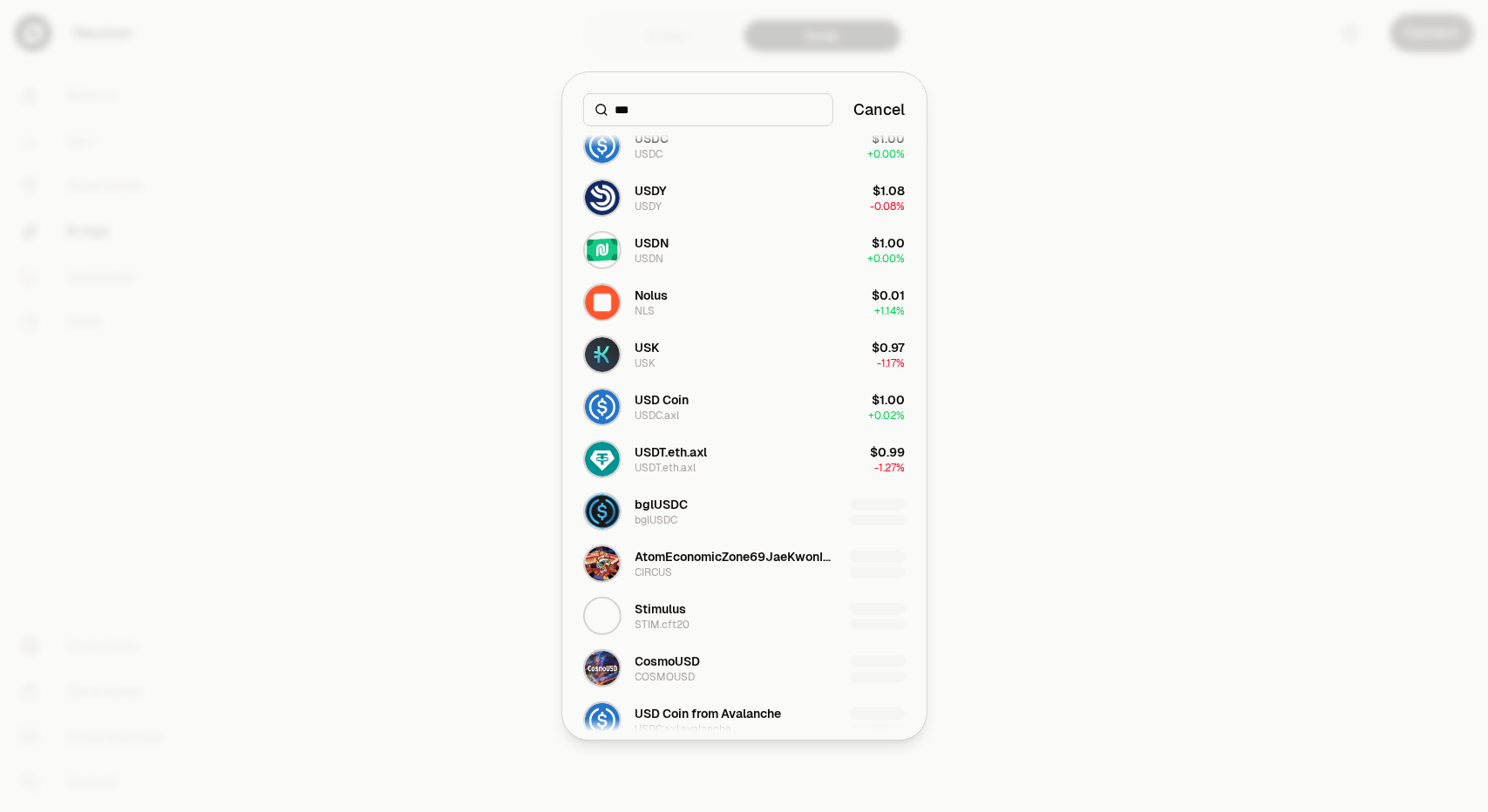
scroll to position [0, 0]
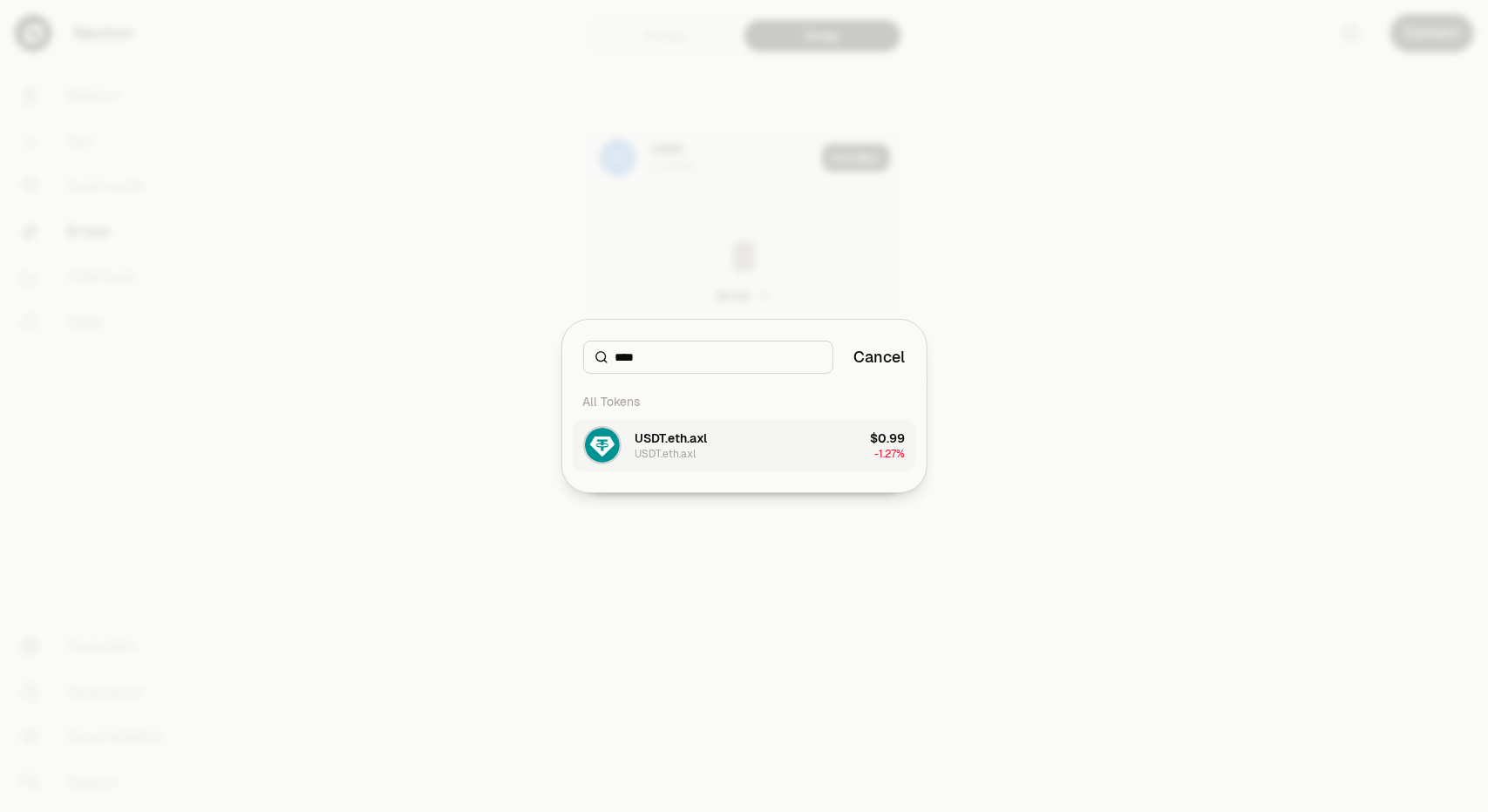
type input "****"
click at [709, 451] on button "USDT.eth.axl USDT.eth.axl $0.99 -1.27%" at bounding box center [744, 445] width 343 height 53
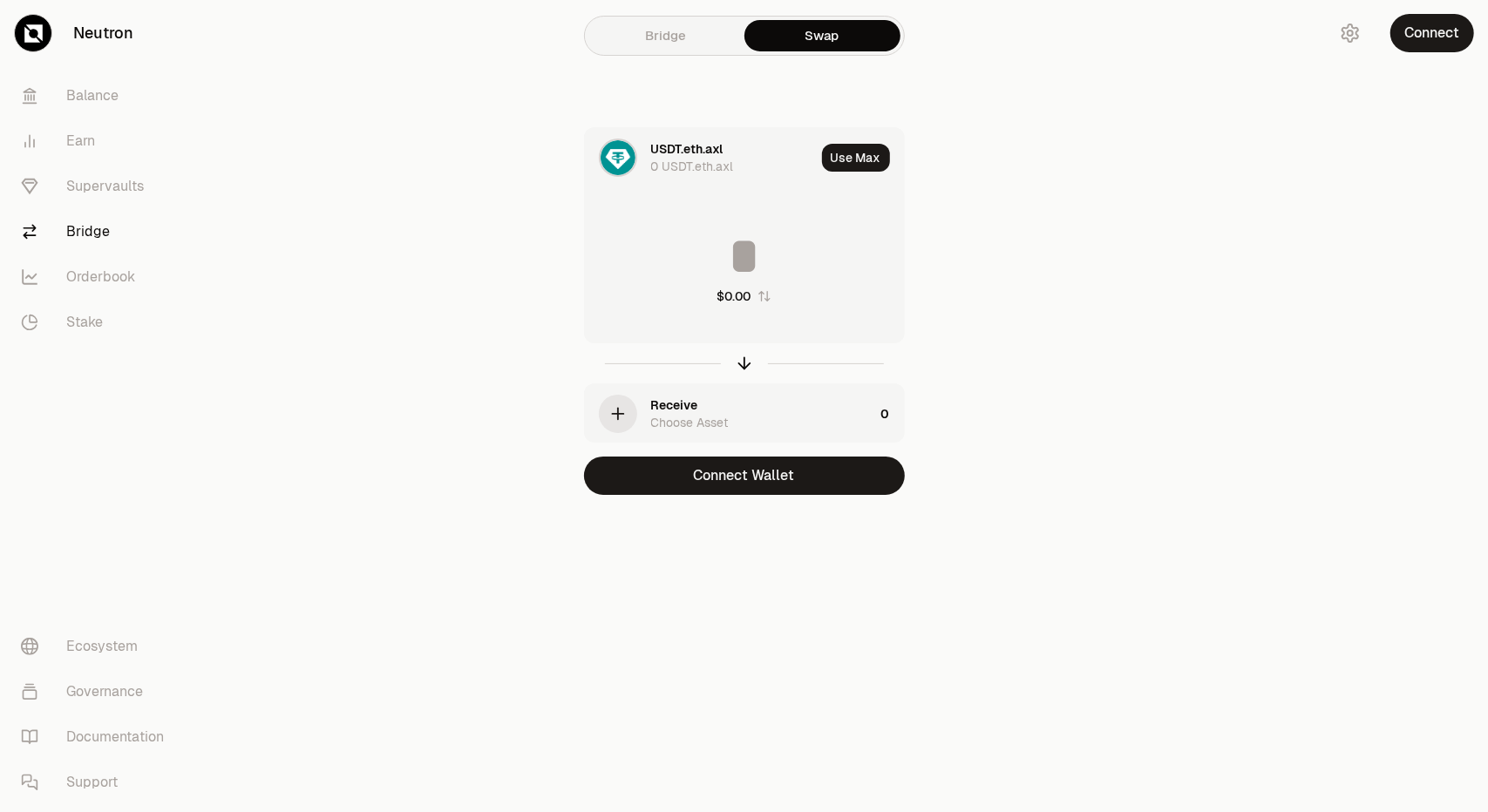
click at [1030, 484] on div "USDT.eth.axl 0 USDT.eth.axl Use Max $0.00 Receive Choose Asset 0 Connect Wallet" at bounding box center [744, 312] width 585 height 368
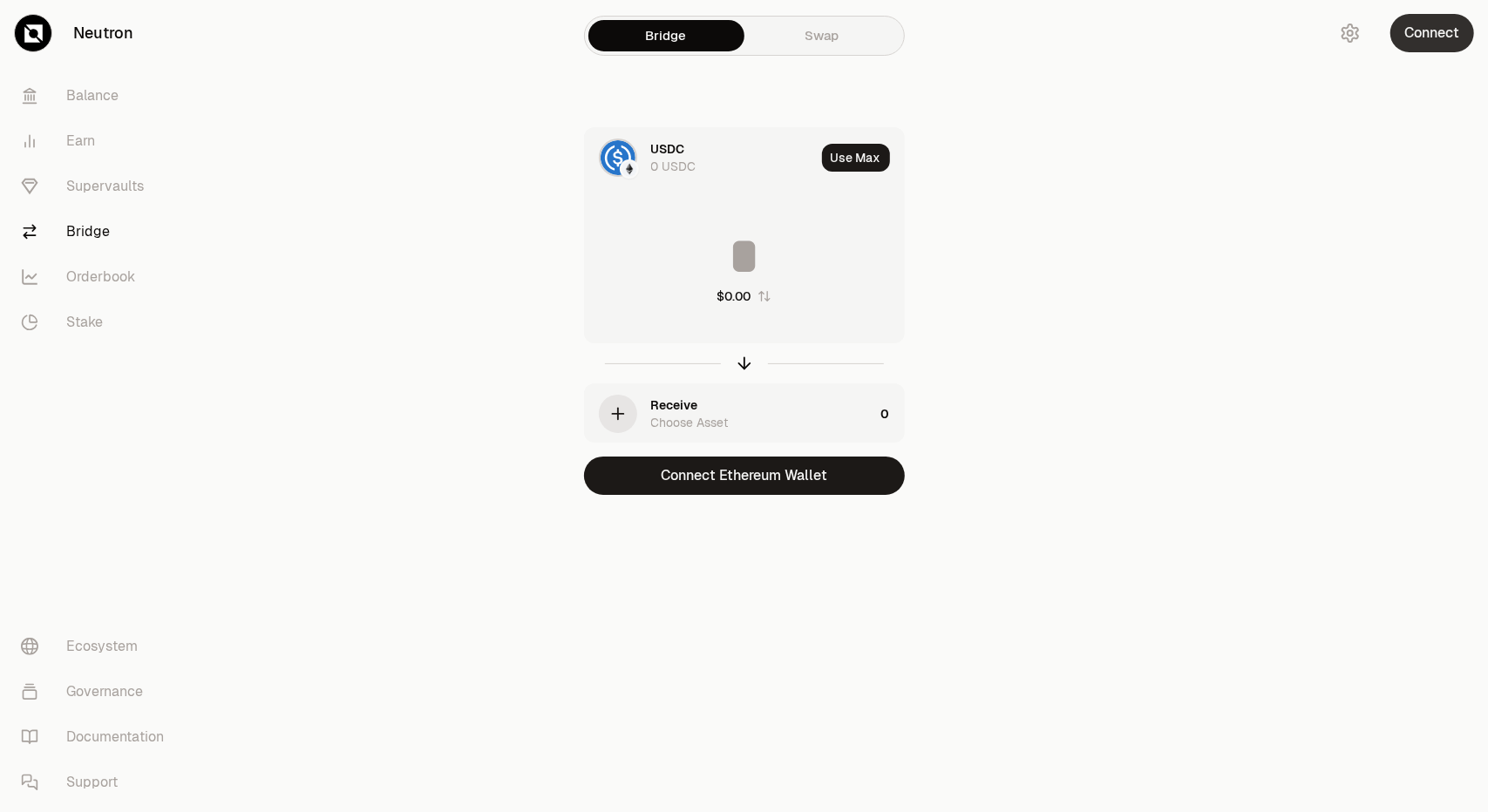
click at [1419, 41] on button "Connect" at bounding box center [1432, 32] width 83 height 38
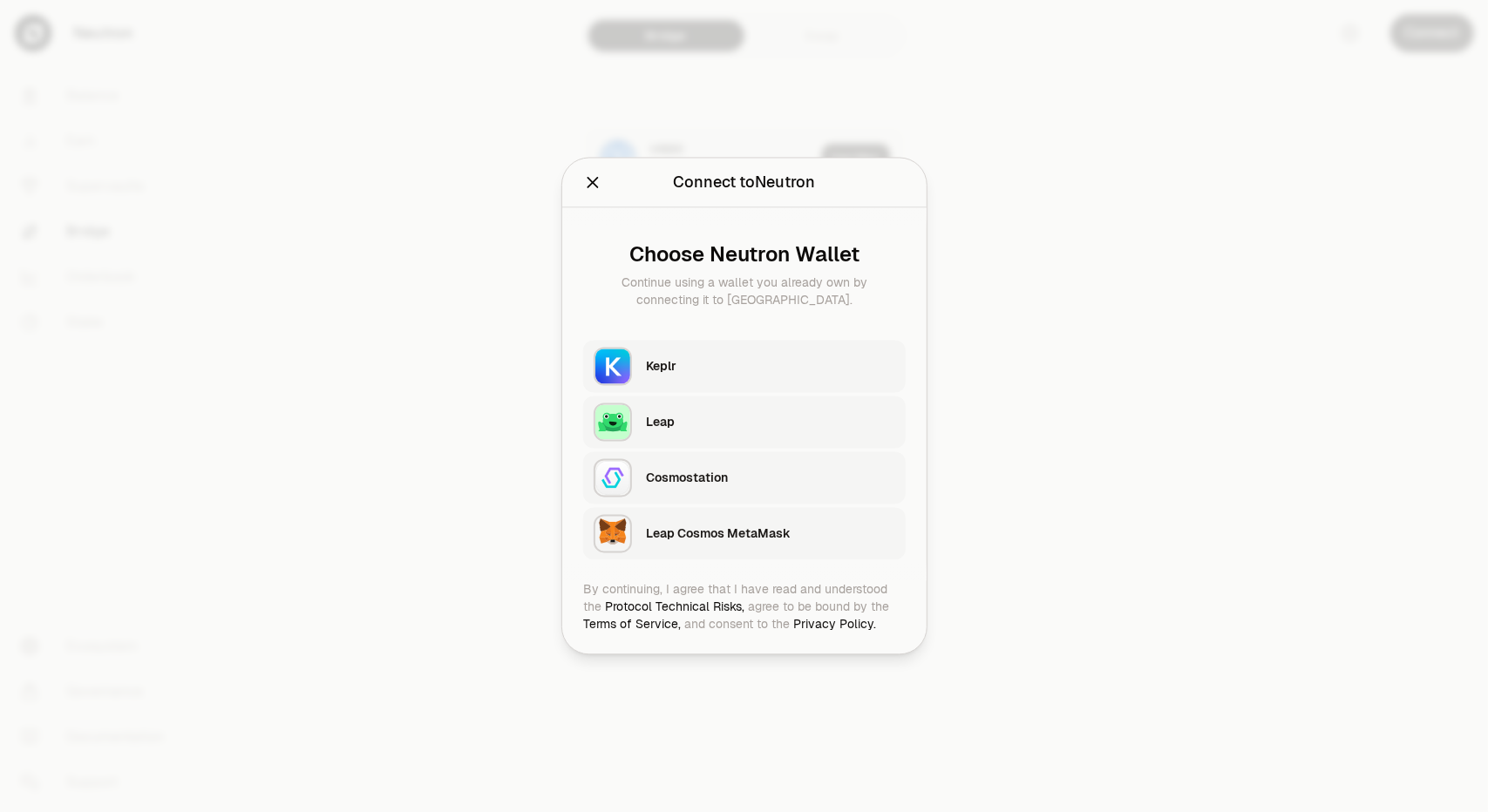
click at [690, 371] on div "Keplr" at bounding box center [770, 366] width 250 height 18
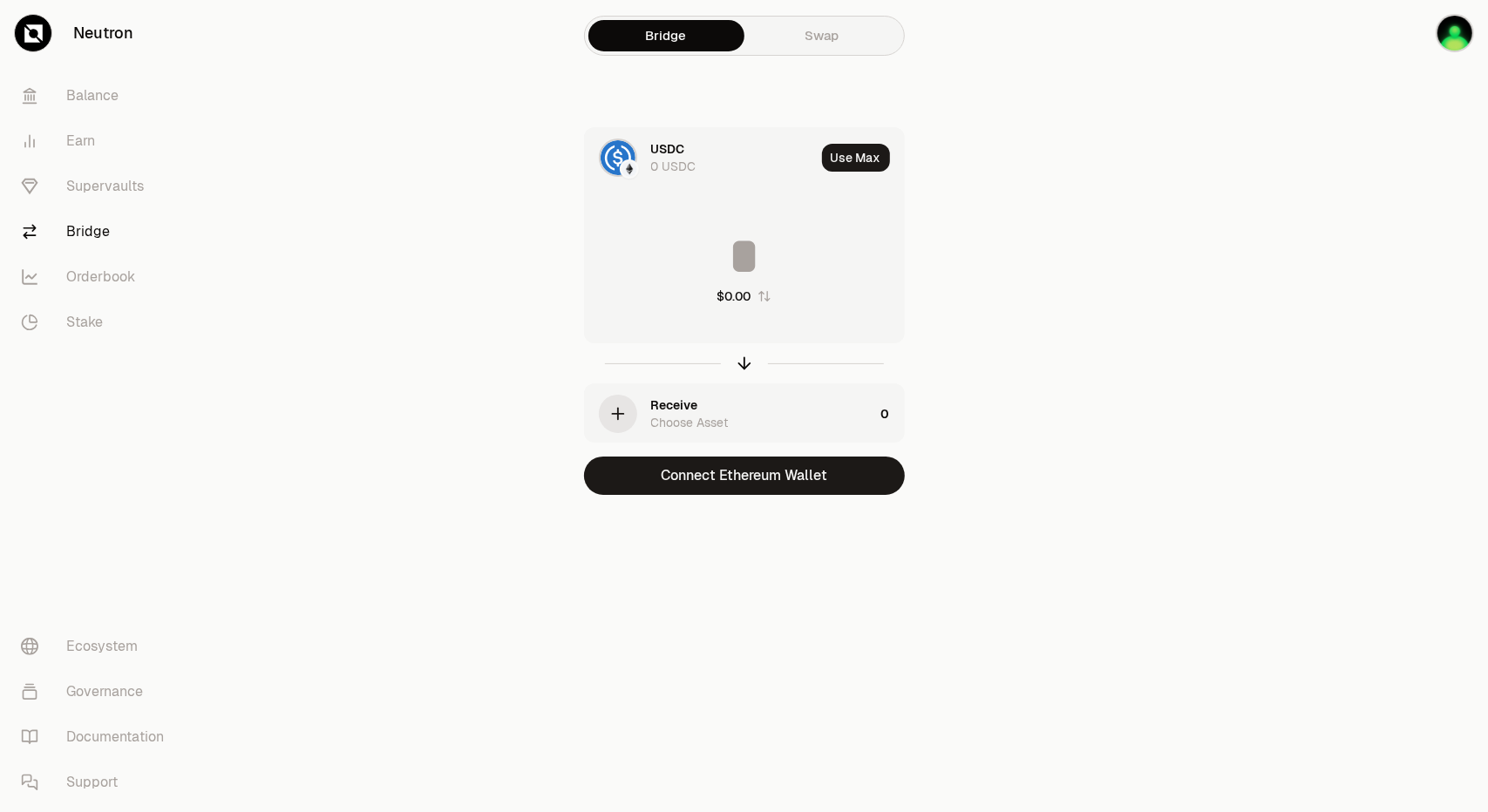
click at [644, 155] on div "USDC 0 USDC" at bounding box center [699, 158] width 230 height 59
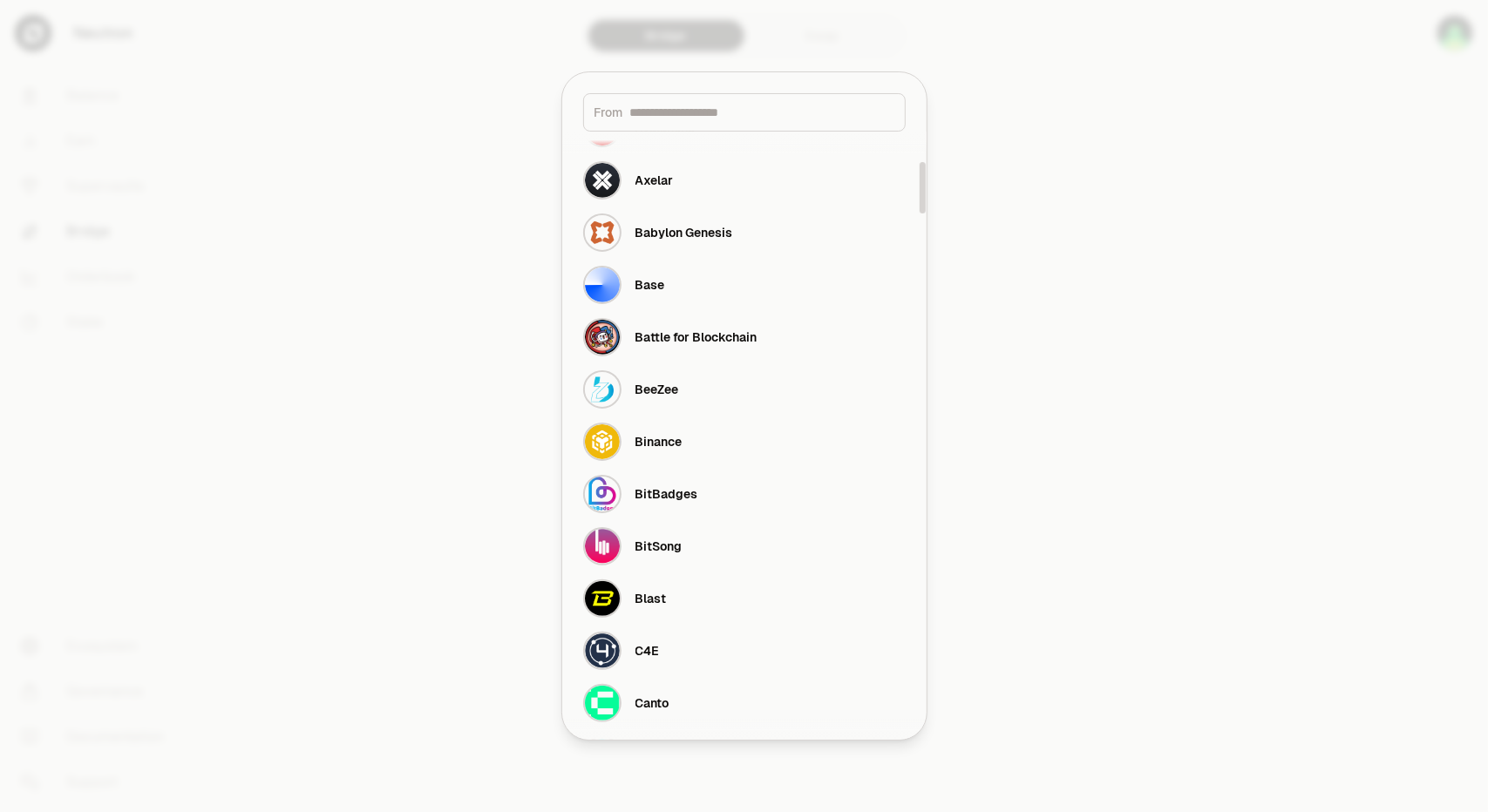
scroll to position [523, 0]
click at [658, 444] on div "Binance" at bounding box center [658, 440] width 47 height 18
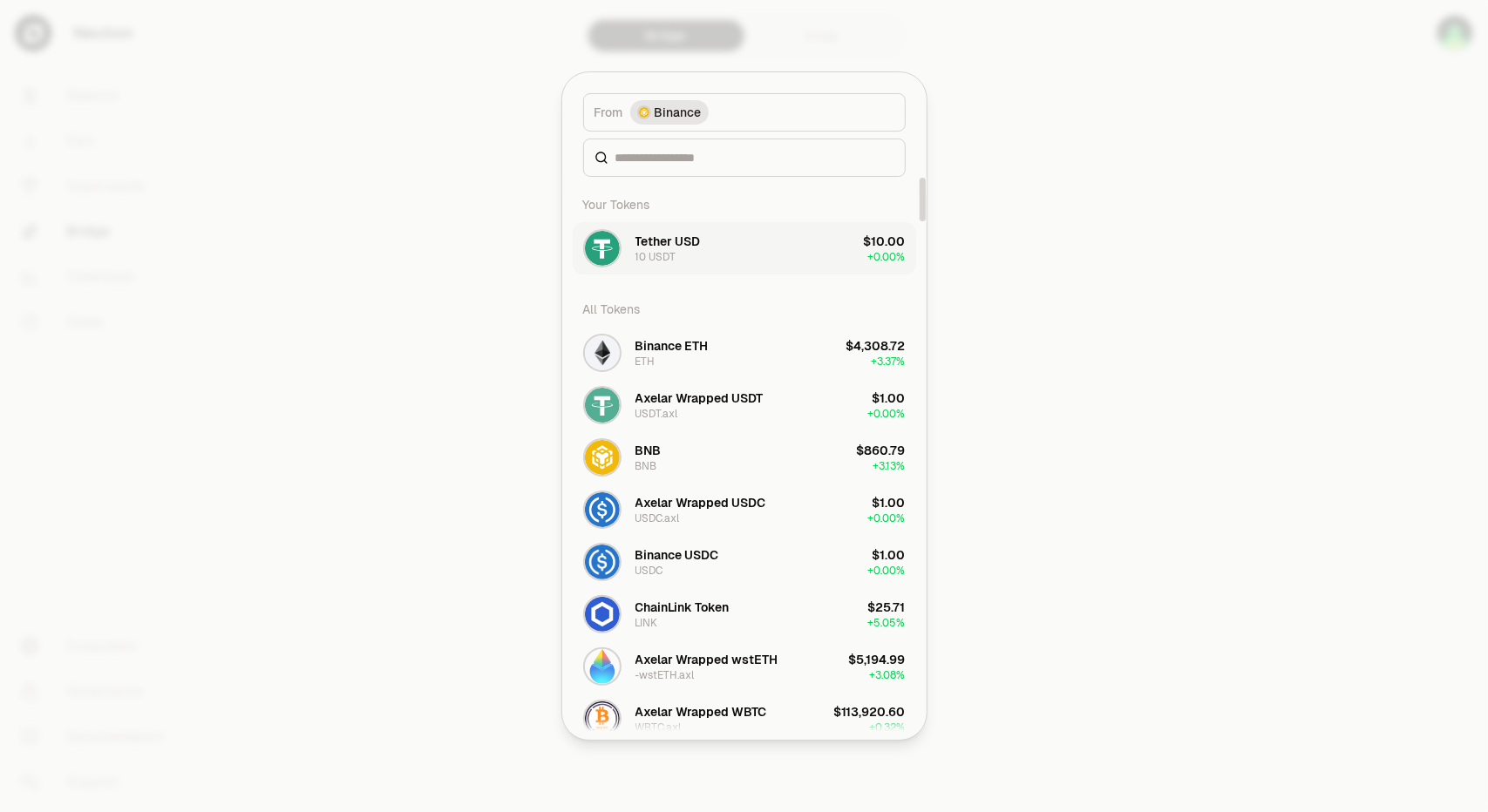
click at [657, 251] on div "10 USDT" at bounding box center [656, 256] width 41 height 14
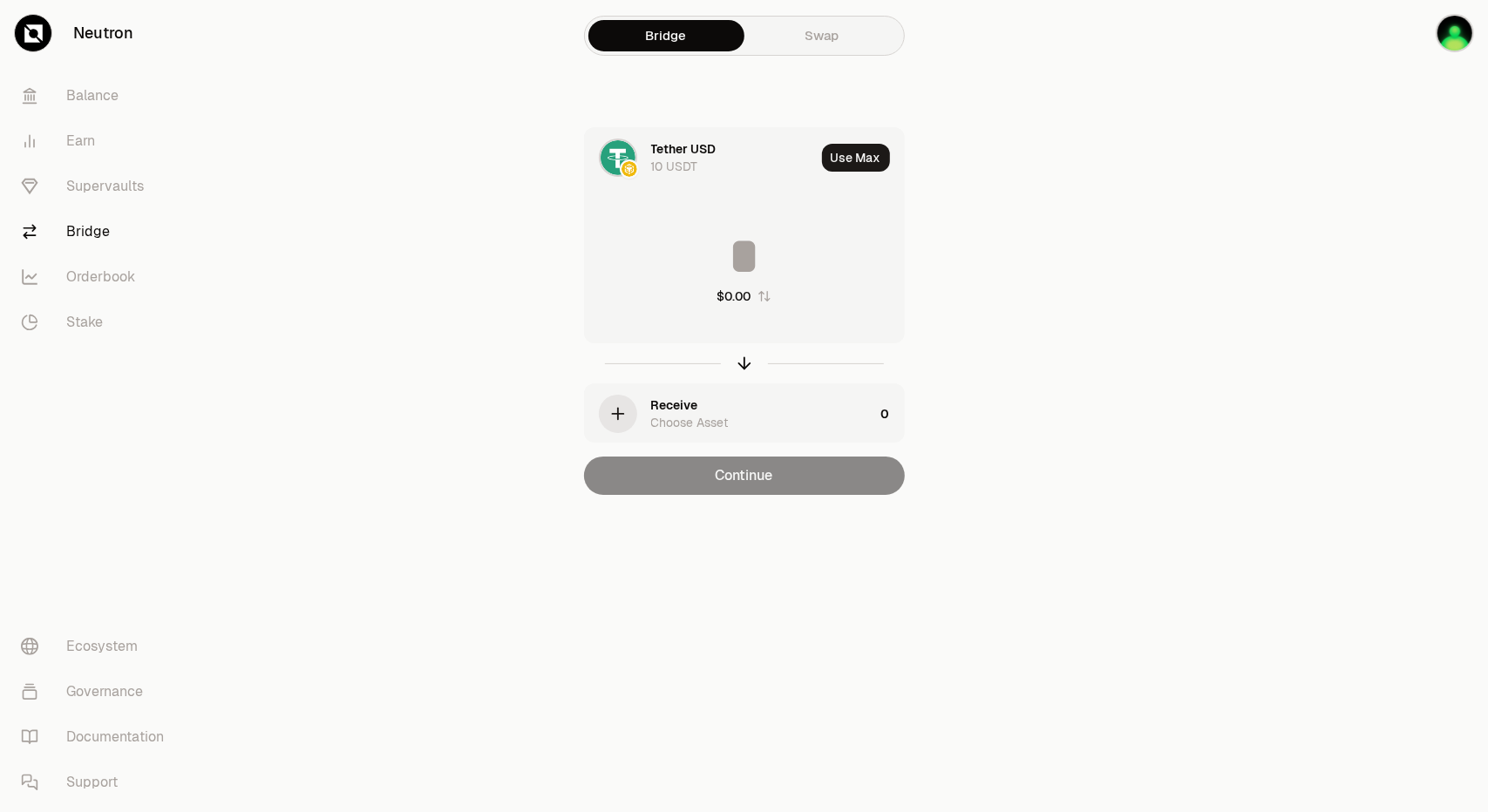
click at [758, 486] on div "Continue" at bounding box center [744, 475] width 321 height 38
click at [751, 248] on input at bounding box center [744, 256] width 319 height 53
type input "***"
click at [780, 482] on div "Continue" at bounding box center [744, 475] width 321 height 38
click at [641, 414] on div "Receive Choose Asset" at bounding box center [729, 414] width 289 height 59
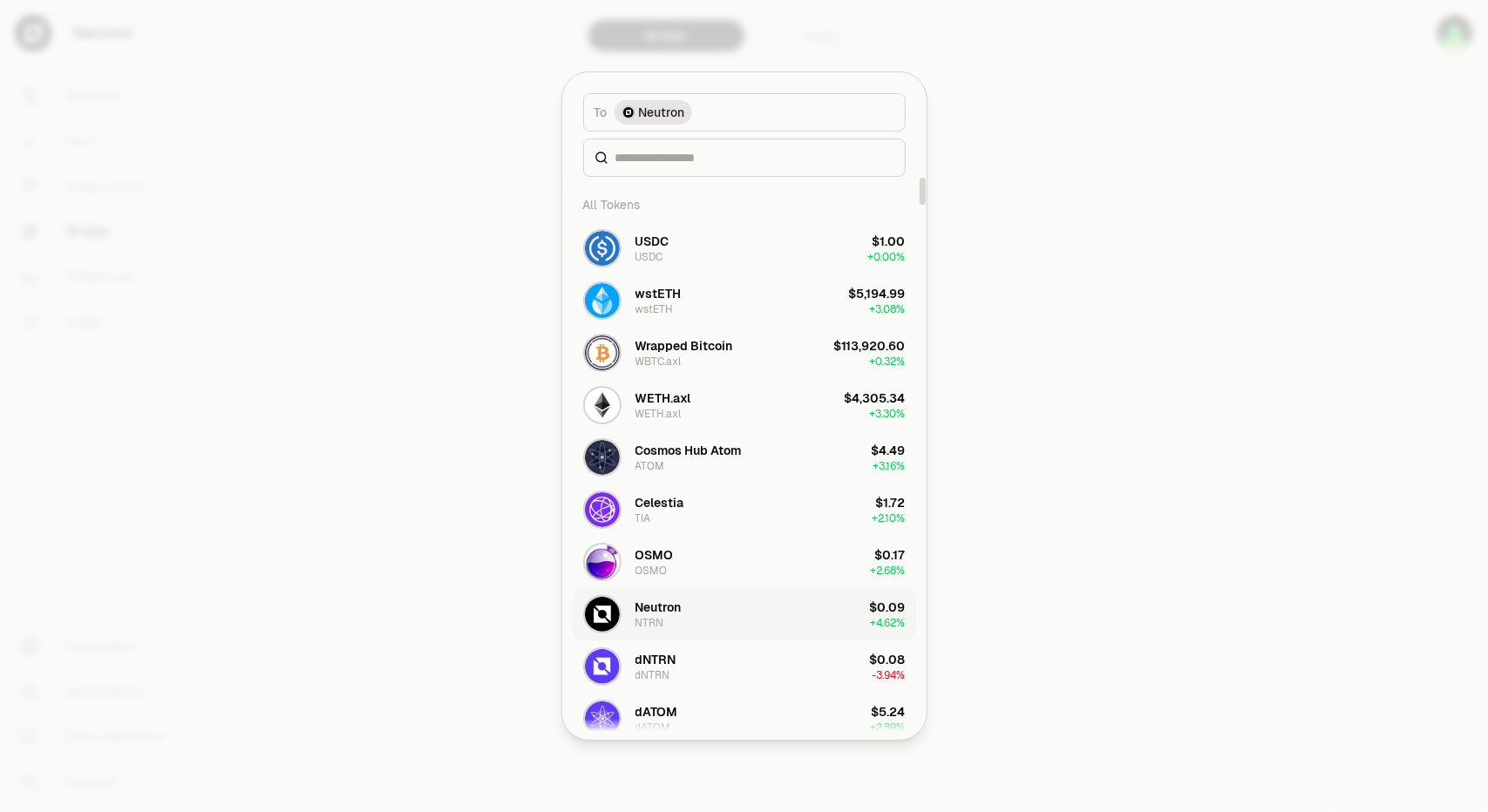
click at [656, 610] on div "Neutron" at bounding box center [658, 607] width 46 height 18
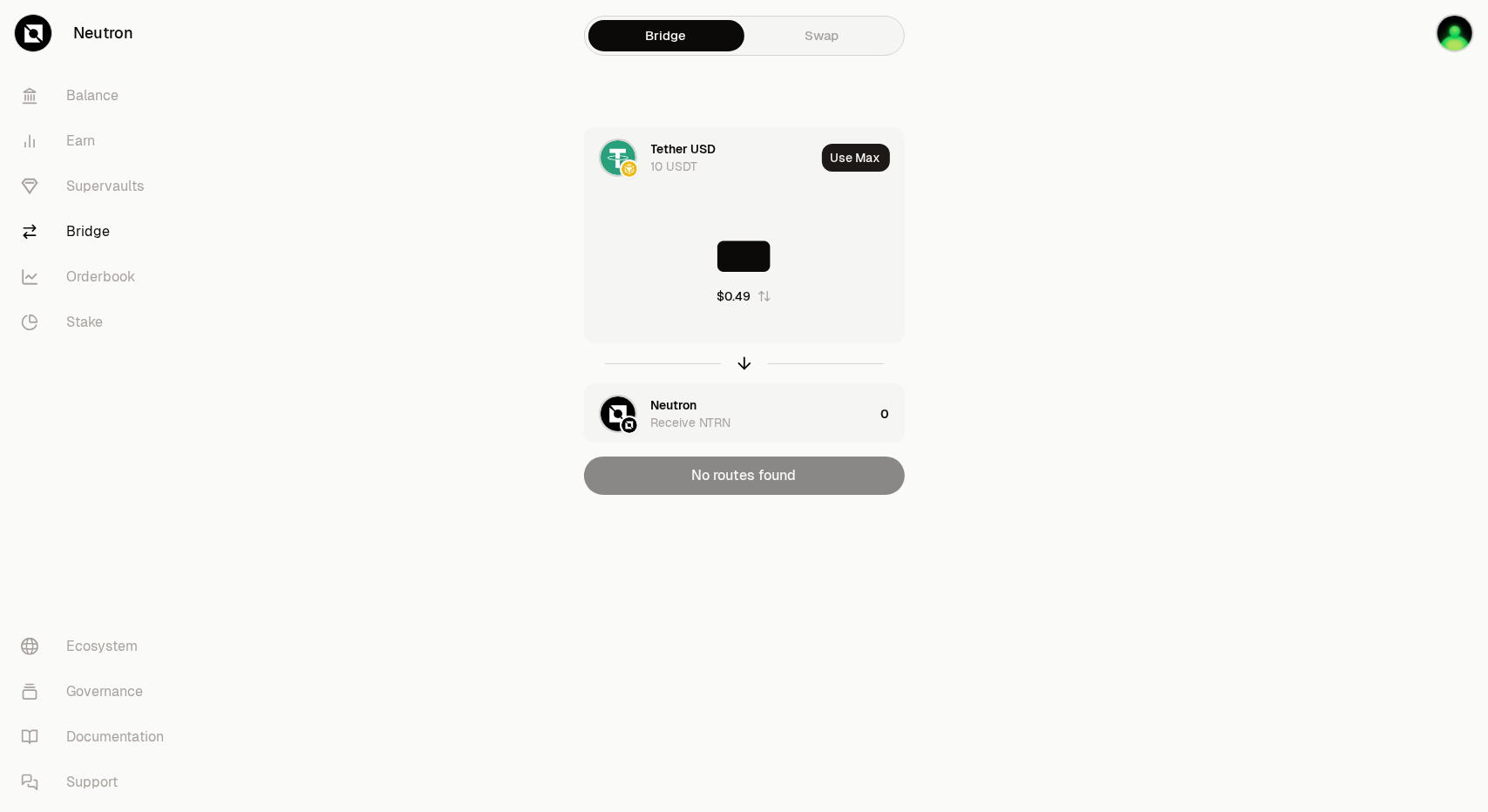
click at [1007, 287] on div "Tether USD 10 USDT Use Max *** $0.49 Neutron Receive NTRN 0 No routes found" at bounding box center [744, 312] width 585 height 368
click at [697, 415] on div "Receive NTRN" at bounding box center [691, 423] width 80 height 18
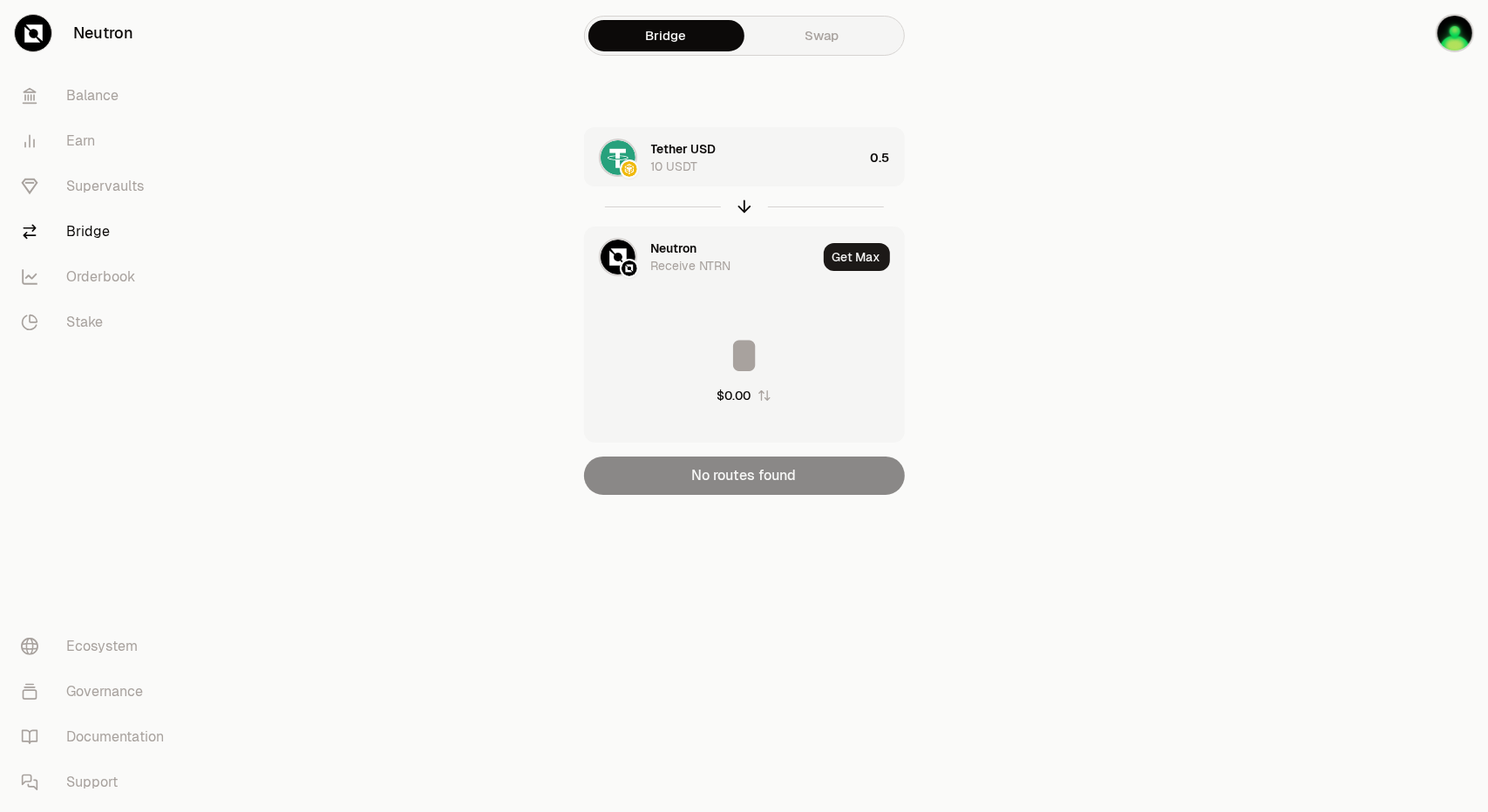
click at [1074, 362] on section "Bridge Swap Tether USD 10 USDT 0.5 Neutron Receive NTRN Get Max $0.00 No routes…" at bounding box center [744, 282] width 670 height 565
